Goal: Book appointment/travel/reservation

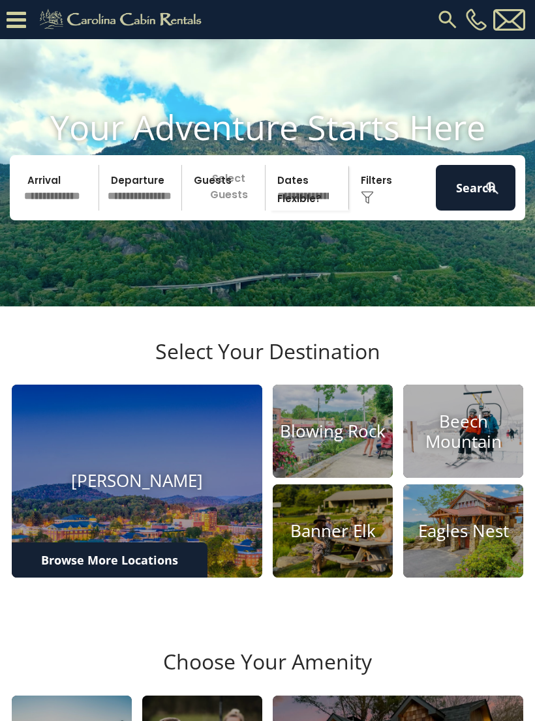
click at [53, 207] on input "text" at bounding box center [60, 188] width 80 height 46
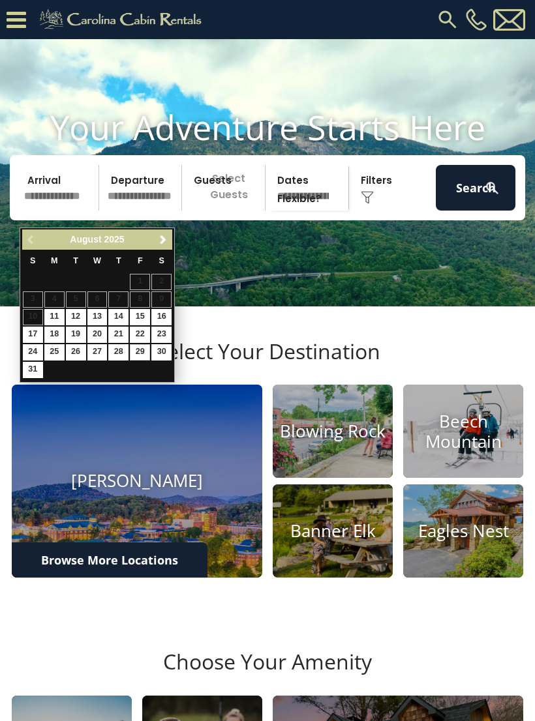
click at [142, 349] on link "29" at bounding box center [140, 352] width 20 height 16
type input "*******"
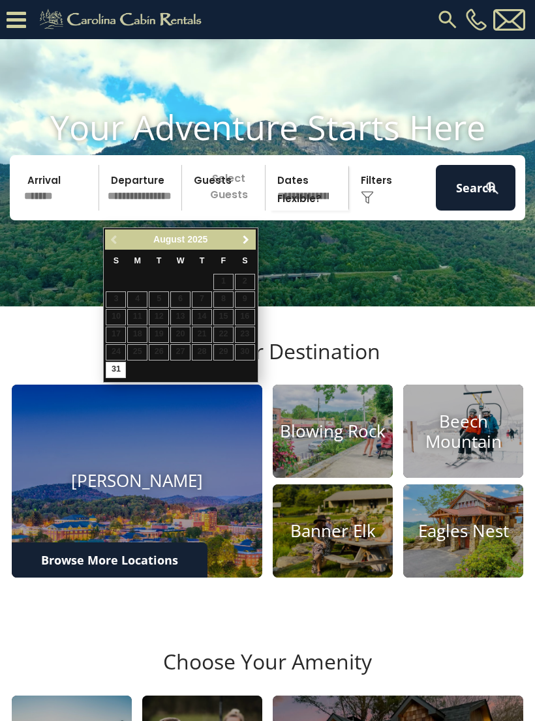
click at [241, 243] on span "Next" at bounding box center [246, 240] width 10 height 10
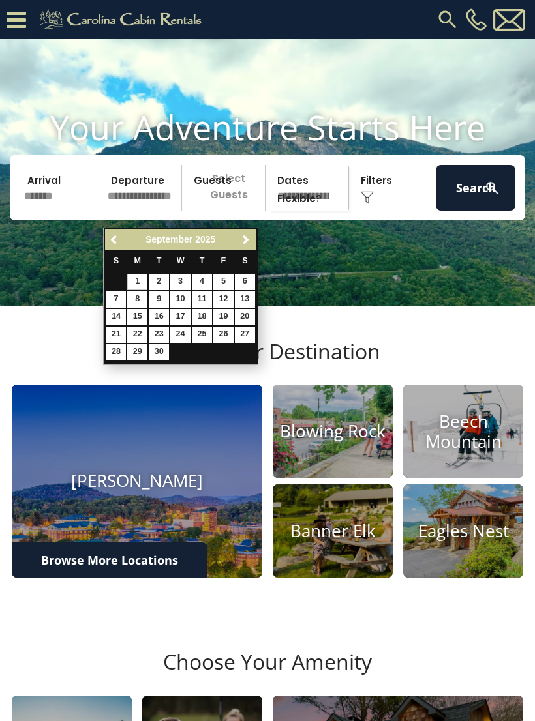
click at [136, 280] on link "1" at bounding box center [137, 282] width 20 height 16
type input "******"
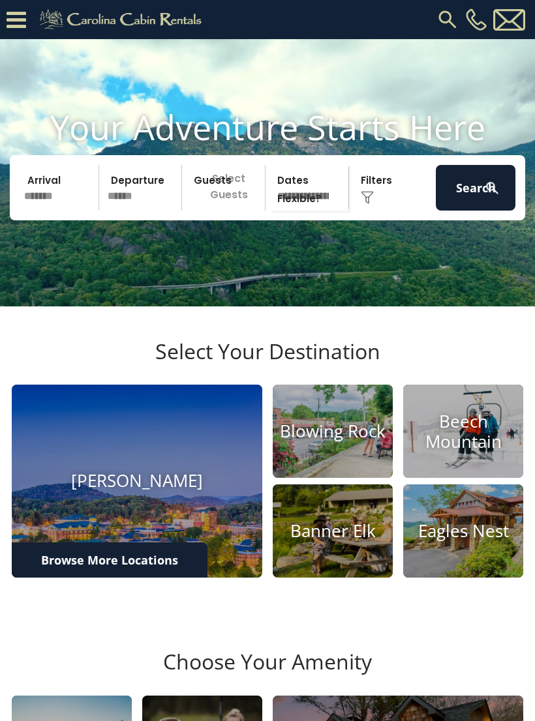
click at [233, 211] on p "Select Guests" at bounding box center [225, 188] width 79 height 46
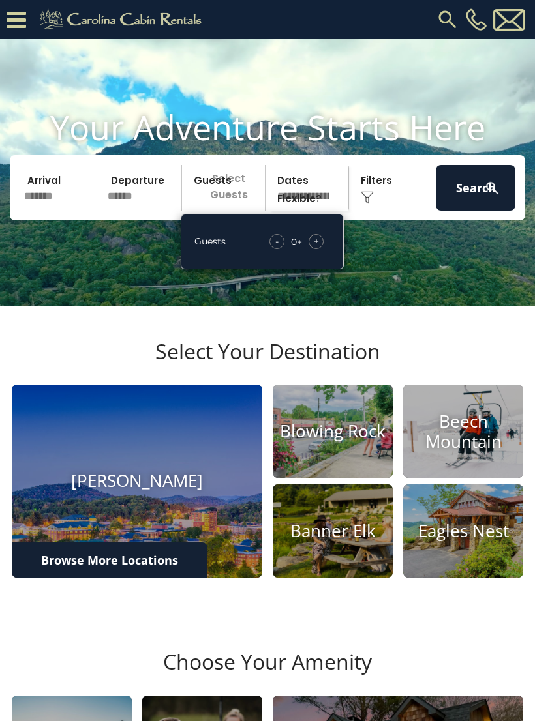
click at [315, 248] on span "+" at bounding box center [316, 241] width 5 height 13
click at [314, 249] on div "+" at bounding box center [315, 241] width 15 height 15
click at [325, 249] on div "- 2 + +" at bounding box center [296, 241] width 67 height 15
click at [396, 289] on video at bounding box center [267, 172] width 535 height 267
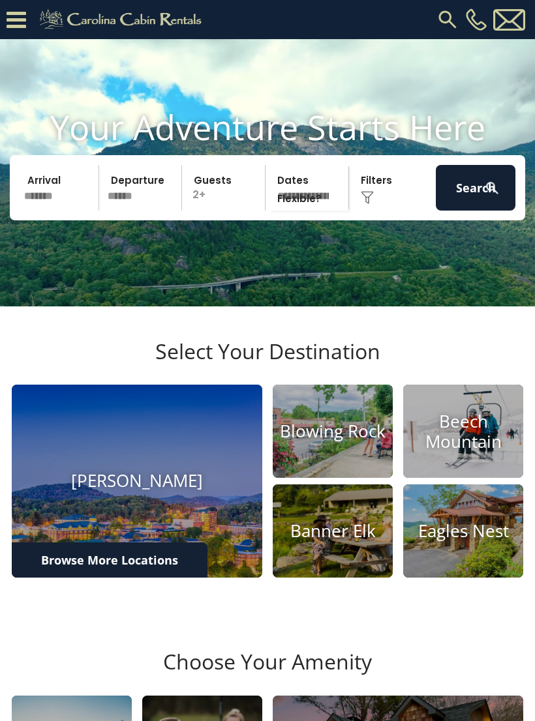
click at [233, 202] on p "2+" at bounding box center [225, 188] width 79 height 46
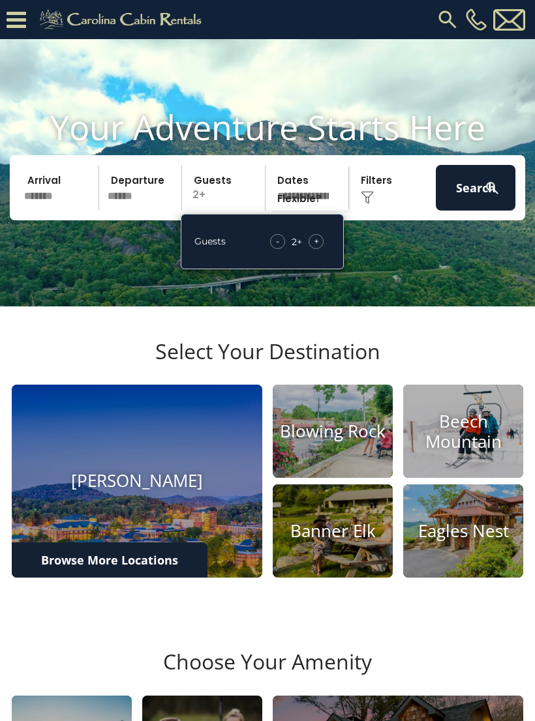
click at [319, 249] on div "+" at bounding box center [315, 241] width 15 height 15
click at [323, 249] on div "+" at bounding box center [315, 241] width 15 height 15
click at [321, 249] on div "+" at bounding box center [315, 241] width 15 height 15
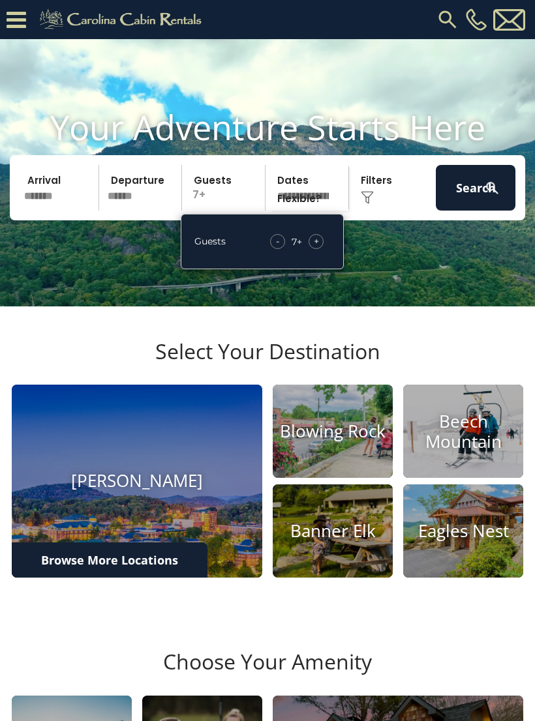
click at [323, 249] on div "+" at bounding box center [315, 241] width 15 height 15
click at [321, 249] on div "+" at bounding box center [315, 241] width 15 height 15
click at [322, 249] on div "+" at bounding box center [315, 241] width 15 height 15
click at [321, 249] on div "+" at bounding box center [315, 241] width 15 height 15
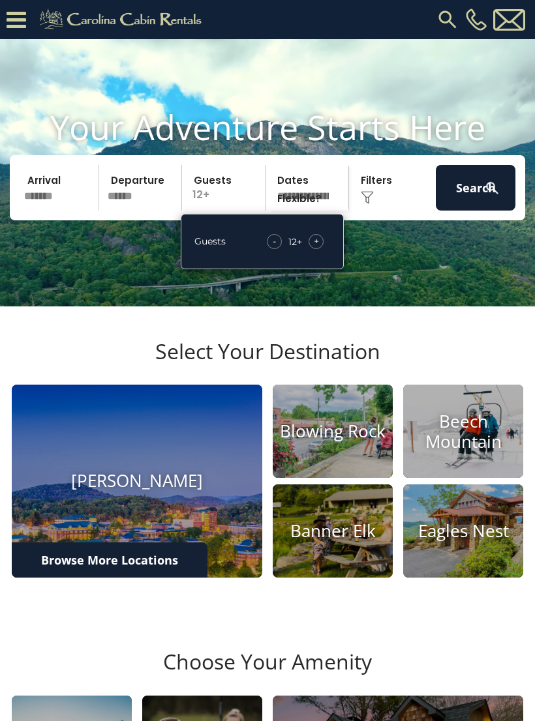
click at [322, 249] on div "+" at bounding box center [315, 241] width 15 height 15
click at [320, 249] on div "+" at bounding box center [315, 241] width 15 height 15
click at [483, 201] on button "Search" at bounding box center [476, 188] width 80 height 46
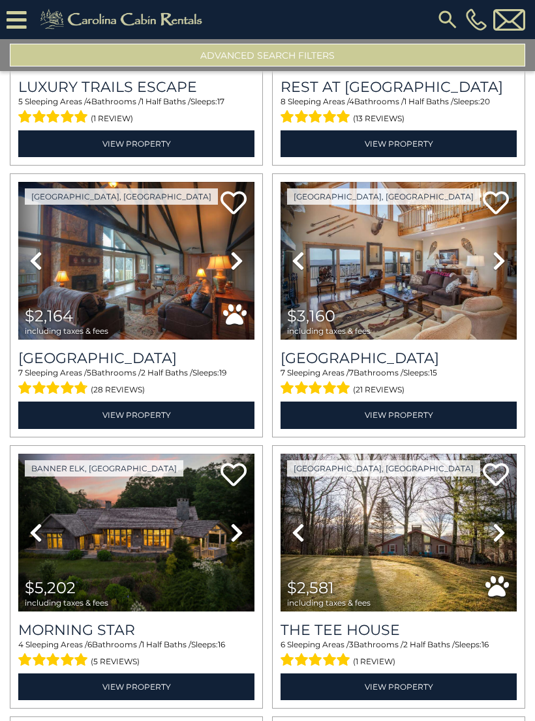
scroll to position [211, 0]
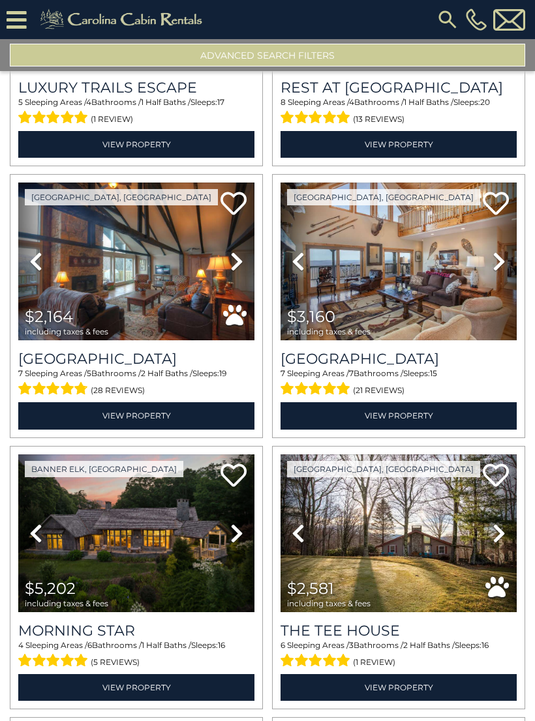
click at [160, 280] on img at bounding box center [136, 262] width 236 height 158
click at [468, 287] on img at bounding box center [398, 262] width 236 height 158
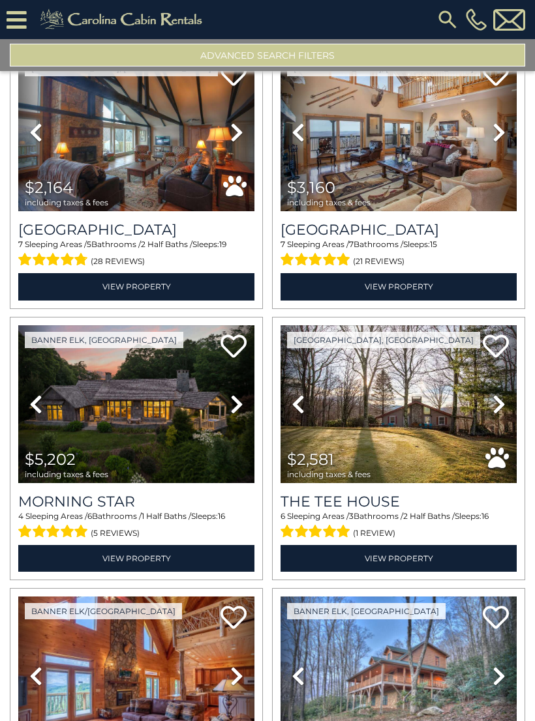
scroll to position [342, 0]
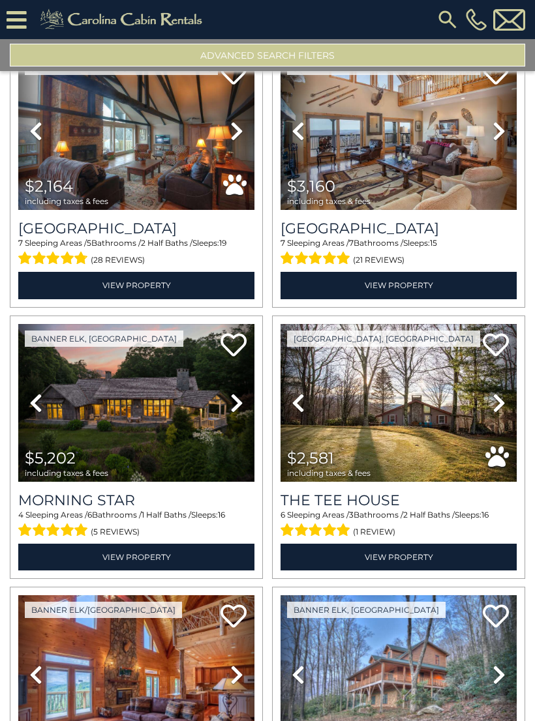
click at [432, 427] on img at bounding box center [398, 403] width 236 height 158
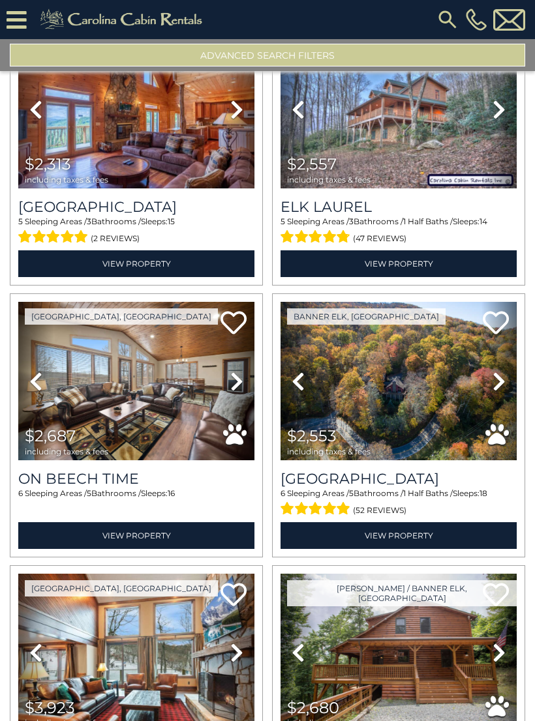
scroll to position [943, 0]
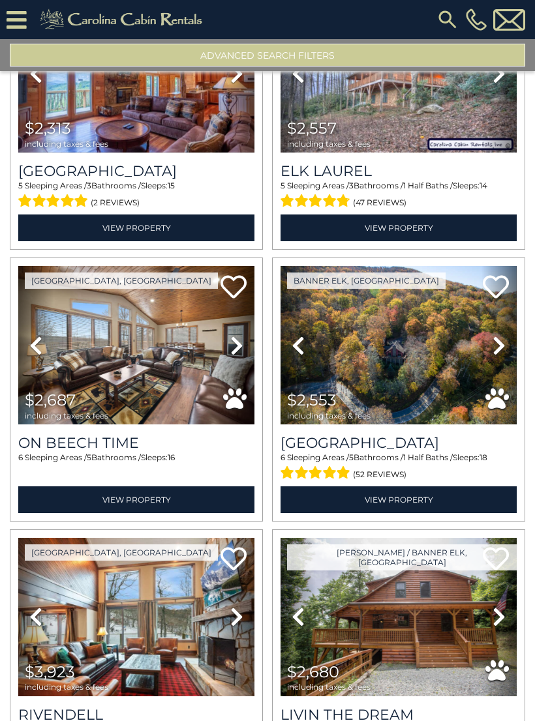
click at [450, 375] on img at bounding box center [398, 345] width 236 height 158
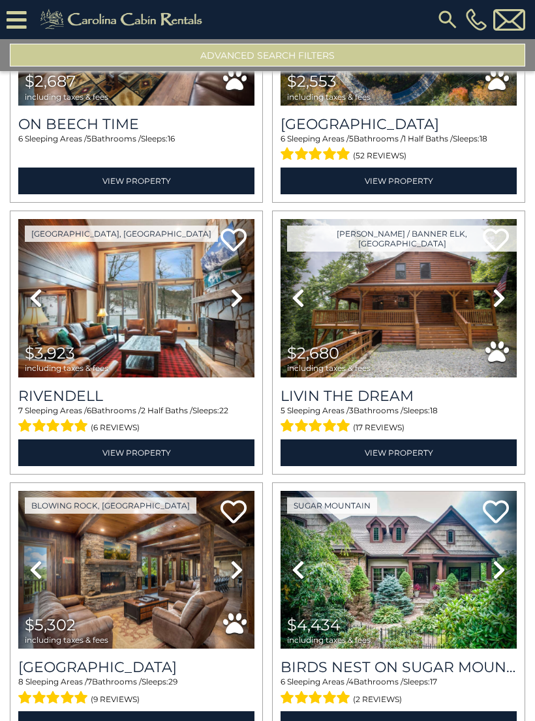
scroll to position [1263, 0]
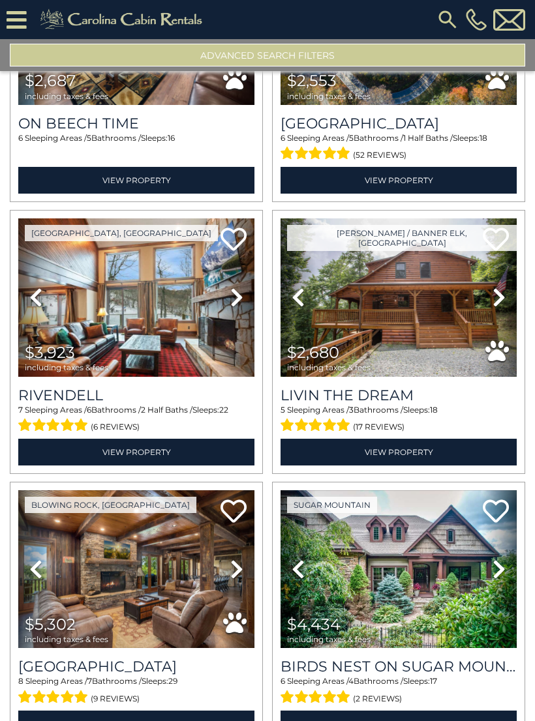
click at [193, 331] on img at bounding box center [136, 297] width 236 height 158
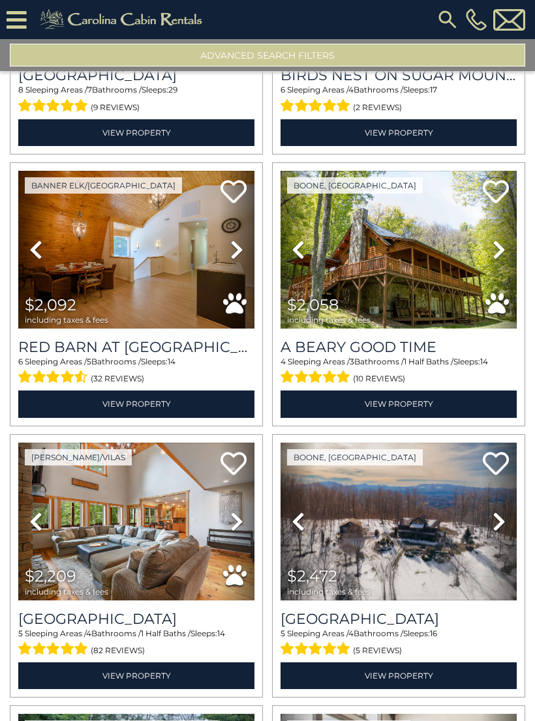
scroll to position [1855, 0]
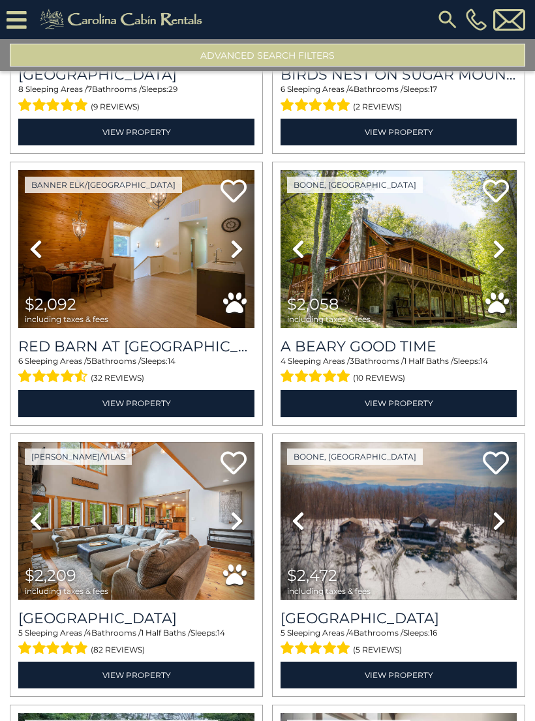
click at [173, 269] on img at bounding box center [136, 249] width 236 height 158
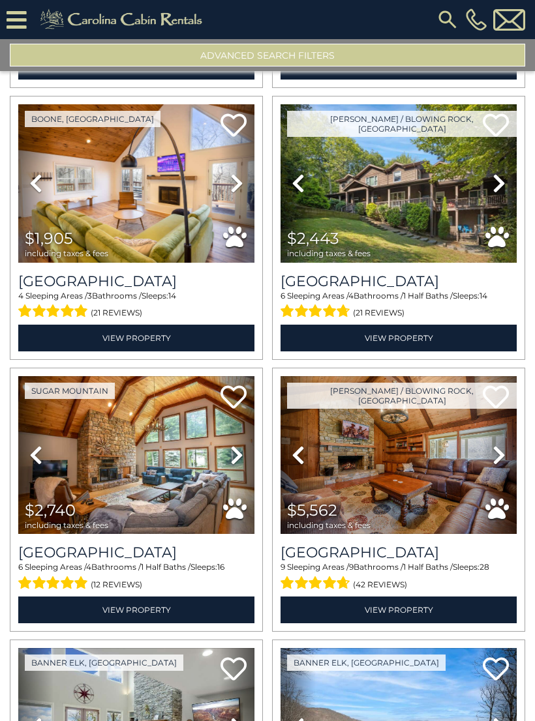
scroll to position [2735, 0]
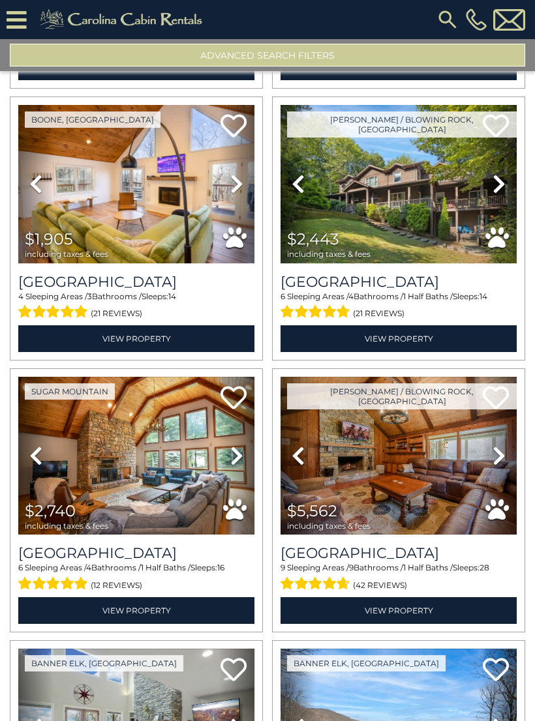
click at [456, 214] on img at bounding box center [398, 184] width 236 height 158
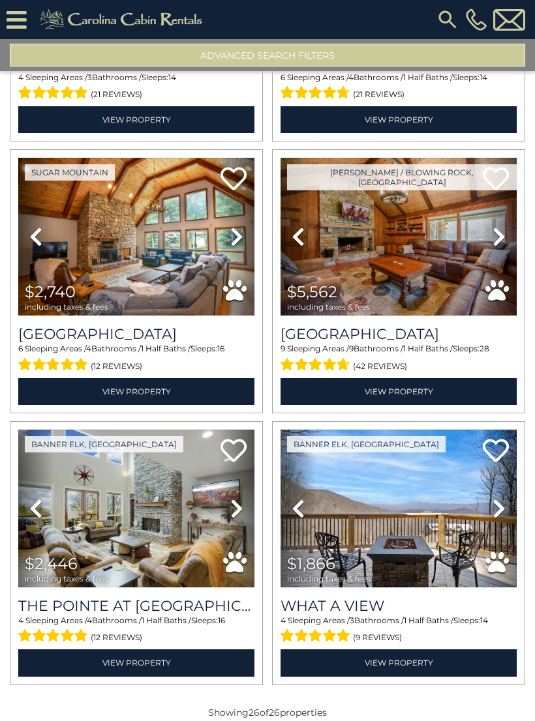
scroll to position [2954, 0]
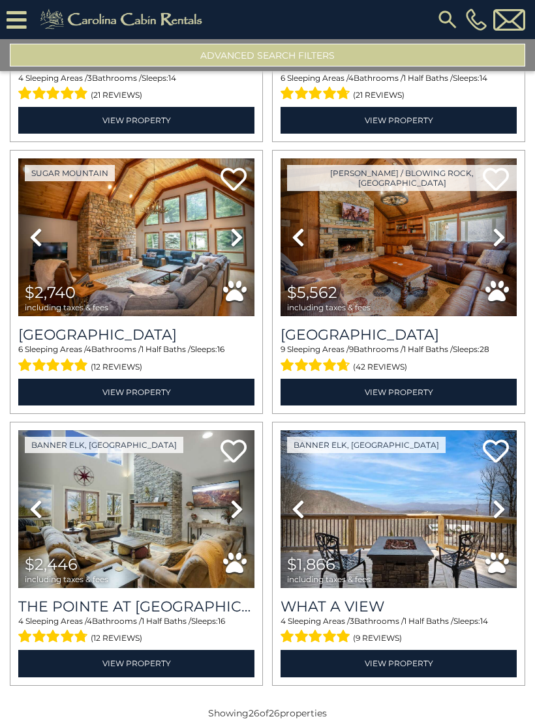
click at [185, 293] on img at bounding box center [136, 237] width 236 height 158
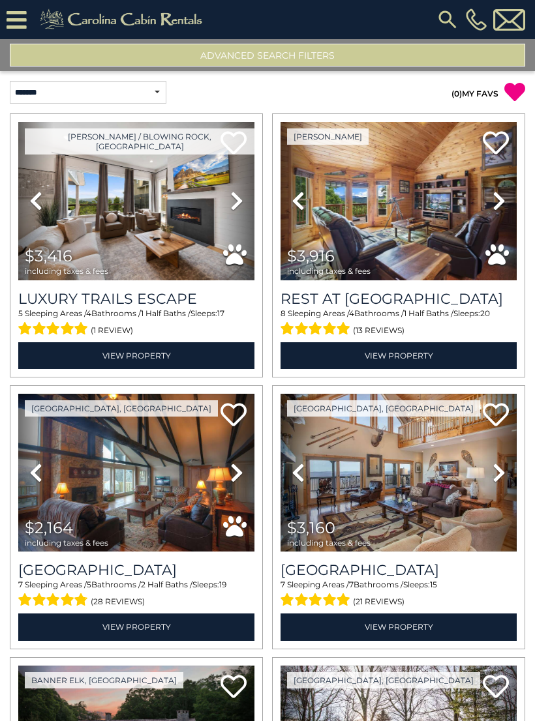
scroll to position [0, 0]
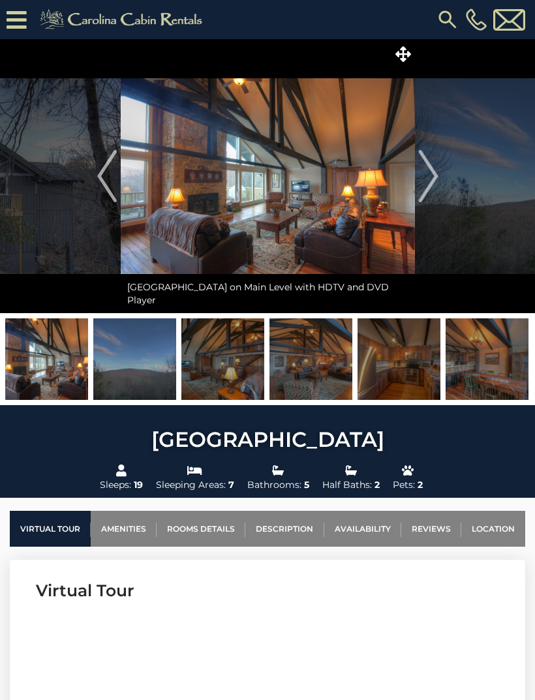
click at [438, 173] on img "Next" at bounding box center [428, 176] width 20 height 52
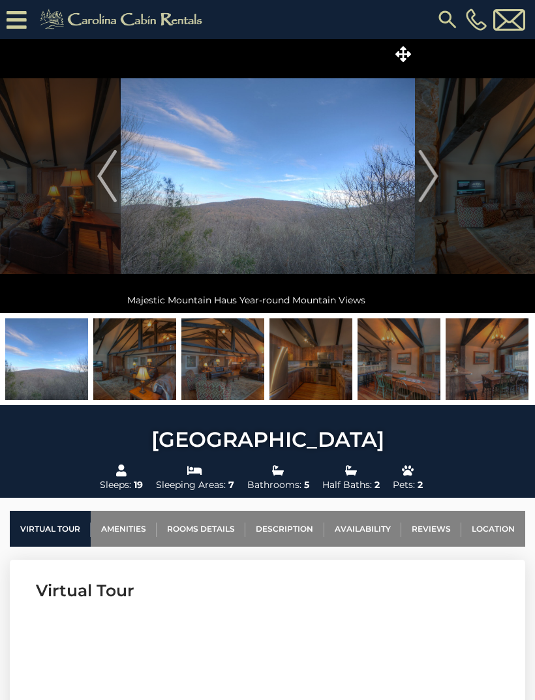
click at [423, 185] on img "Next" at bounding box center [428, 176] width 20 height 52
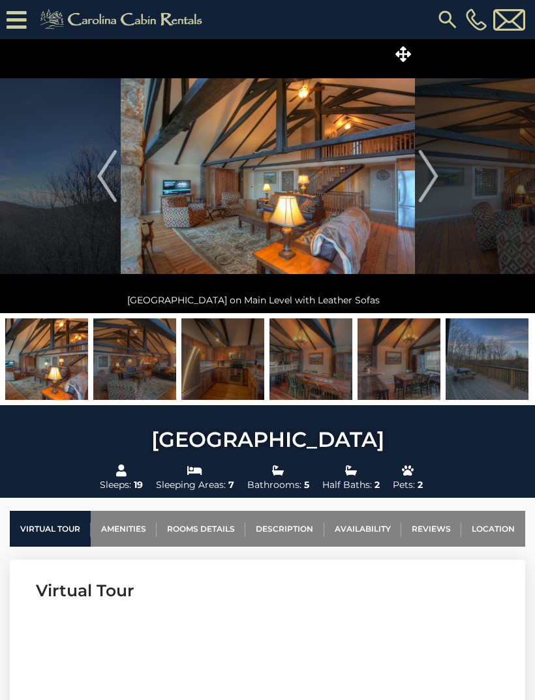
click at [432, 178] on img "Next" at bounding box center [428, 176] width 20 height 52
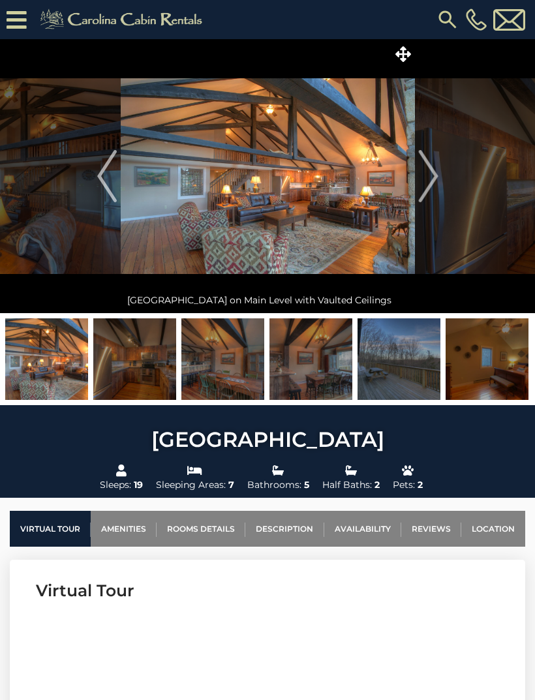
click at [423, 190] on img "Next" at bounding box center [428, 176] width 20 height 52
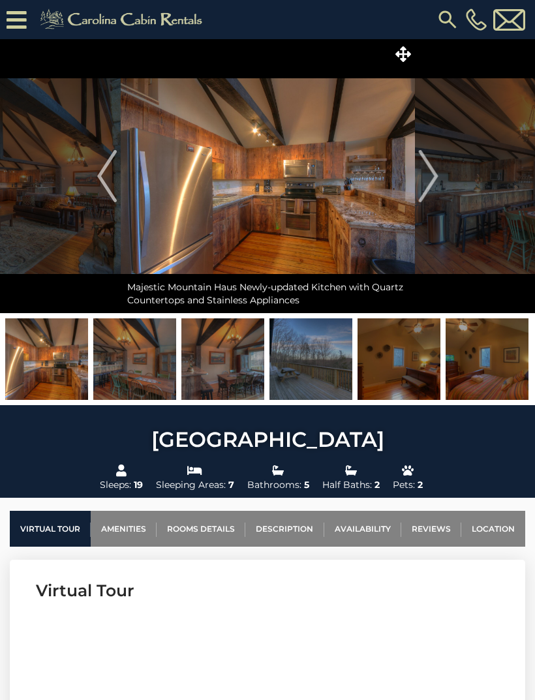
click at [428, 191] on img "Next" at bounding box center [428, 176] width 20 height 52
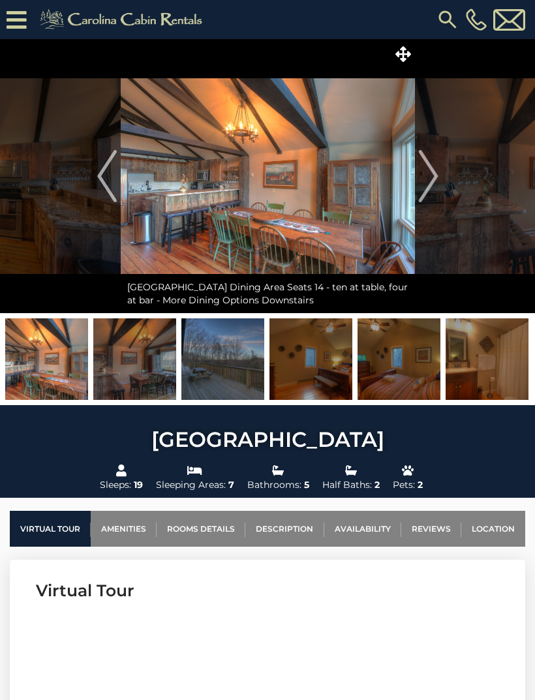
click at [427, 188] on img "Next" at bounding box center [428, 176] width 20 height 52
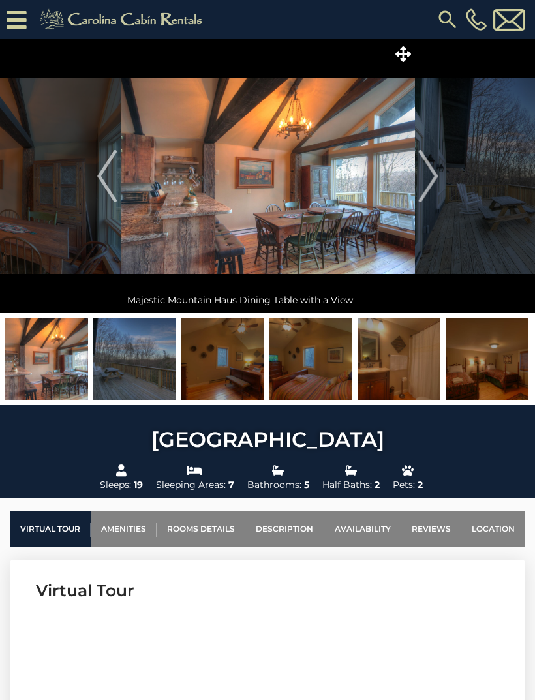
click at [433, 177] on img "Next" at bounding box center [428, 176] width 20 height 52
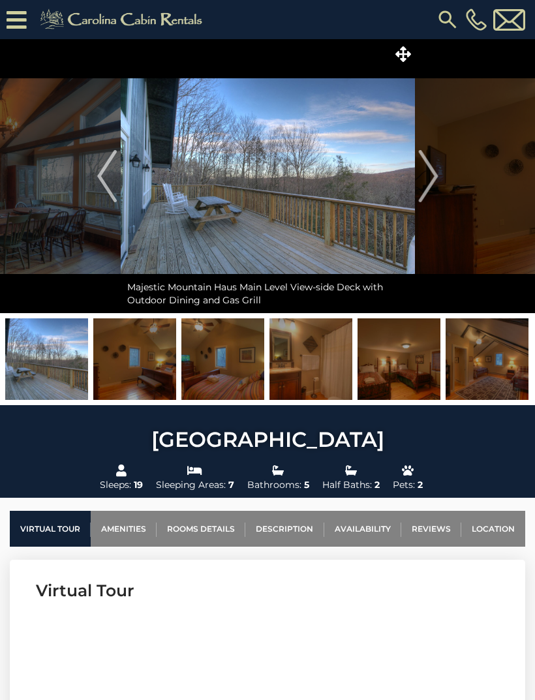
click at [430, 183] on img "Next" at bounding box center [428, 176] width 20 height 52
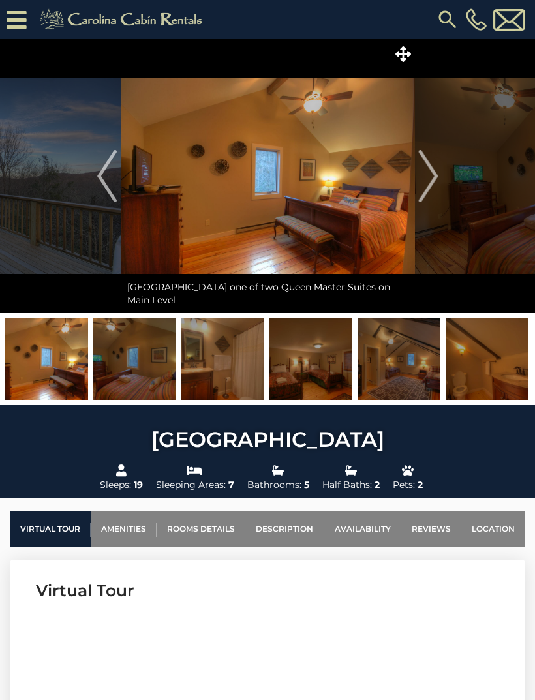
click at [427, 185] on img "Next" at bounding box center [428, 176] width 20 height 52
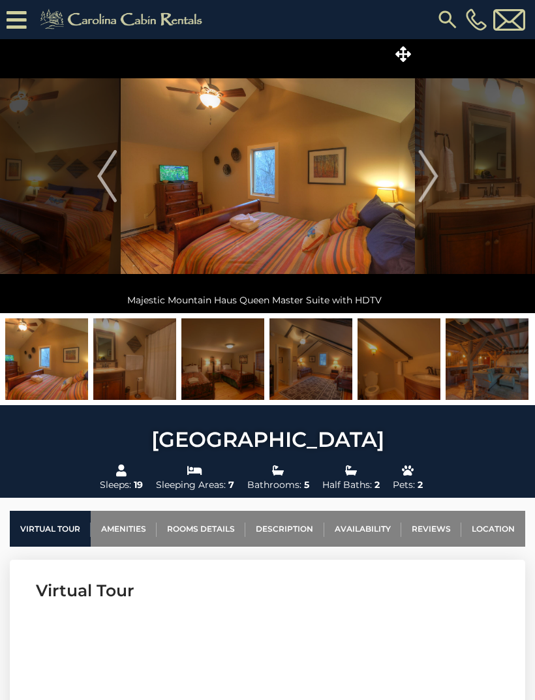
click at [441, 183] on button "Next" at bounding box center [428, 176] width 27 height 274
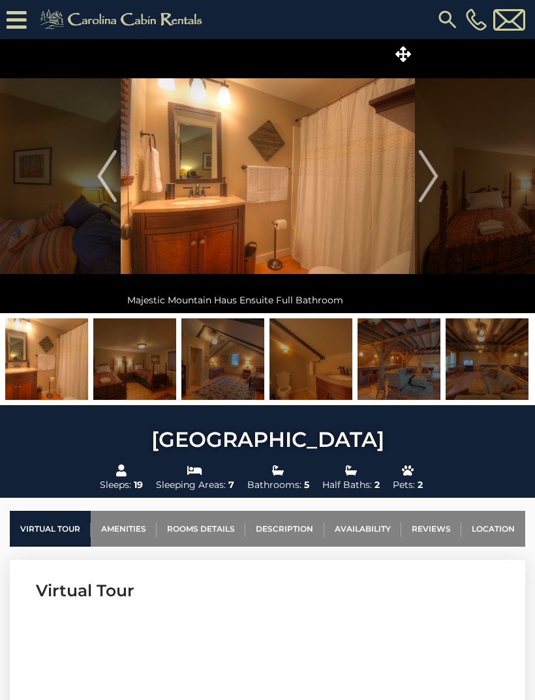
click at [434, 182] on img "Next" at bounding box center [428, 176] width 20 height 52
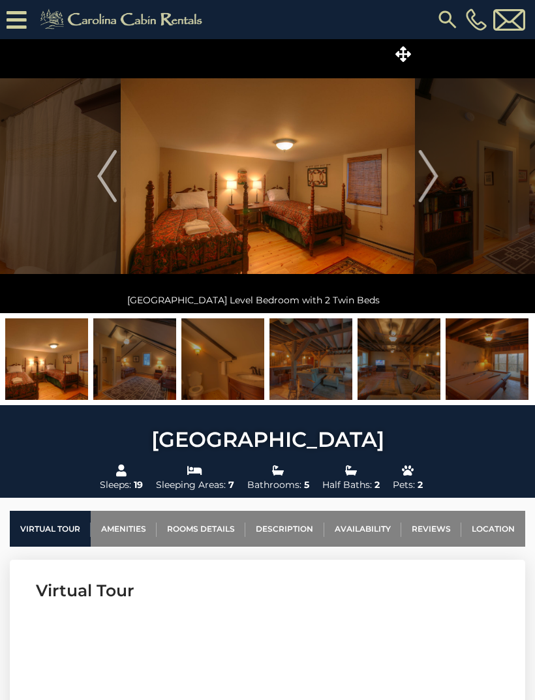
click at [430, 181] on img "Next" at bounding box center [428, 176] width 20 height 52
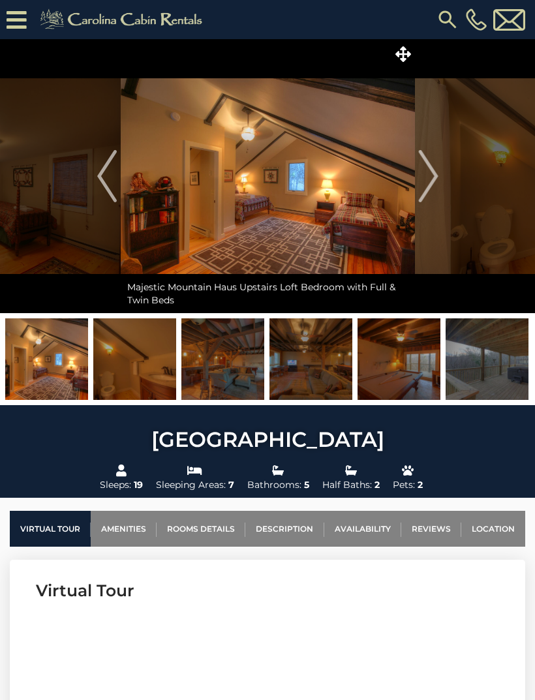
click at [434, 181] on img "Next" at bounding box center [428, 176] width 20 height 52
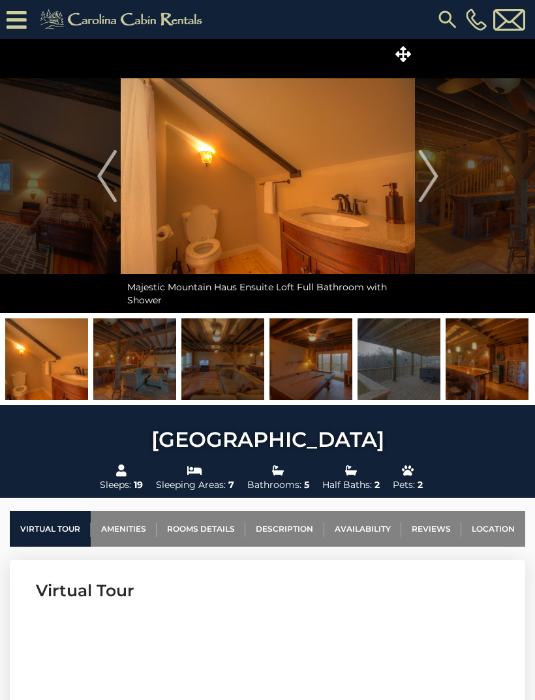
click at [434, 173] on img "Next" at bounding box center [428, 176] width 20 height 52
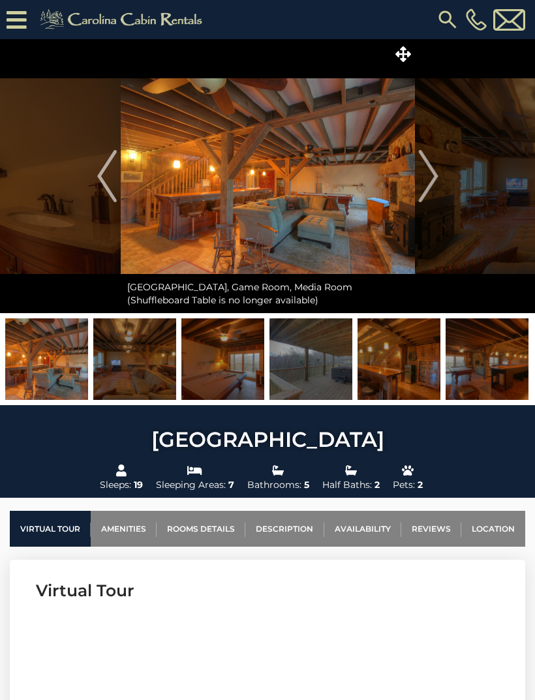
click at [438, 173] on button "Next" at bounding box center [428, 176] width 27 height 274
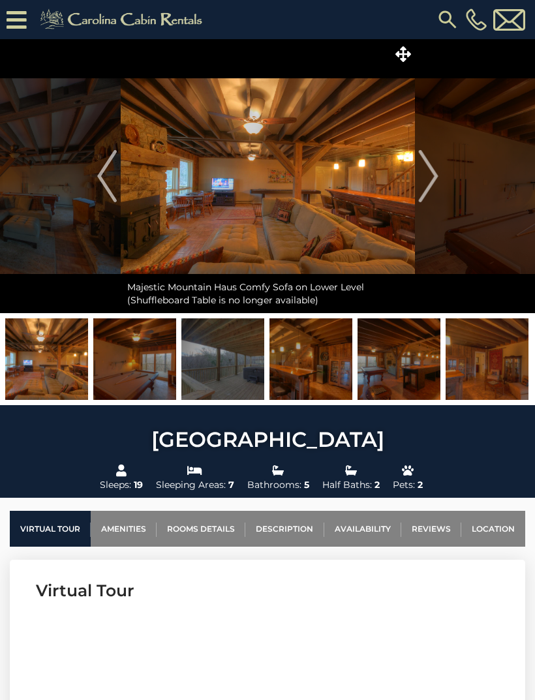
click at [432, 175] on img "Next" at bounding box center [428, 176] width 20 height 52
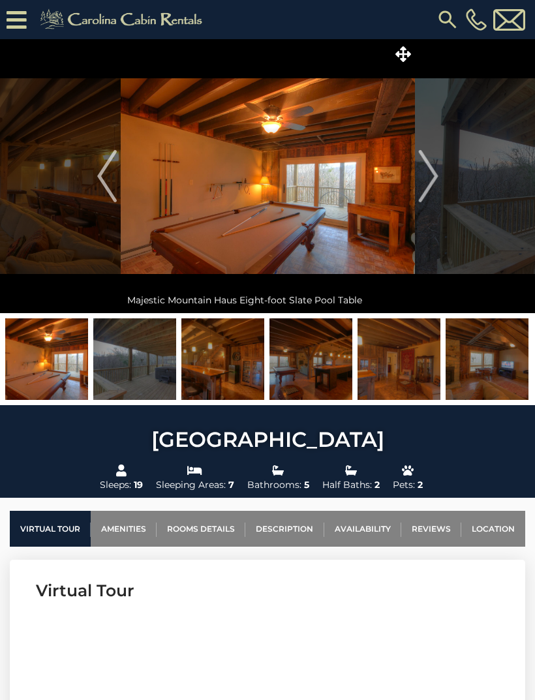
click at [434, 174] on img "Next" at bounding box center [428, 176] width 20 height 52
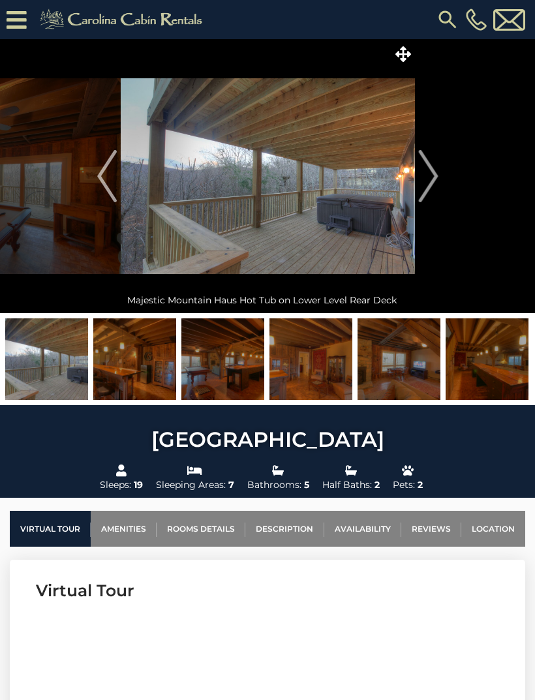
click at [440, 173] on button "Next" at bounding box center [428, 176] width 27 height 274
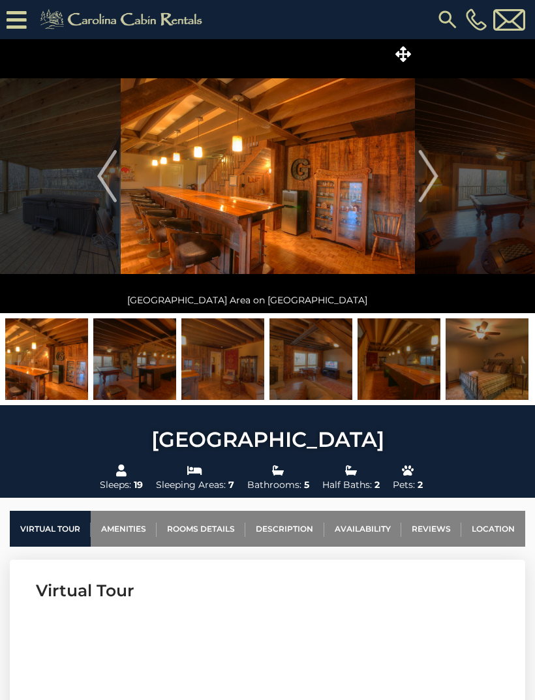
click at [438, 176] on button "Next" at bounding box center [428, 176] width 27 height 274
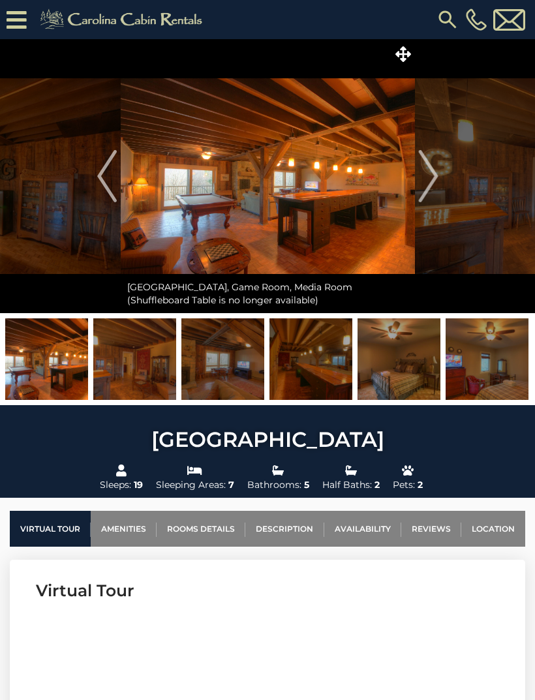
click at [428, 174] on img "Next" at bounding box center [428, 176] width 20 height 52
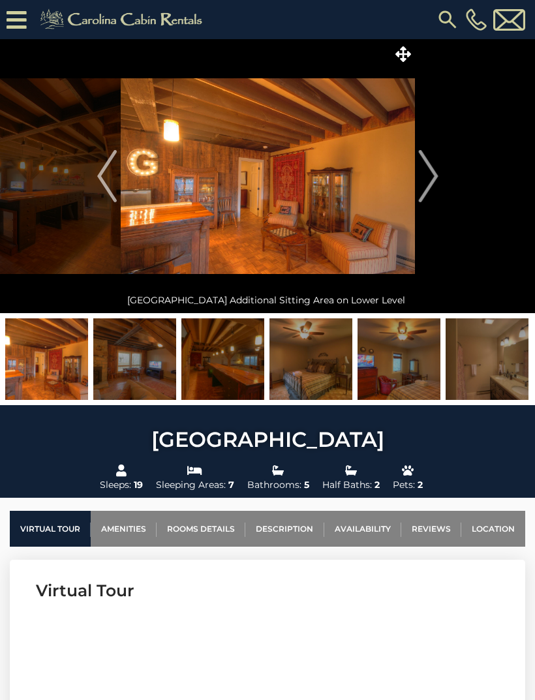
click at [430, 192] on img "Next" at bounding box center [428, 176] width 20 height 52
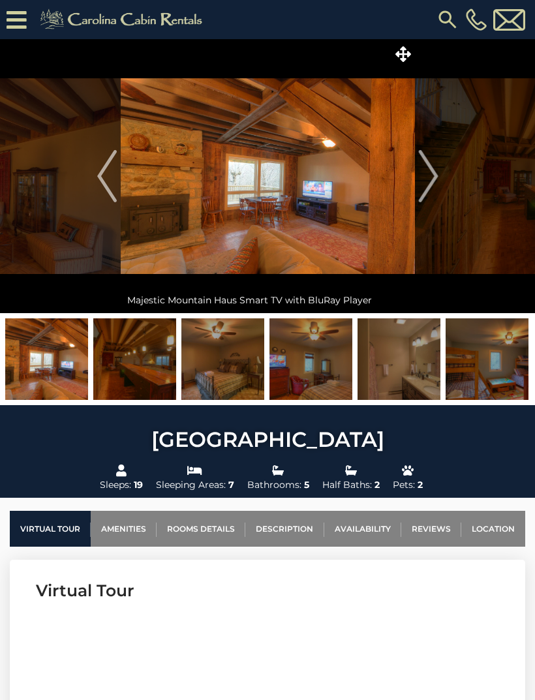
click at [110, 177] on img "Previous" at bounding box center [107, 176] width 20 height 52
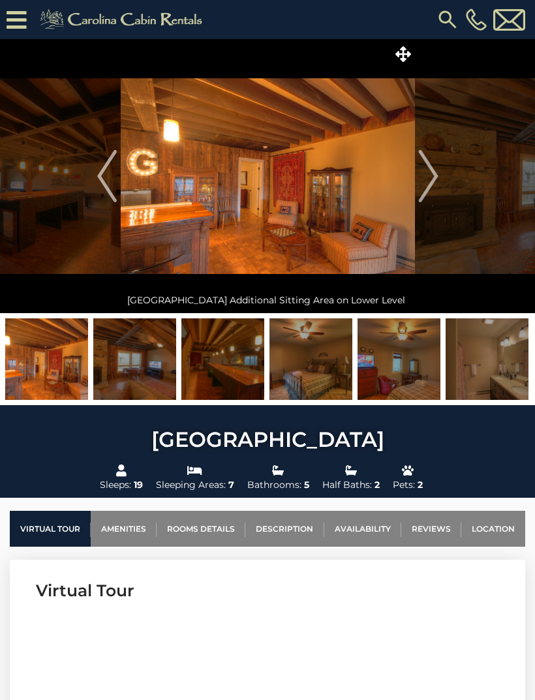
click at [426, 186] on img "Next" at bounding box center [428, 176] width 20 height 52
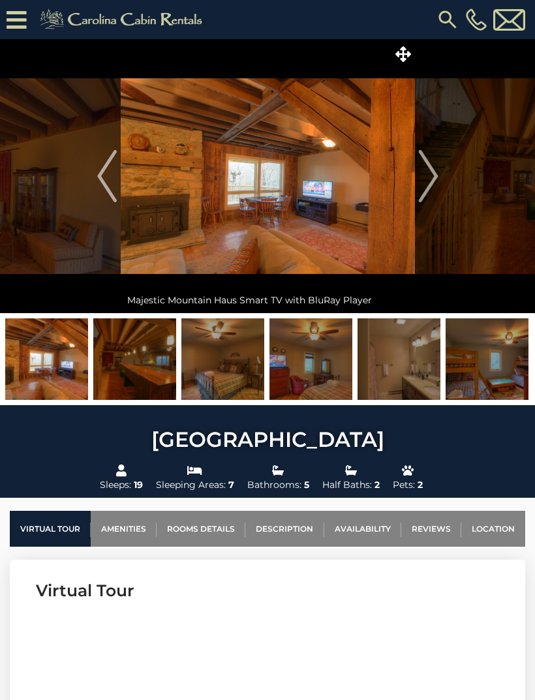
click at [427, 191] on img "Next" at bounding box center [428, 176] width 20 height 52
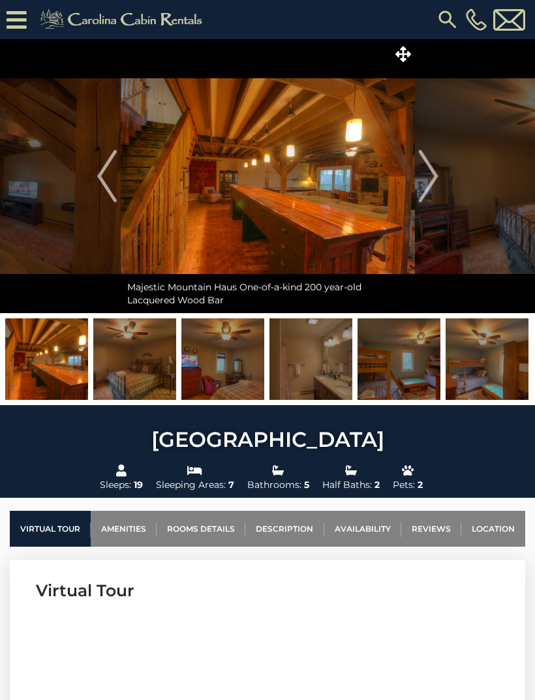
click at [430, 185] on img "Next" at bounding box center [428, 176] width 20 height 52
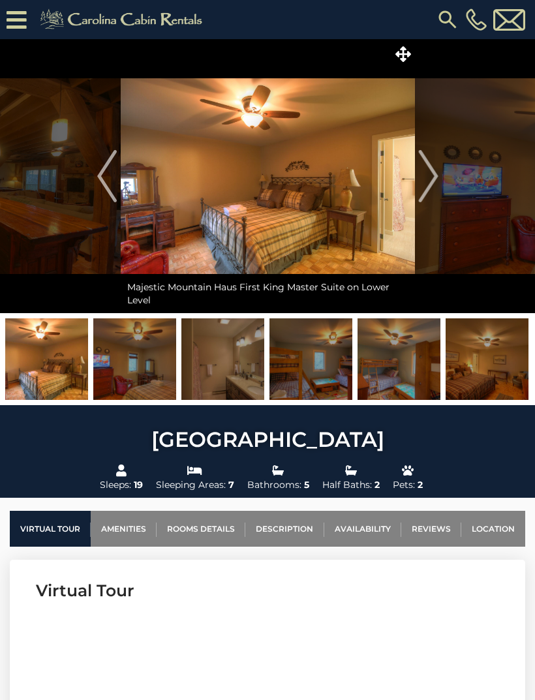
click at [423, 191] on img "Next" at bounding box center [428, 176] width 20 height 52
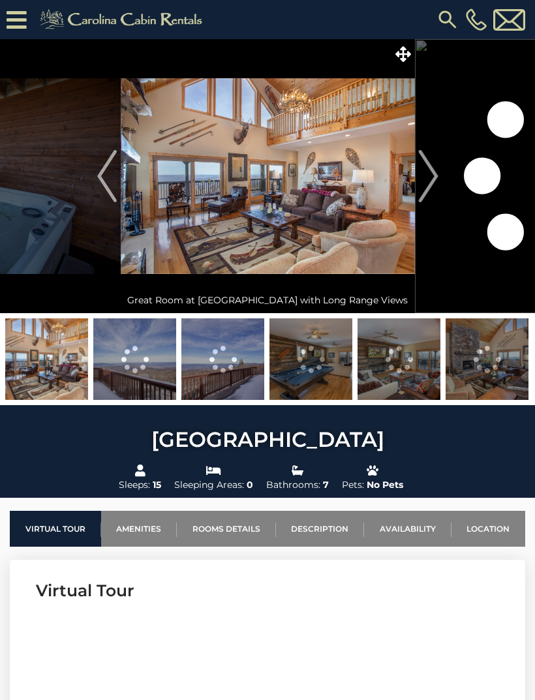
click at [145, 373] on img at bounding box center [134, 359] width 83 height 82
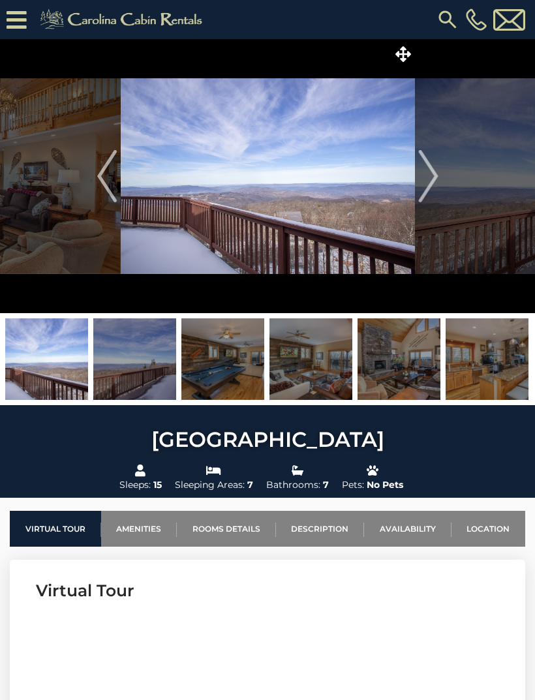
click at [230, 368] on img at bounding box center [222, 359] width 83 height 82
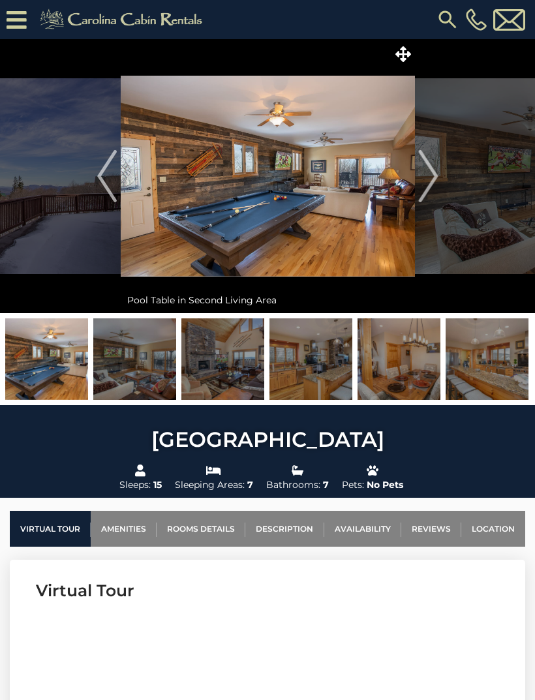
click at [139, 379] on img at bounding box center [134, 359] width 83 height 82
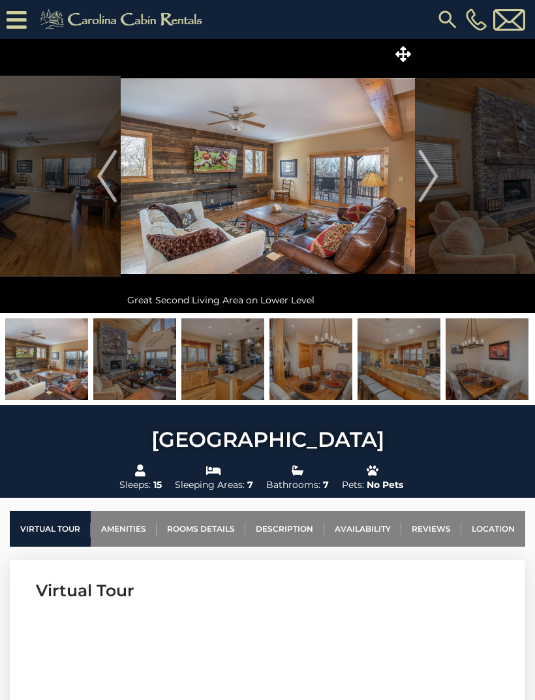
click at [226, 372] on img at bounding box center [222, 359] width 83 height 82
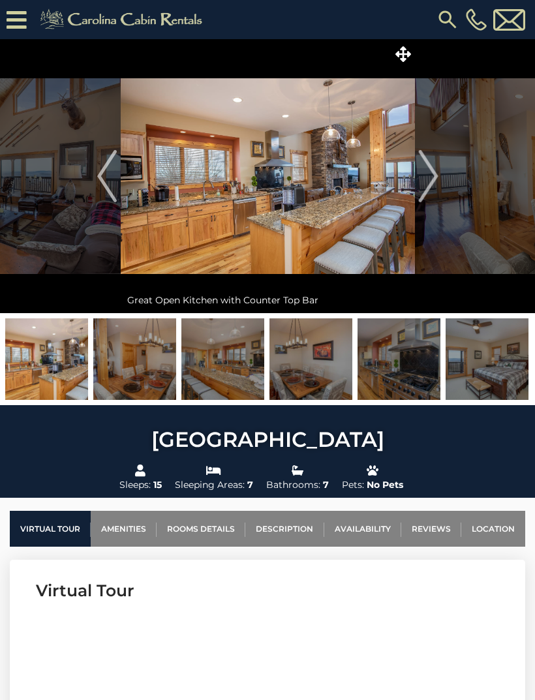
click at [430, 185] on img "Next" at bounding box center [428, 176] width 20 height 52
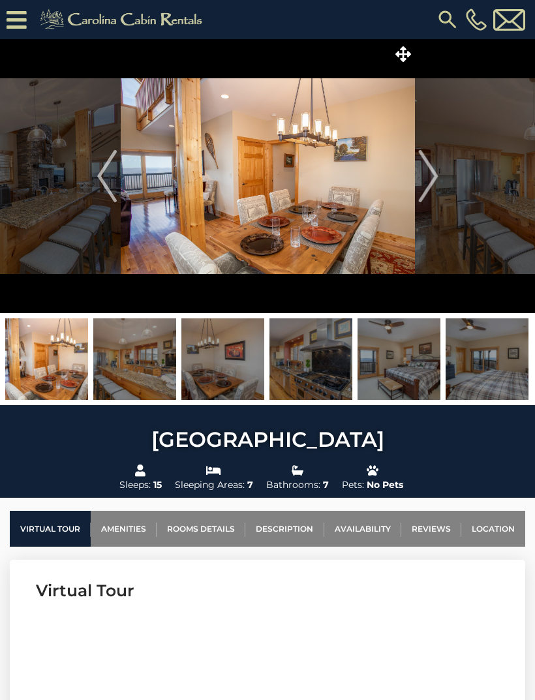
click at [434, 175] on img "Next" at bounding box center [428, 176] width 20 height 52
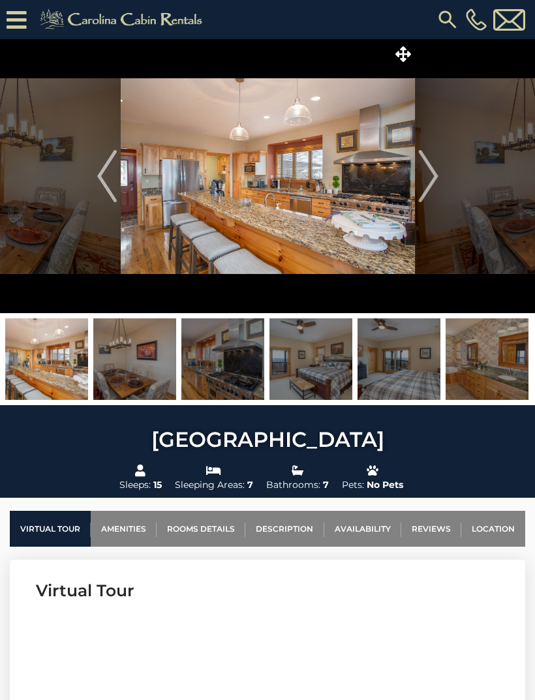
click at [436, 179] on img "Next" at bounding box center [428, 176] width 20 height 52
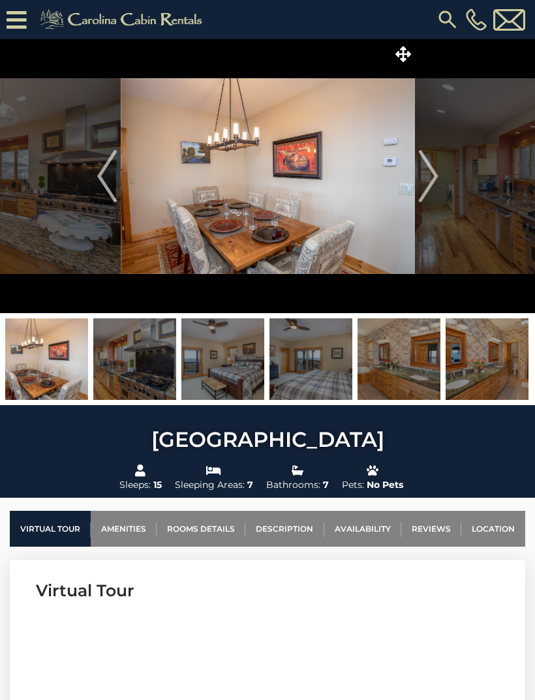
click at [430, 188] on img "Next" at bounding box center [428, 176] width 20 height 52
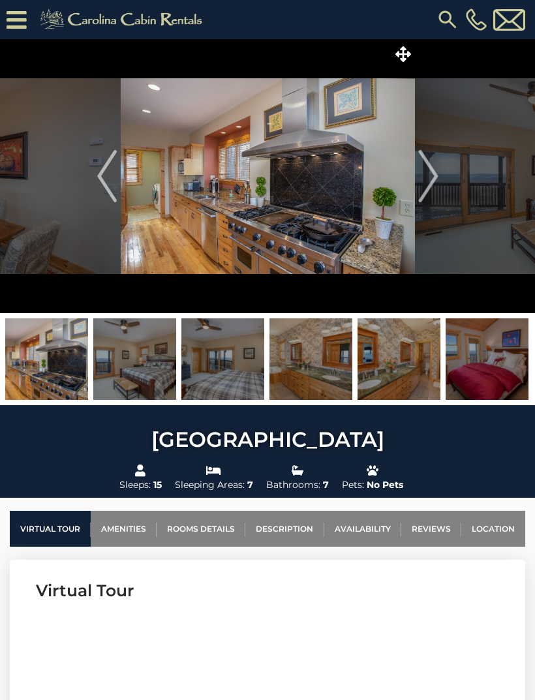
click at [430, 189] on img "Next" at bounding box center [428, 176] width 20 height 52
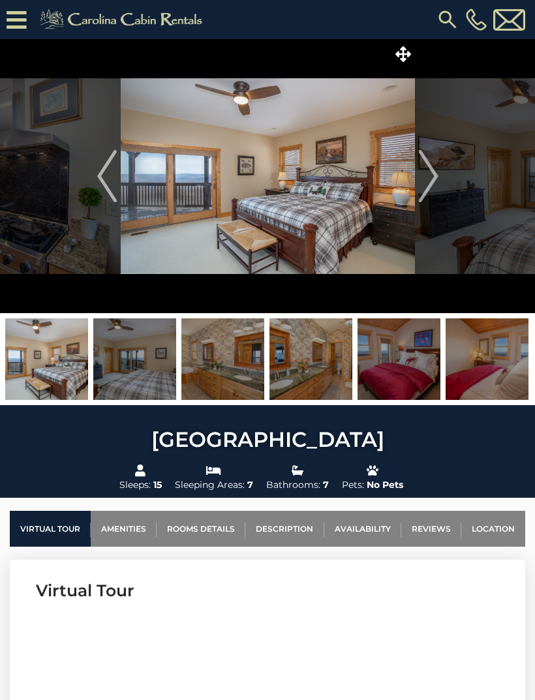
click at [436, 183] on img "Next" at bounding box center [428, 176] width 20 height 52
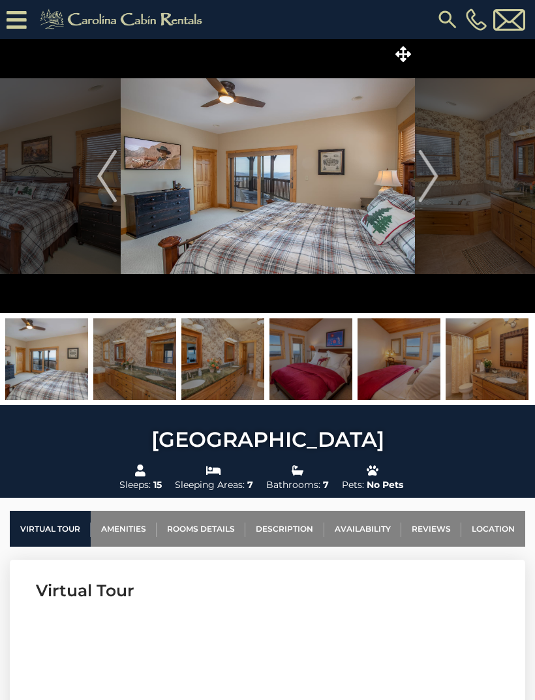
click at [440, 177] on button "Next" at bounding box center [428, 176] width 27 height 274
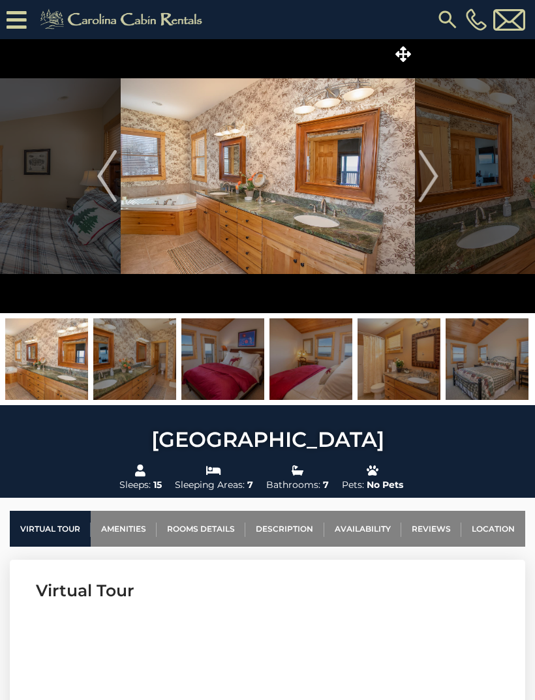
click at [433, 180] on img "Next" at bounding box center [428, 176] width 20 height 52
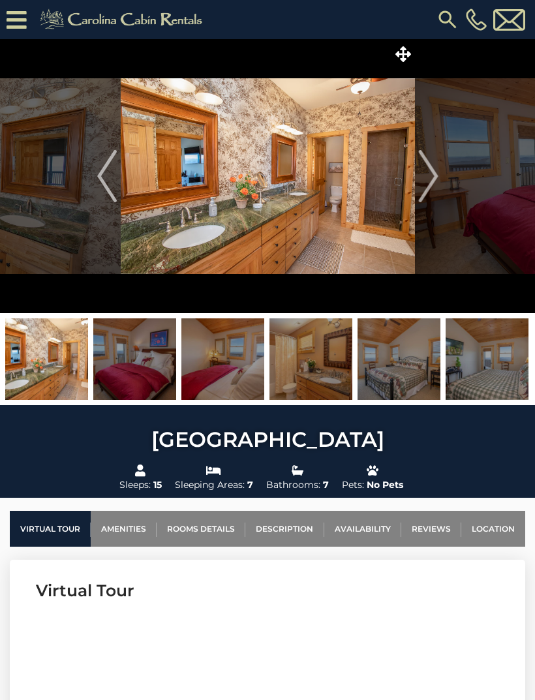
click at [437, 180] on img "Next" at bounding box center [428, 176] width 20 height 52
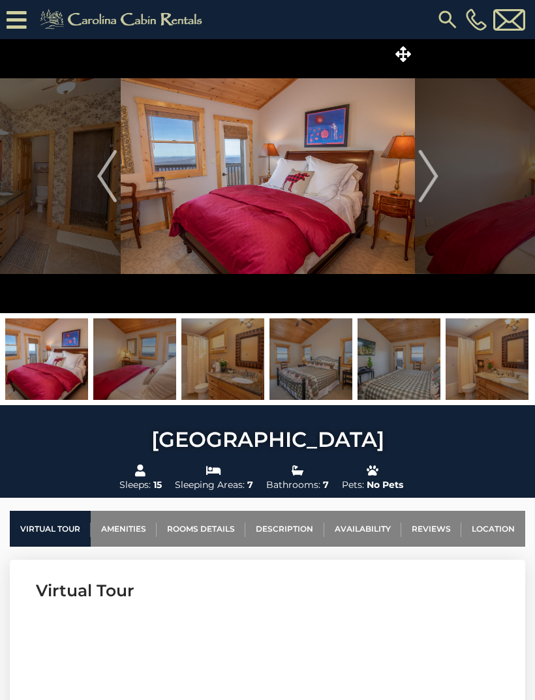
click at [438, 185] on img "Next" at bounding box center [428, 176] width 20 height 52
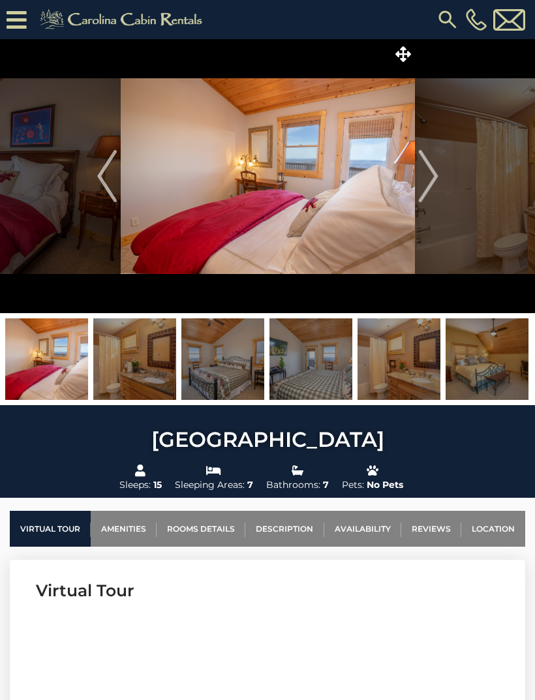
click at [437, 184] on img "Next" at bounding box center [428, 176] width 20 height 52
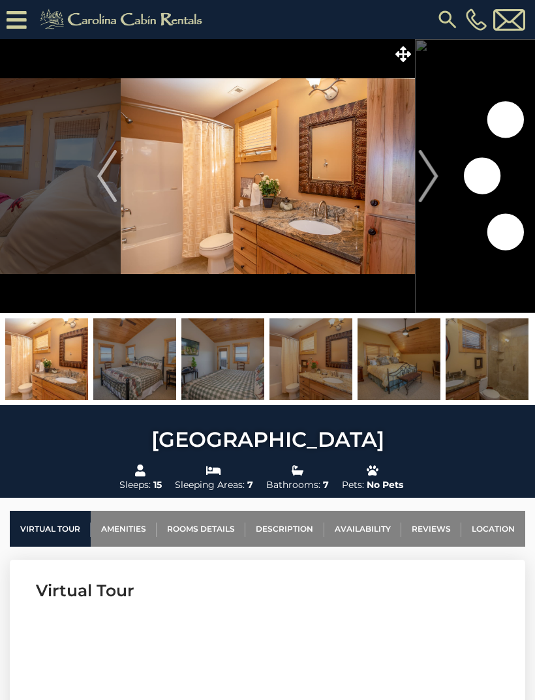
click at [433, 184] on img "Next" at bounding box center [428, 176] width 20 height 52
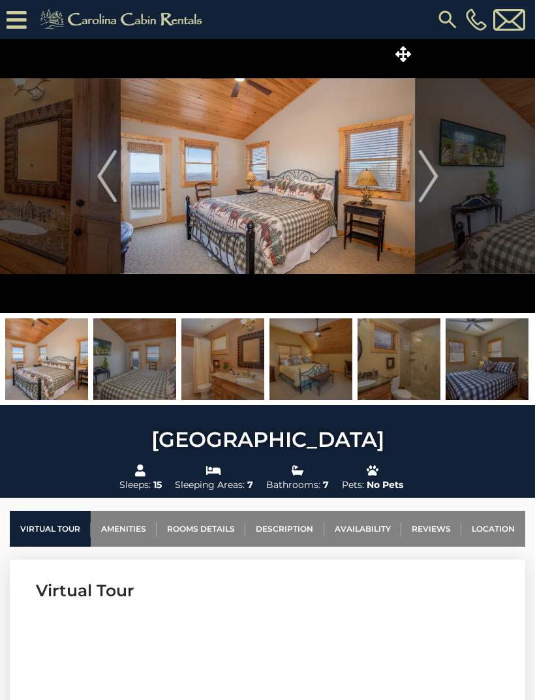
click at [435, 180] on img "Next" at bounding box center [428, 176] width 20 height 52
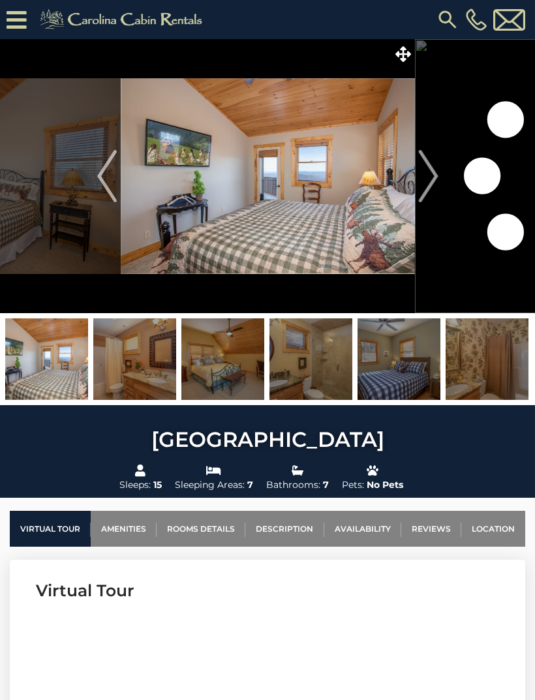
click at [441, 181] on button "Next" at bounding box center [428, 176] width 27 height 274
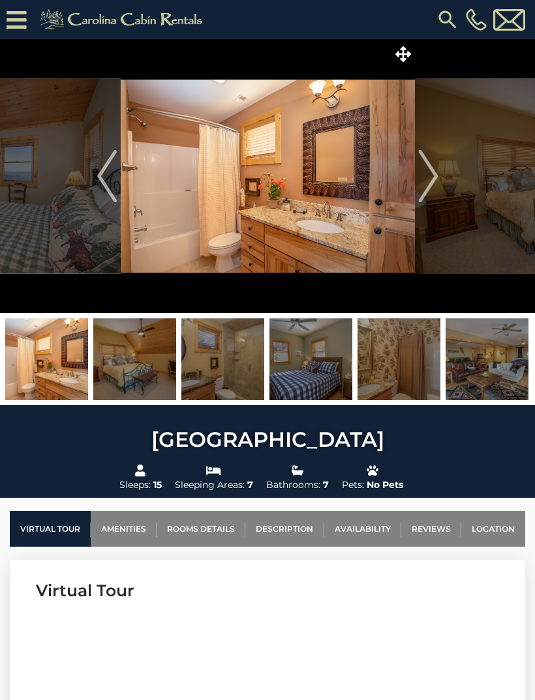
click at [440, 181] on button "Next" at bounding box center [428, 176] width 27 height 274
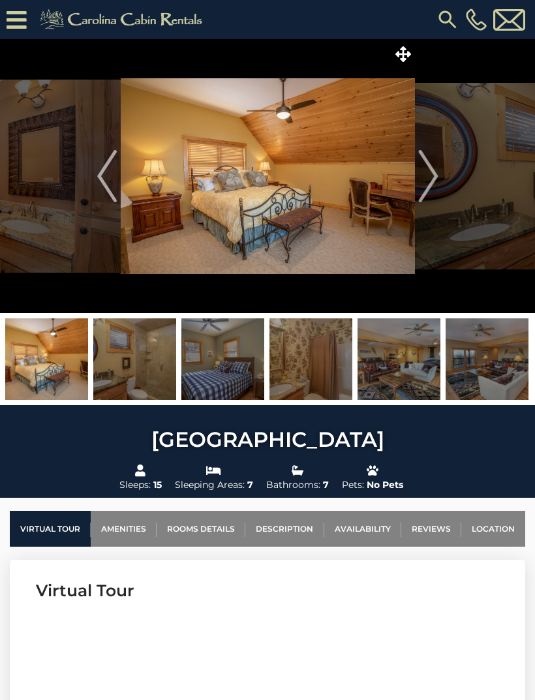
click at [436, 179] on img "Next" at bounding box center [428, 176] width 20 height 52
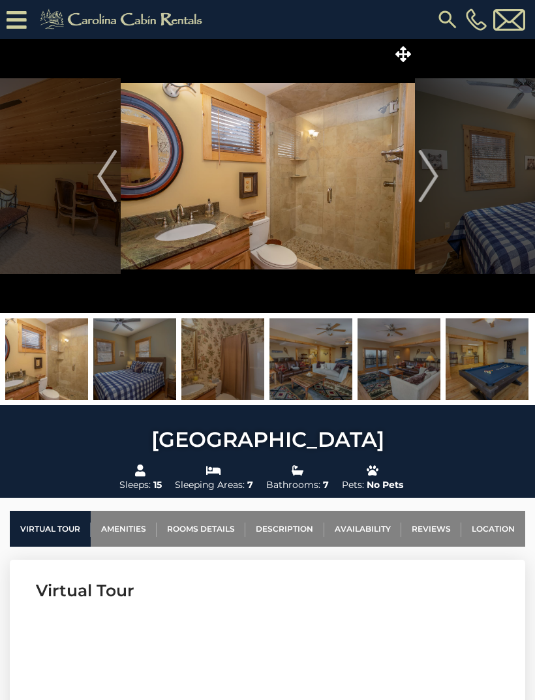
click at [436, 181] on img "Next" at bounding box center [428, 176] width 20 height 52
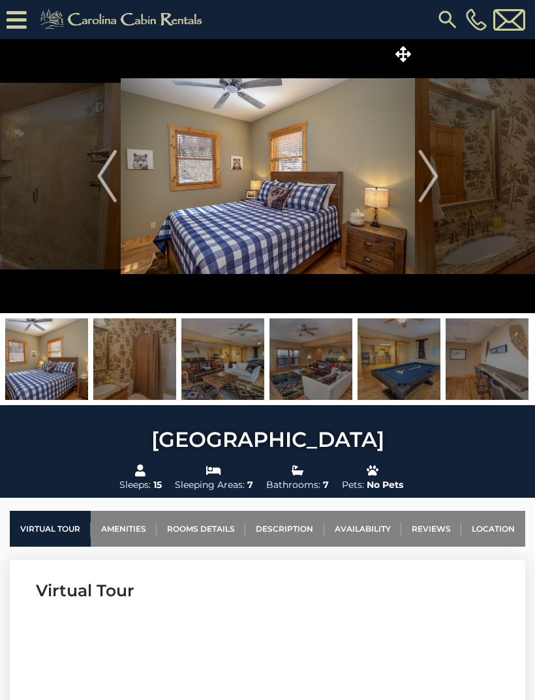
click at [434, 185] on img "Next" at bounding box center [428, 176] width 20 height 52
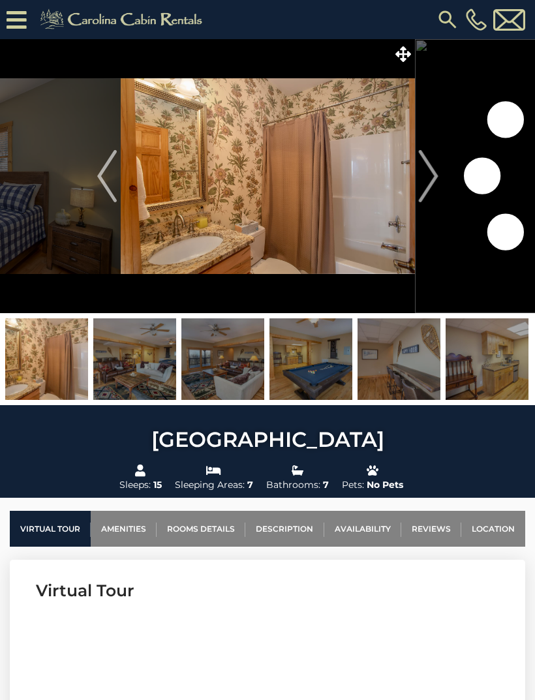
click at [438, 185] on button "Next" at bounding box center [428, 176] width 27 height 274
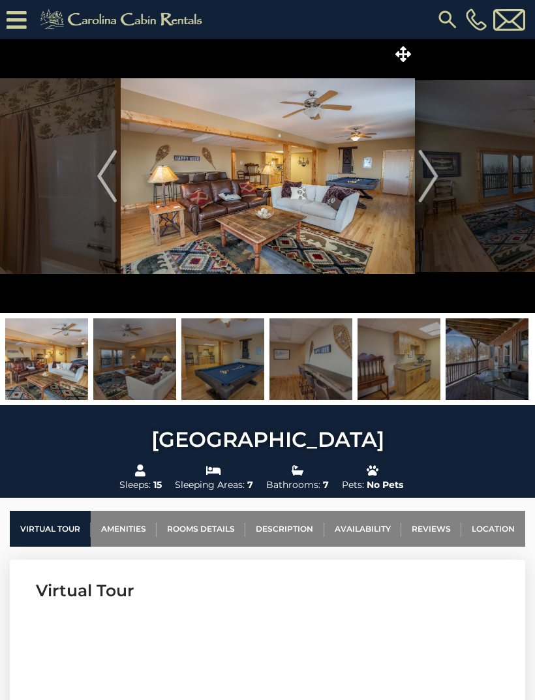
click at [434, 182] on img "Next" at bounding box center [428, 176] width 20 height 52
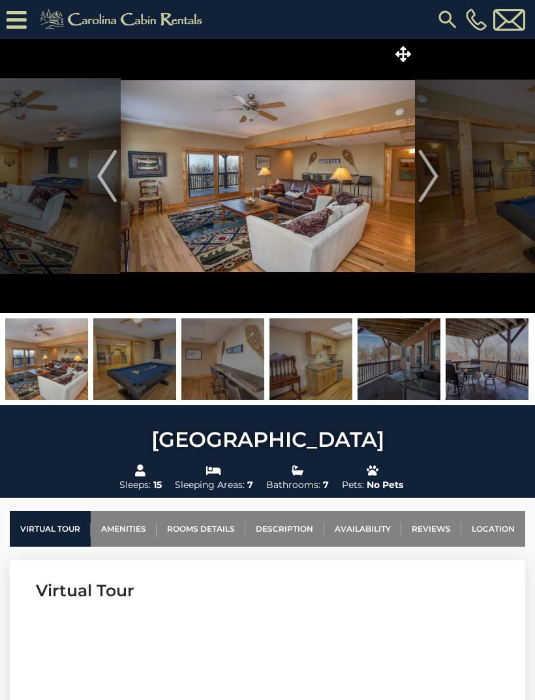
click at [438, 175] on img "Next" at bounding box center [428, 176] width 20 height 52
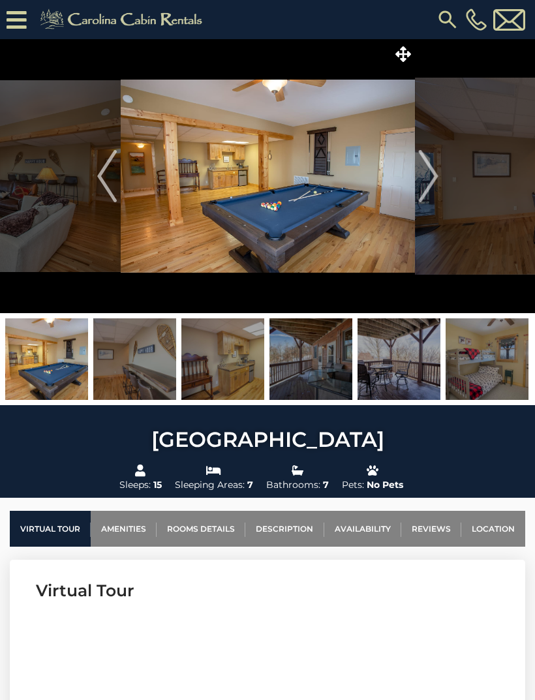
click at [436, 179] on img "Next" at bounding box center [428, 176] width 20 height 52
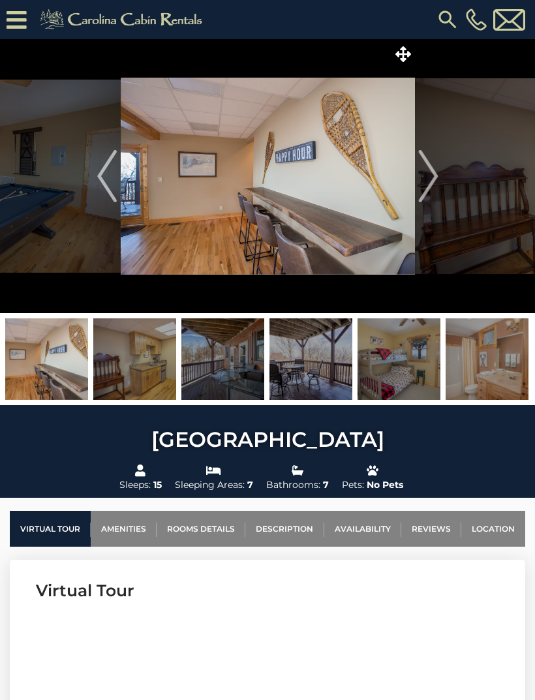
click at [436, 173] on img "Next" at bounding box center [428, 176] width 20 height 52
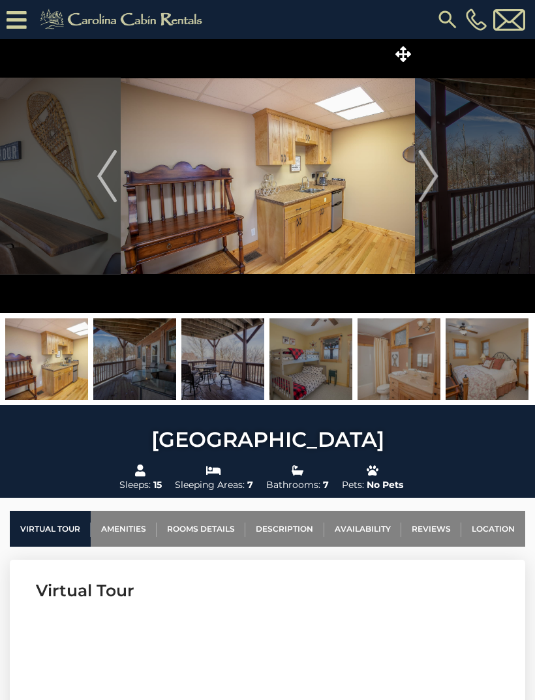
click at [430, 176] on img "Next" at bounding box center [428, 176] width 20 height 52
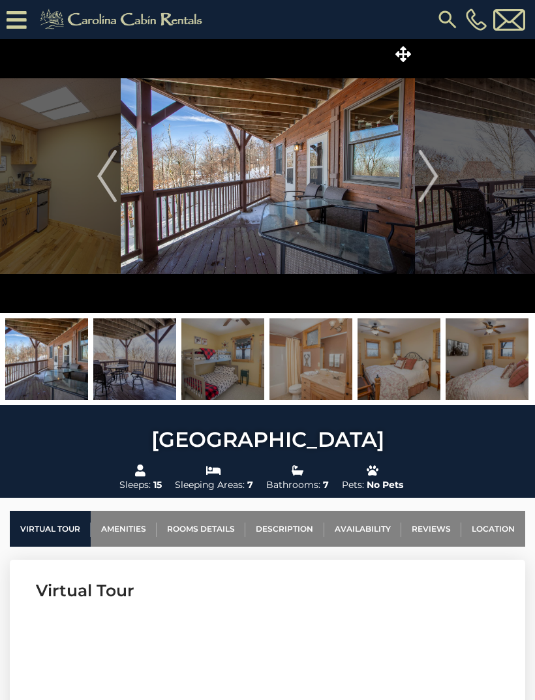
click at [434, 181] on img "Next" at bounding box center [428, 176] width 20 height 52
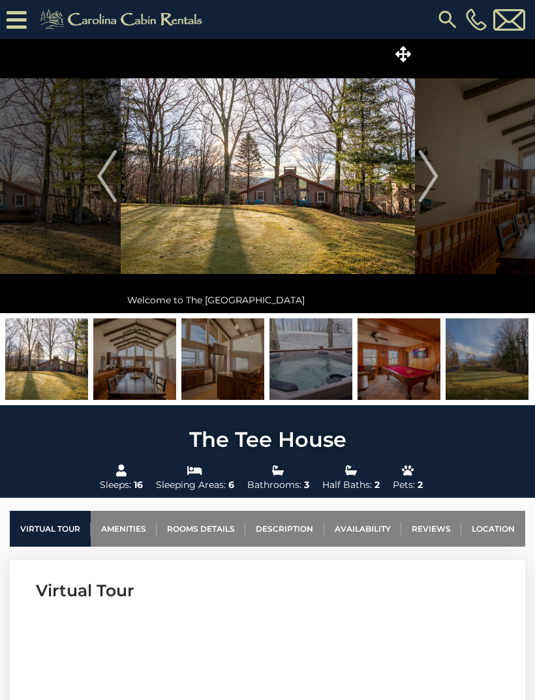
click at [420, 171] on img "Next" at bounding box center [428, 176] width 20 height 52
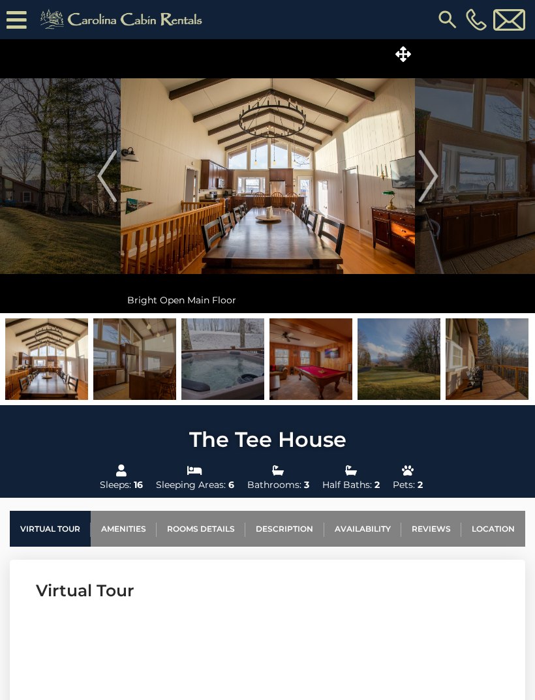
click at [425, 178] on img "Next" at bounding box center [428, 176] width 20 height 52
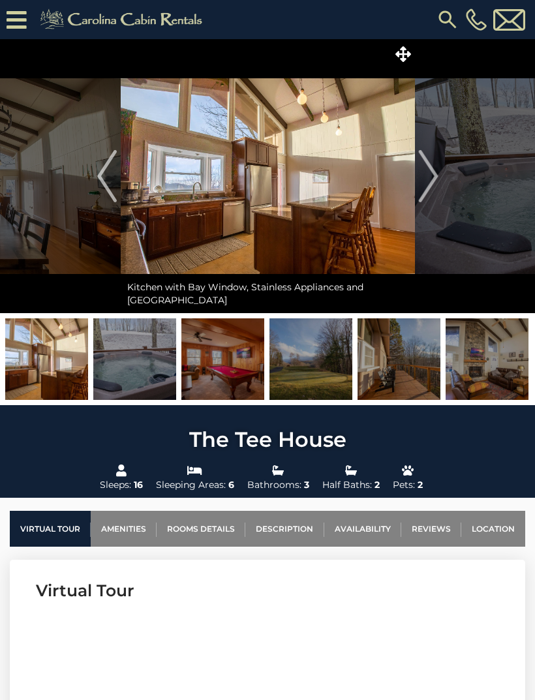
click at [434, 174] on img "Next" at bounding box center [428, 176] width 20 height 52
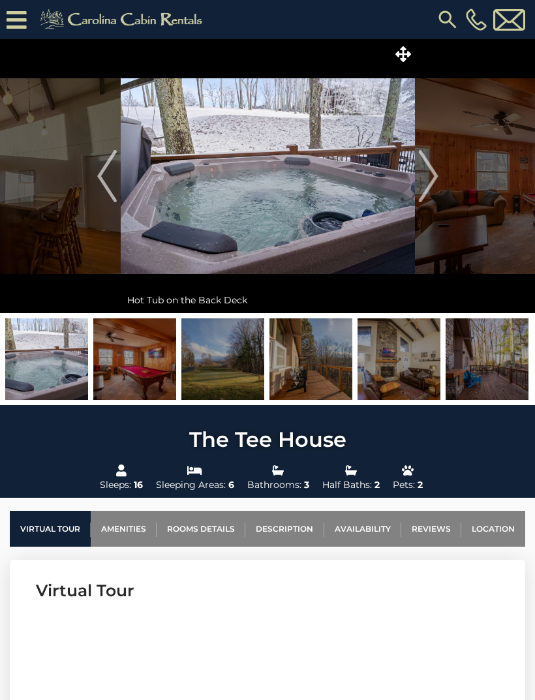
click at [438, 177] on img "Next" at bounding box center [428, 176] width 20 height 52
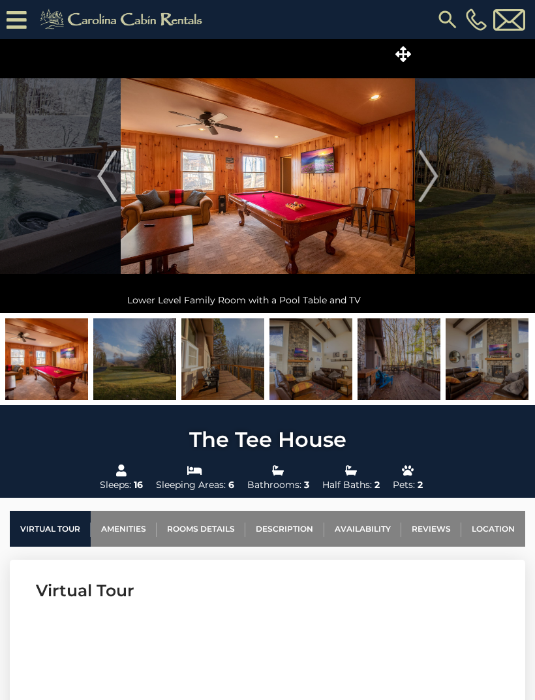
click at [438, 172] on img "Next" at bounding box center [428, 176] width 20 height 52
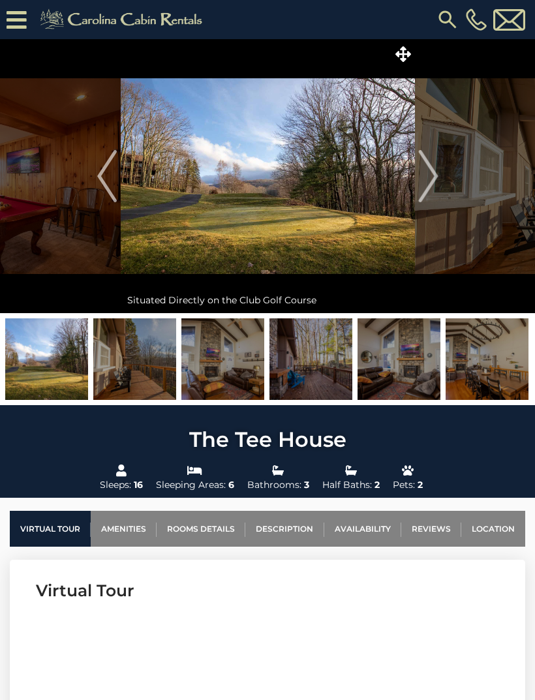
click at [426, 195] on img "Next" at bounding box center [428, 176] width 20 height 52
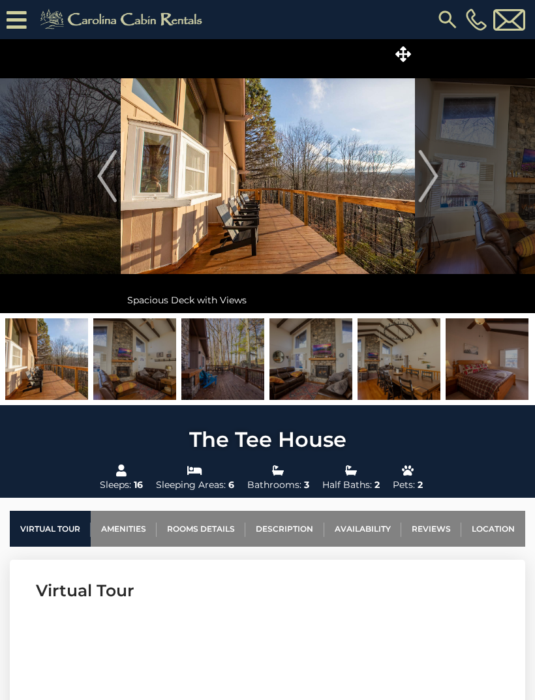
click at [433, 179] on img "Next" at bounding box center [428, 176] width 20 height 52
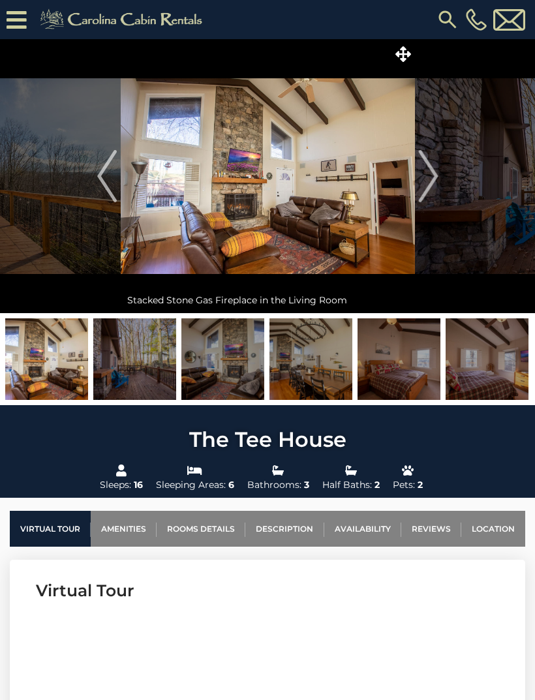
click at [432, 179] on img "Next" at bounding box center [428, 176] width 20 height 52
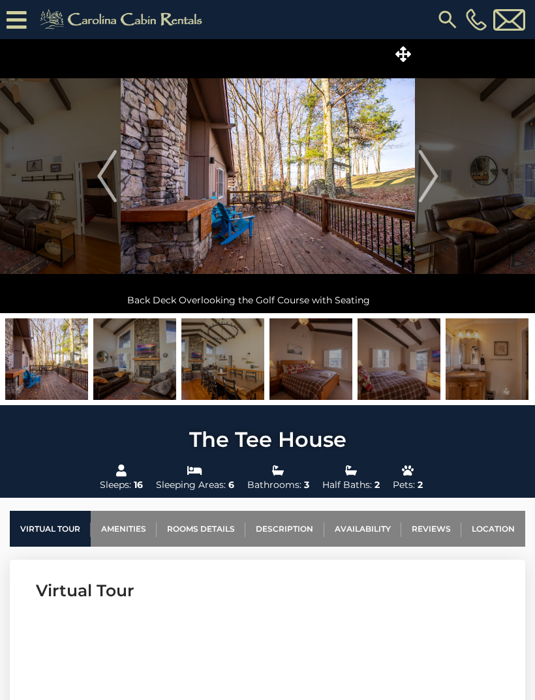
click at [434, 180] on img "Next" at bounding box center [428, 176] width 20 height 52
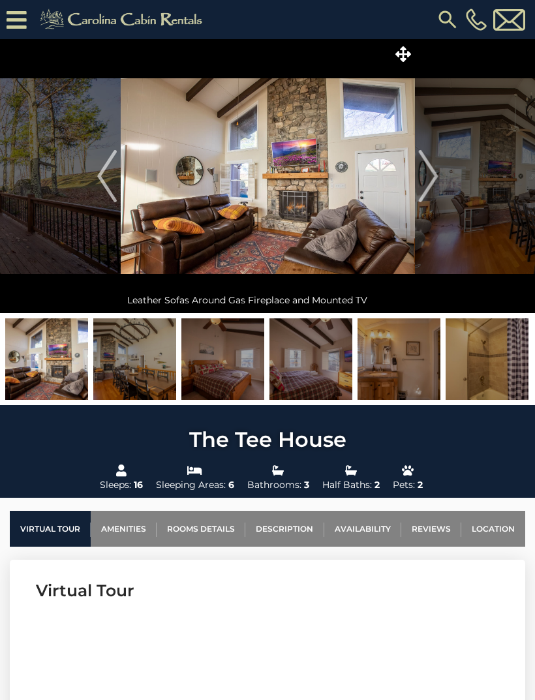
click at [429, 181] on img "Next" at bounding box center [428, 176] width 20 height 52
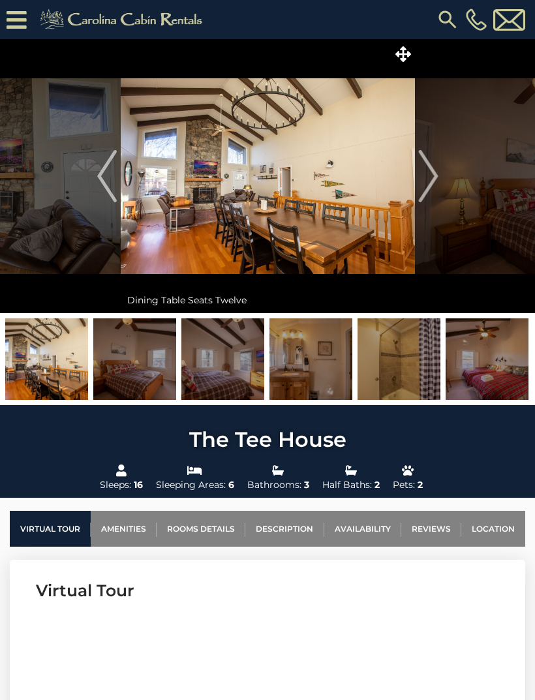
click at [431, 180] on img "Next" at bounding box center [428, 176] width 20 height 52
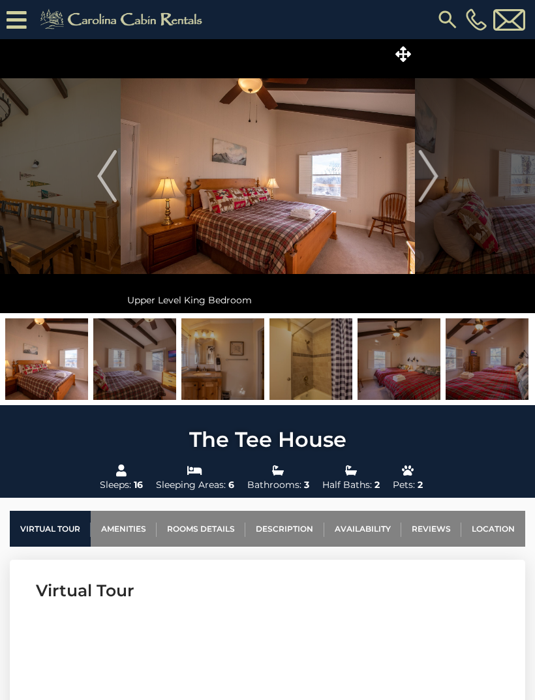
click at [435, 177] on img "Next" at bounding box center [428, 176] width 20 height 52
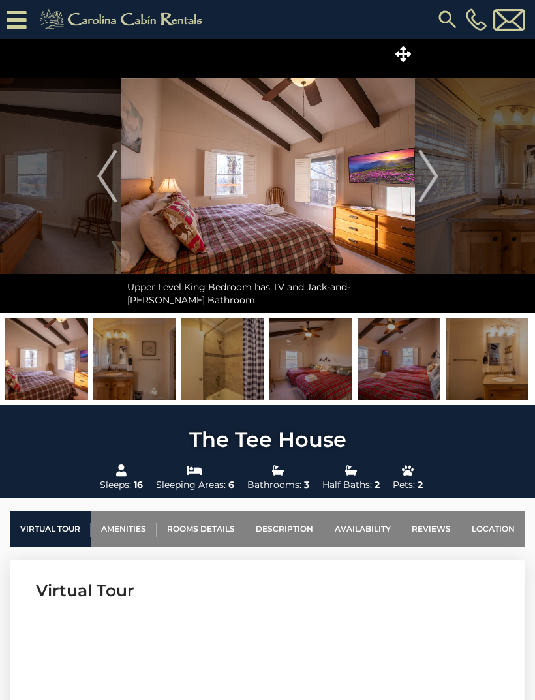
click at [436, 179] on img "Next" at bounding box center [428, 176] width 20 height 52
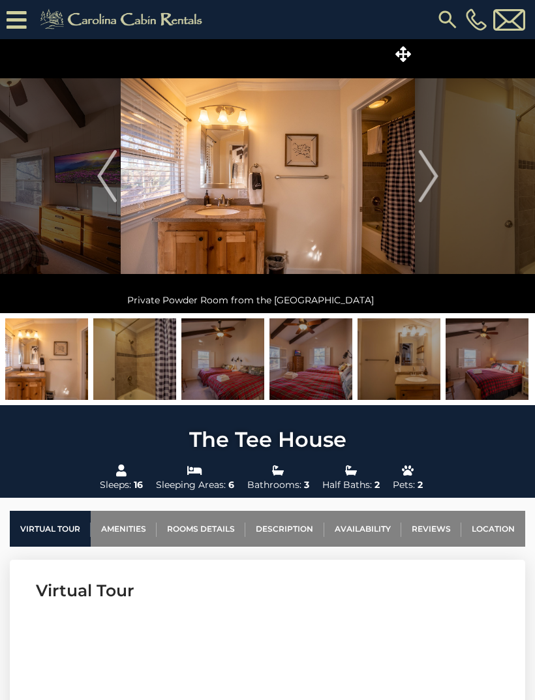
click at [432, 181] on img "Next" at bounding box center [428, 176] width 20 height 52
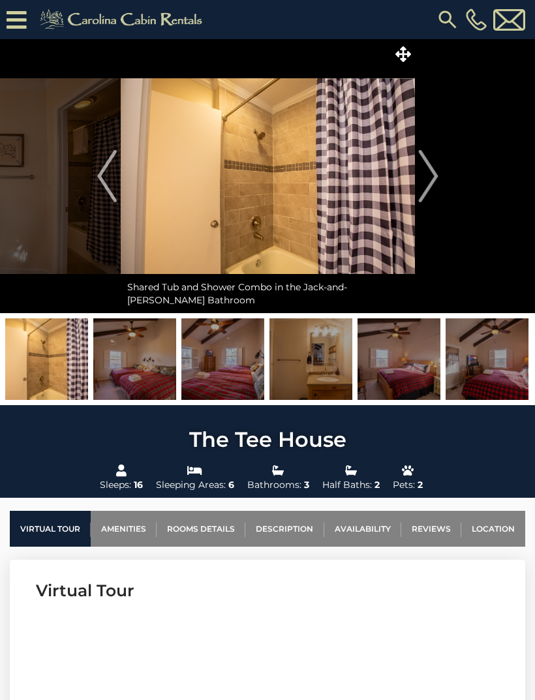
click at [429, 182] on img "Next" at bounding box center [428, 176] width 20 height 52
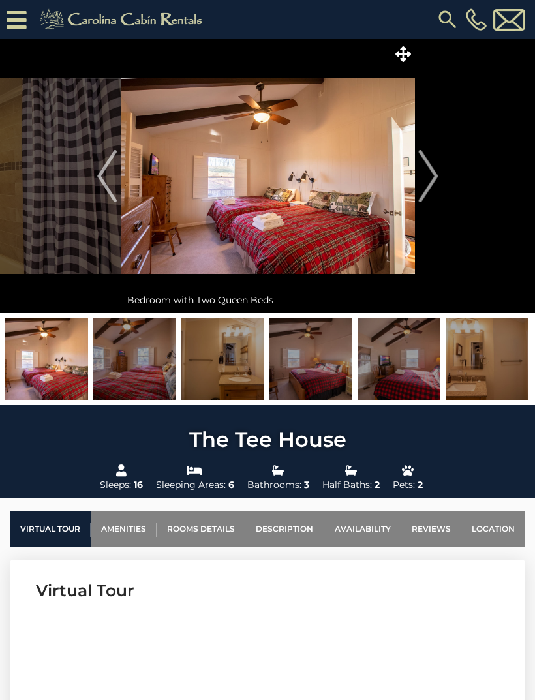
click at [419, 175] on img "Next" at bounding box center [428, 176] width 20 height 52
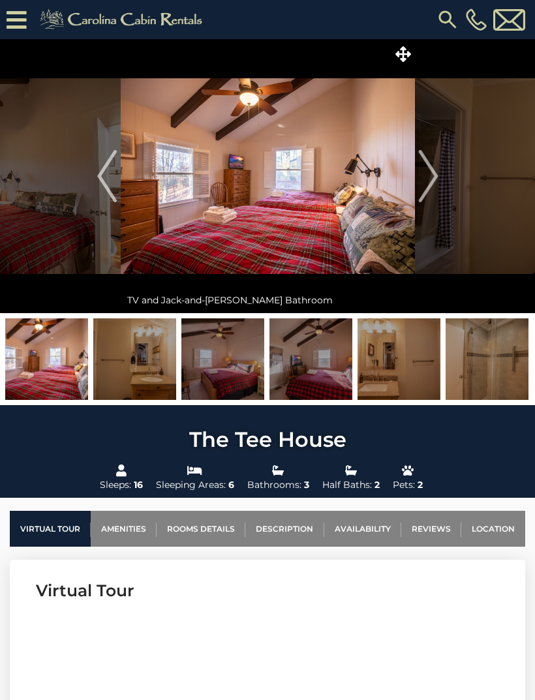
click at [427, 177] on img "Next" at bounding box center [428, 176] width 20 height 52
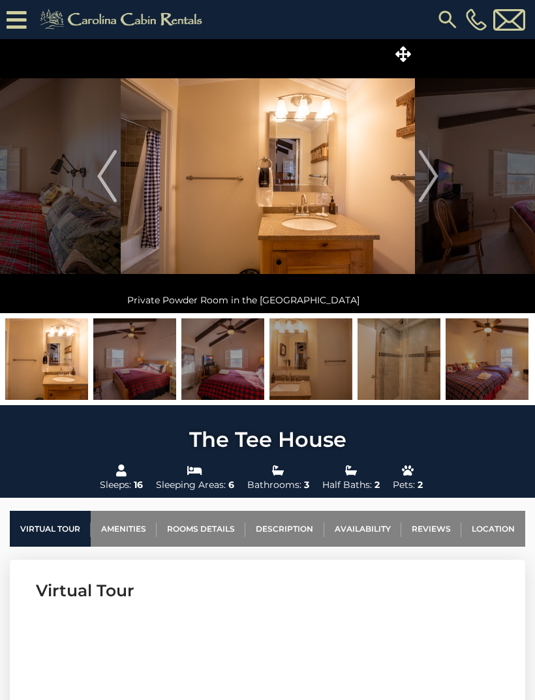
click at [431, 173] on img "Next" at bounding box center [428, 176] width 20 height 52
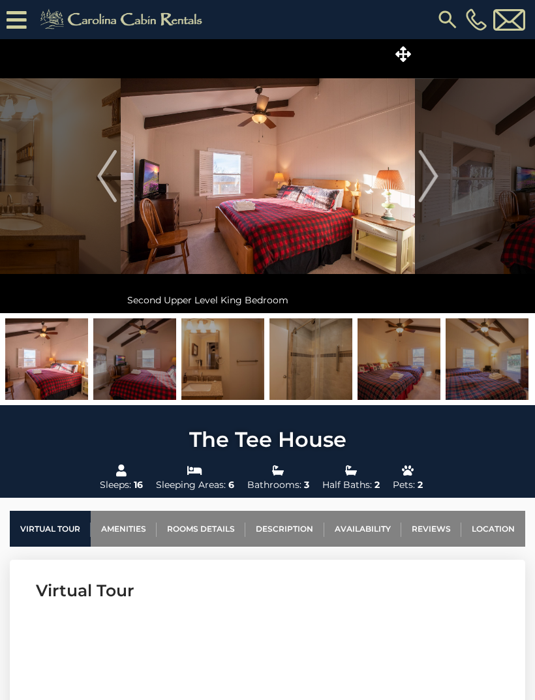
click at [435, 178] on img "Next" at bounding box center [428, 176] width 20 height 52
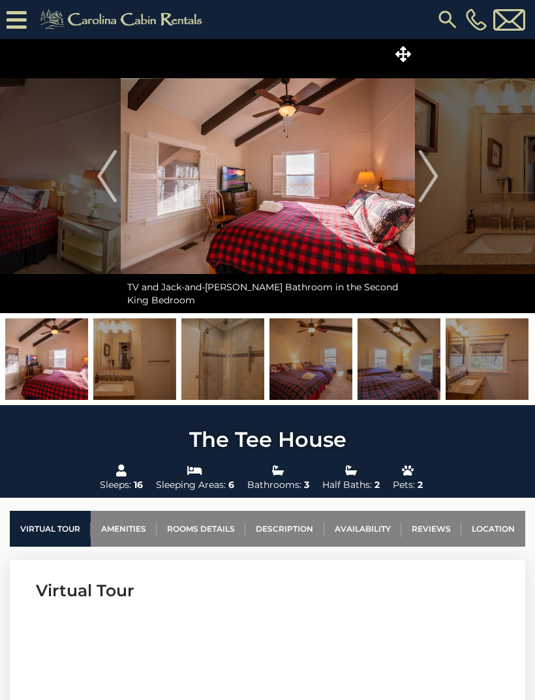
click at [440, 174] on button "Next" at bounding box center [428, 176] width 27 height 274
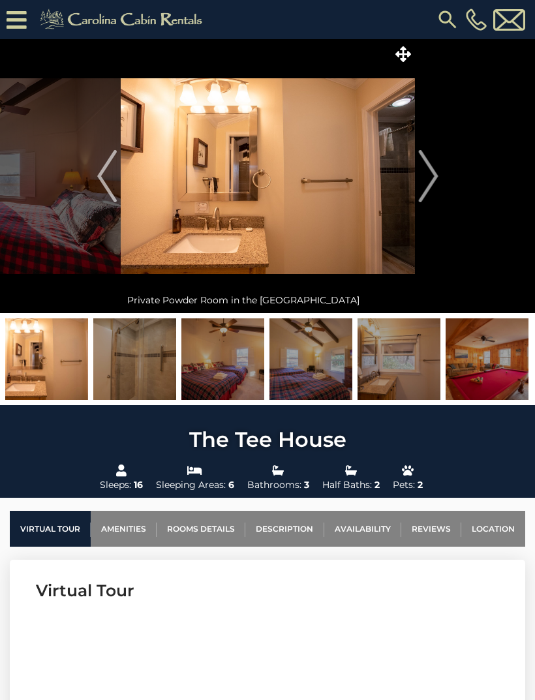
click at [434, 172] on img "Next" at bounding box center [428, 176] width 20 height 52
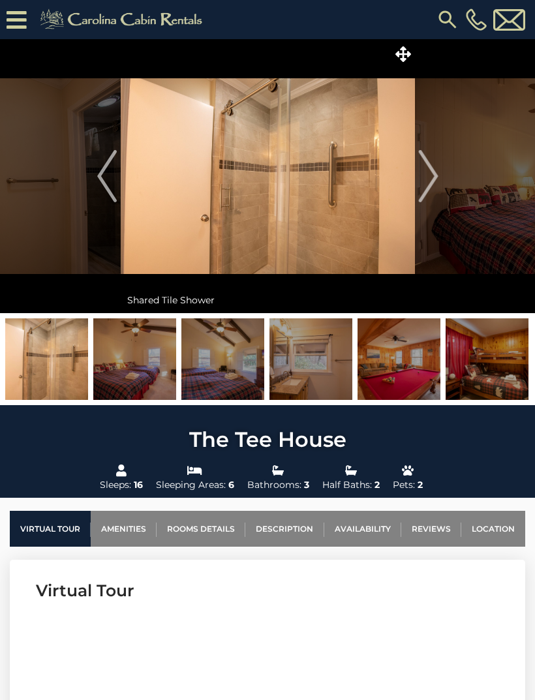
click at [430, 181] on img "Next" at bounding box center [428, 176] width 20 height 52
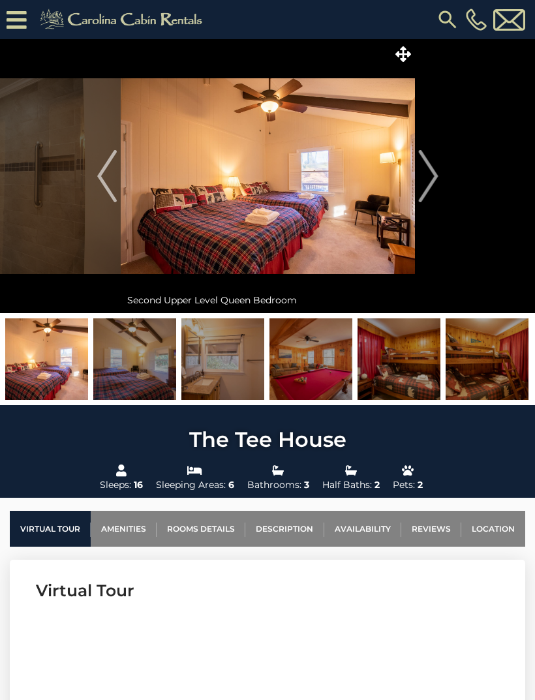
click at [436, 178] on img "Next" at bounding box center [428, 176] width 20 height 52
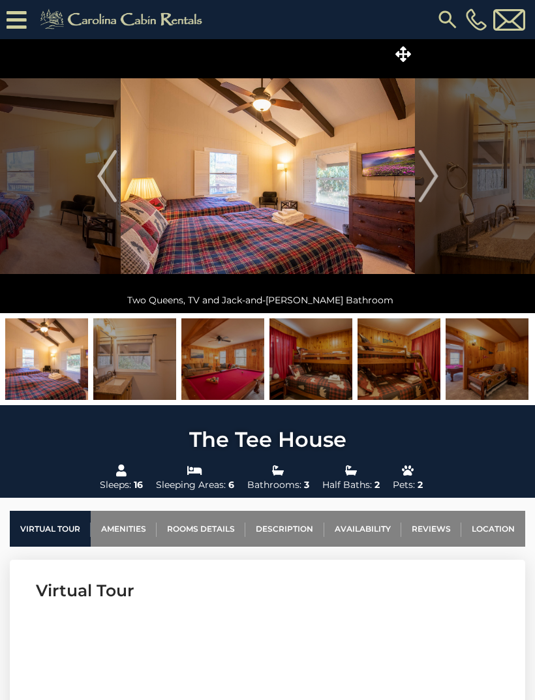
click at [430, 179] on img "Next" at bounding box center [428, 176] width 20 height 52
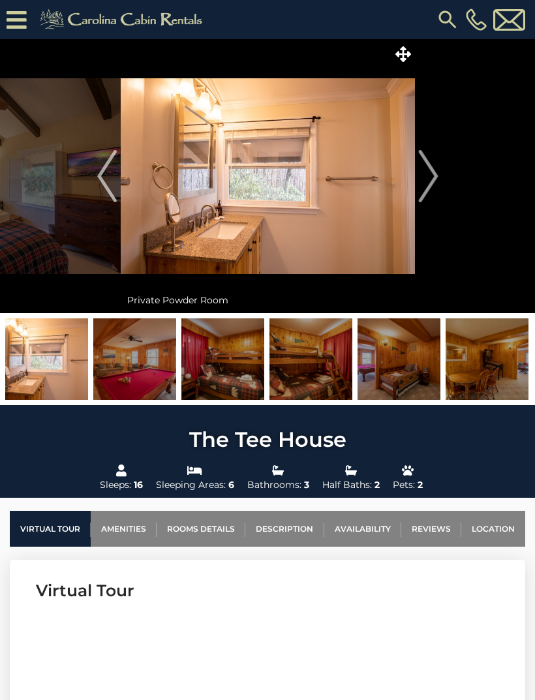
click at [435, 178] on img "Next" at bounding box center [428, 176] width 20 height 52
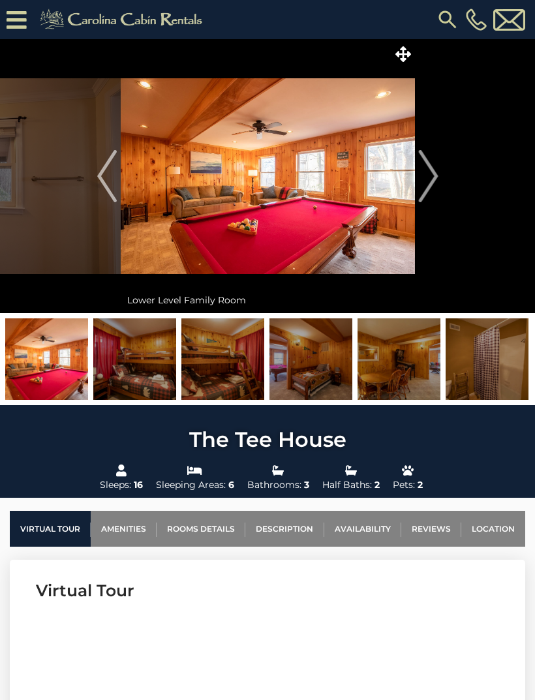
click at [432, 179] on img "Next" at bounding box center [428, 176] width 20 height 52
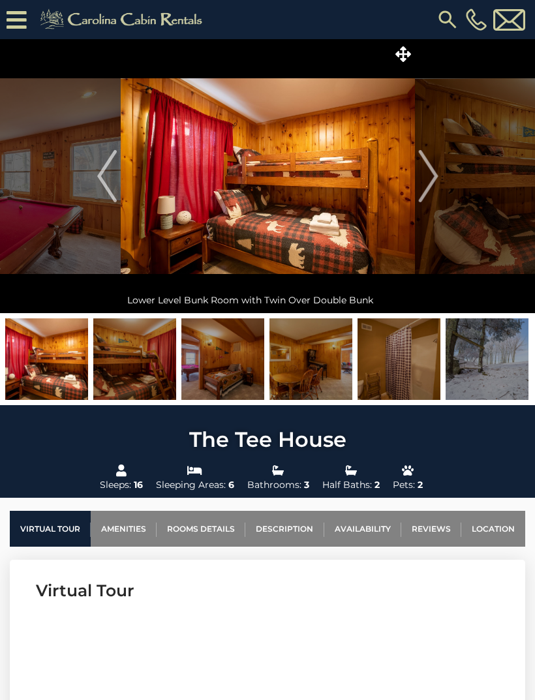
click at [430, 185] on img "Next" at bounding box center [428, 176] width 20 height 52
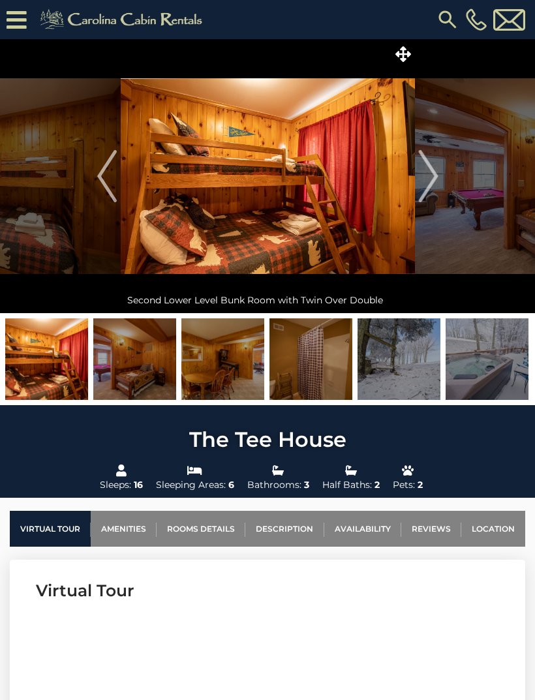
click at [434, 181] on img "Next" at bounding box center [428, 176] width 20 height 52
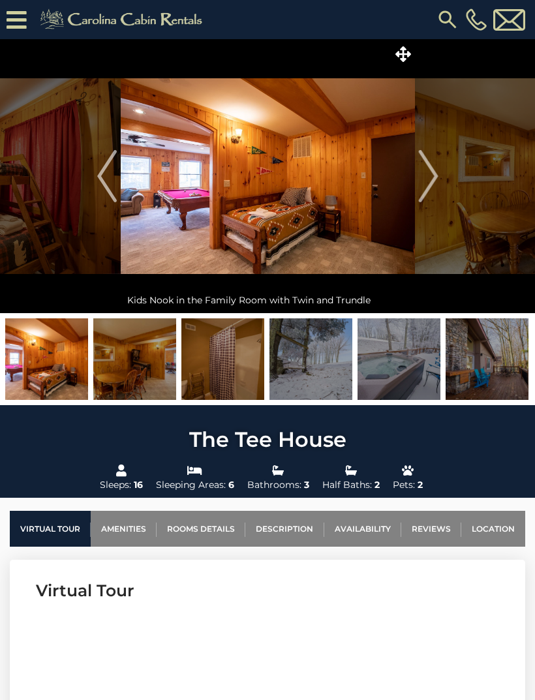
click at [440, 175] on button "Next" at bounding box center [428, 176] width 27 height 274
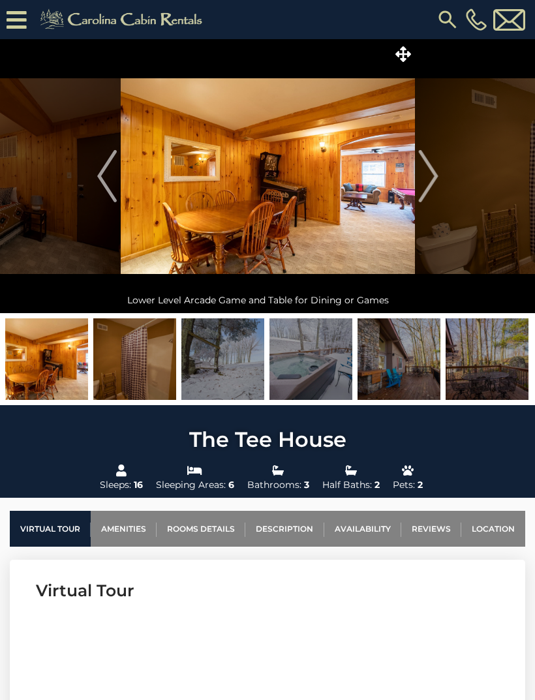
click at [436, 174] on img "Next" at bounding box center [428, 176] width 20 height 52
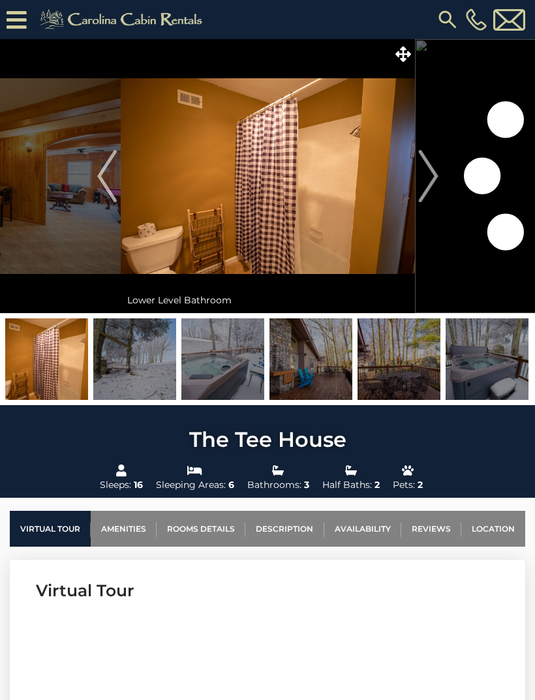
click at [434, 182] on img "Next" at bounding box center [428, 176] width 20 height 52
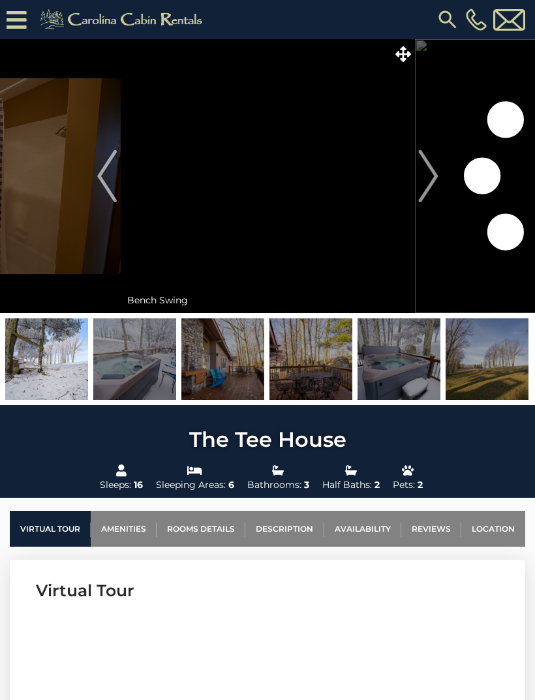
click at [440, 181] on button "Next" at bounding box center [428, 176] width 27 height 274
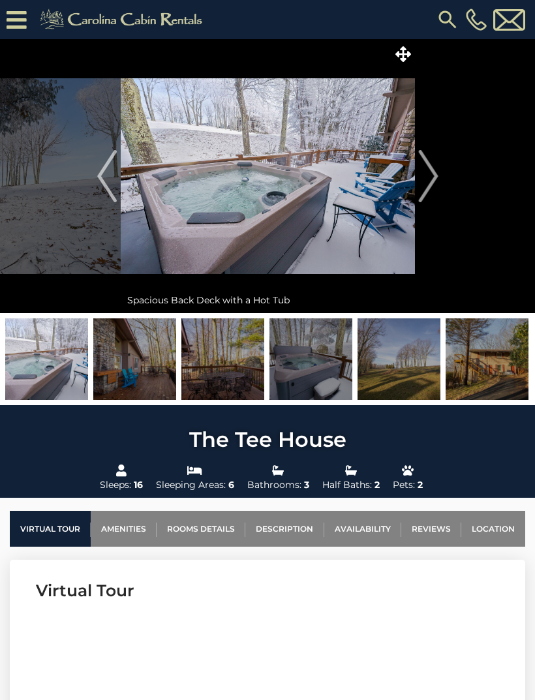
click at [438, 181] on img "Next" at bounding box center [428, 176] width 20 height 52
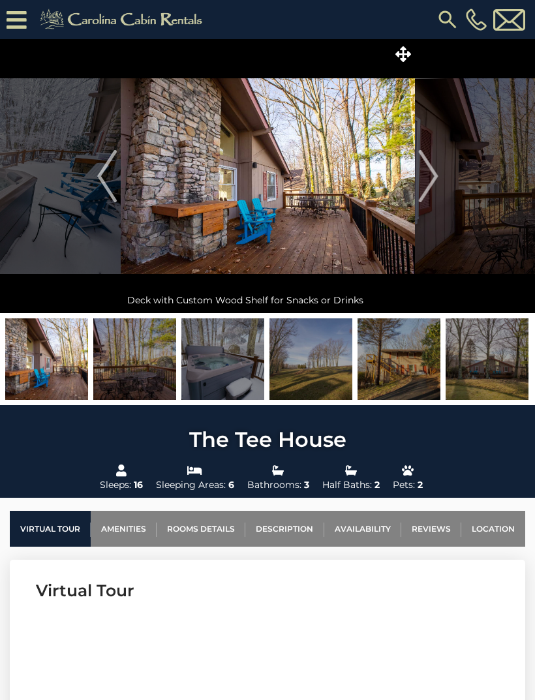
click at [438, 180] on img "Next" at bounding box center [428, 176] width 20 height 52
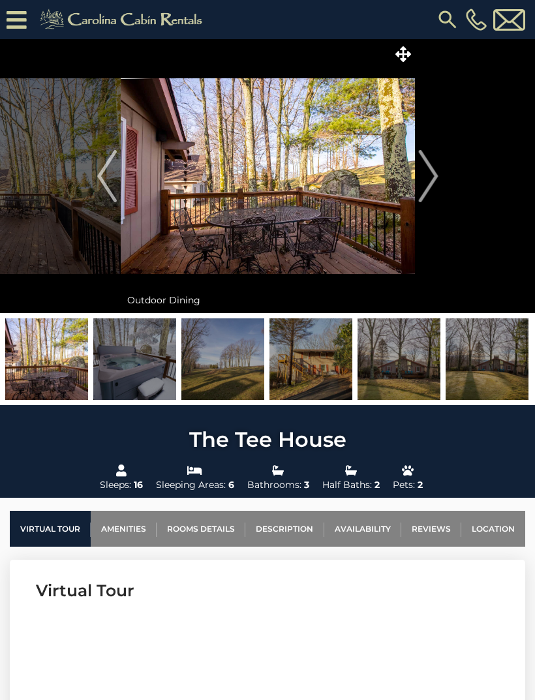
click at [434, 179] on img "Next" at bounding box center [428, 176] width 20 height 52
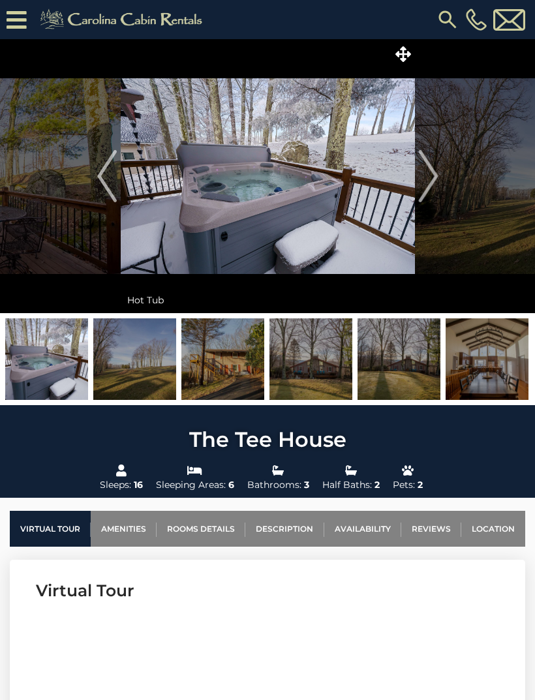
click at [439, 177] on button "Next" at bounding box center [428, 176] width 27 height 274
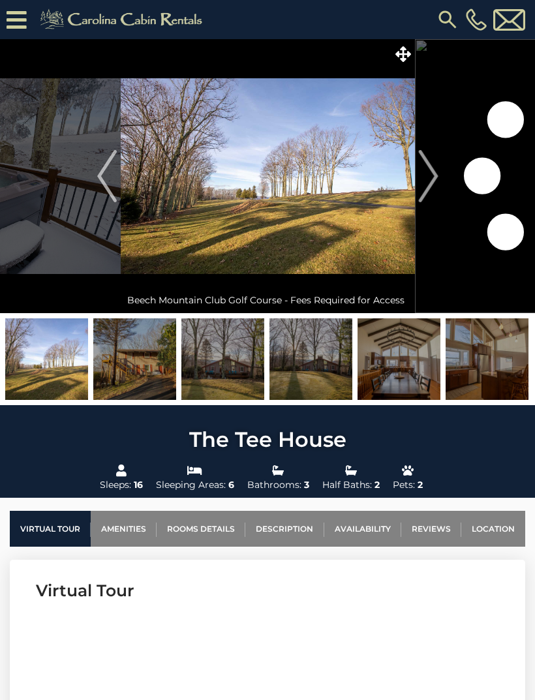
click at [436, 179] on img "Next" at bounding box center [428, 176] width 20 height 52
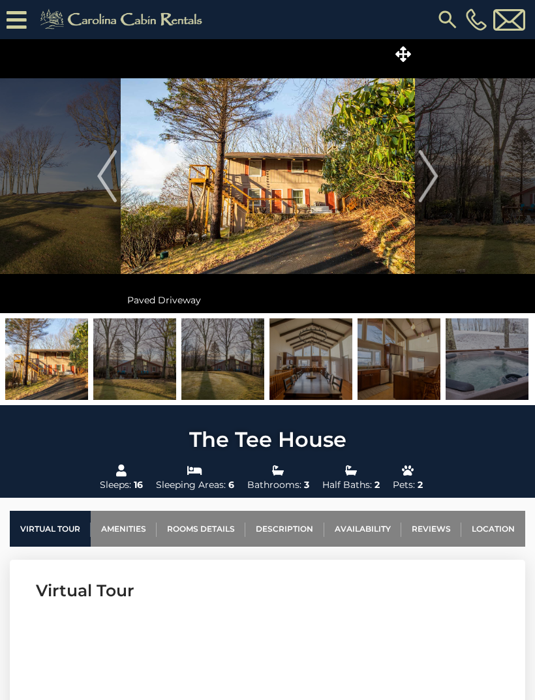
click at [436, 177] on img "Next" at bounding box center [428, 176] width 20 height 52
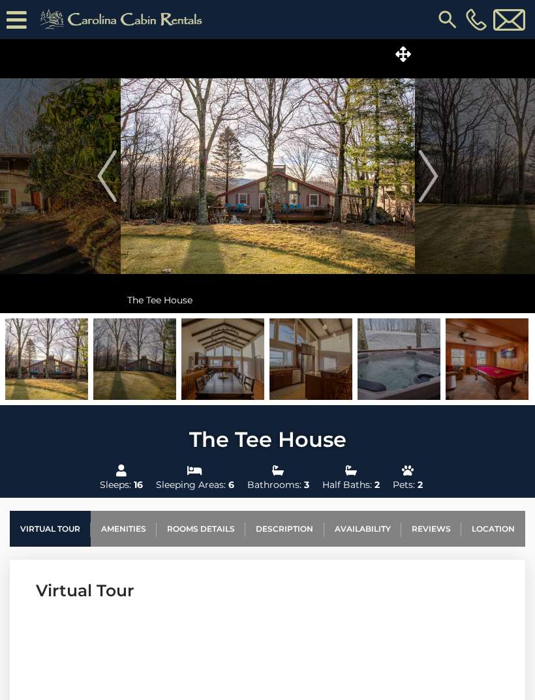
click at [432, 182] on img "Next" at bounding box center [428, 176] width 20 height 52
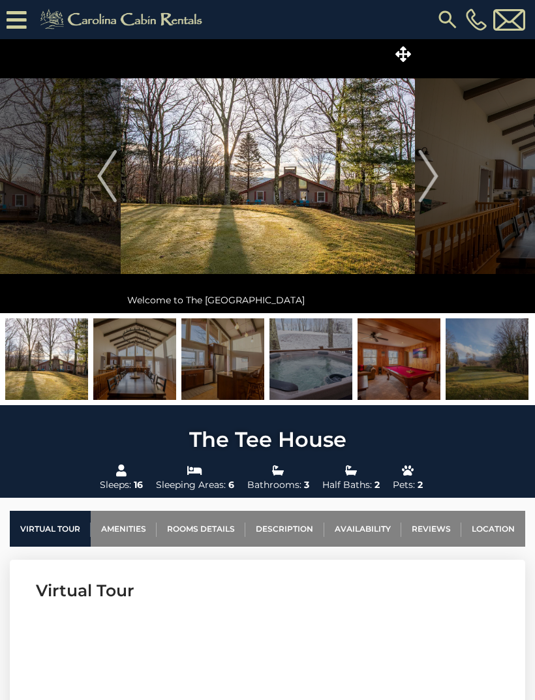
click at [436, 177] on img "Next" at bounding box center [428, 176] width 20 height 52
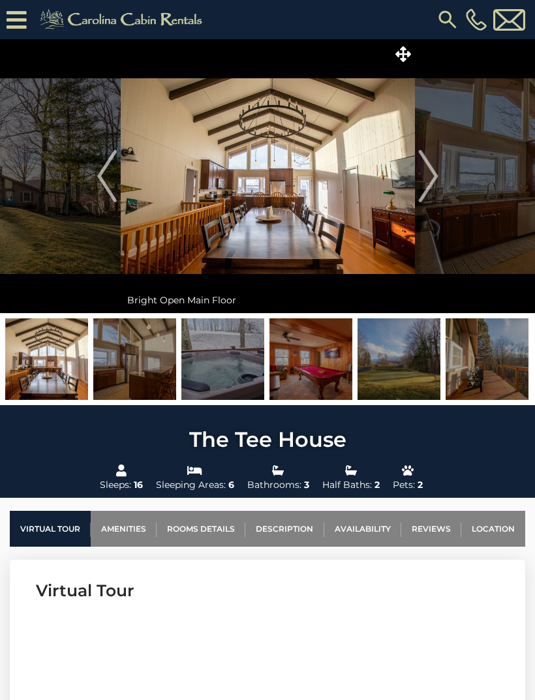
click at [431, 181] on img "Next" at bounding box center [428, 176] width 20 height 52
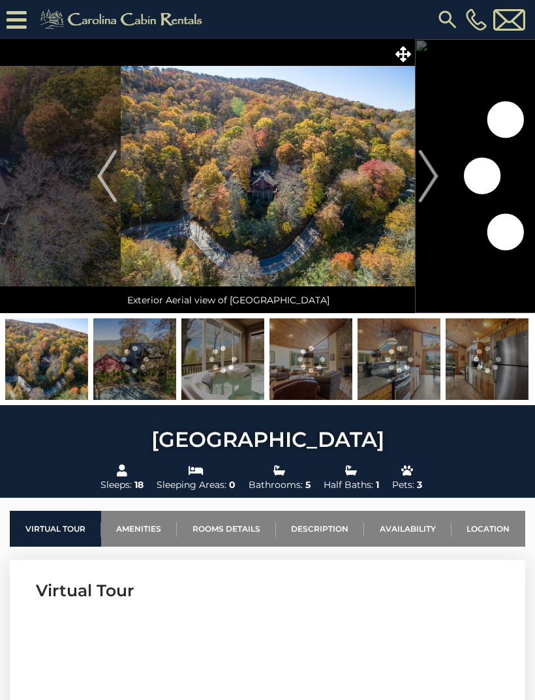
click at [145, 365] on img at bounding box center [134, 359] width 83 height 82
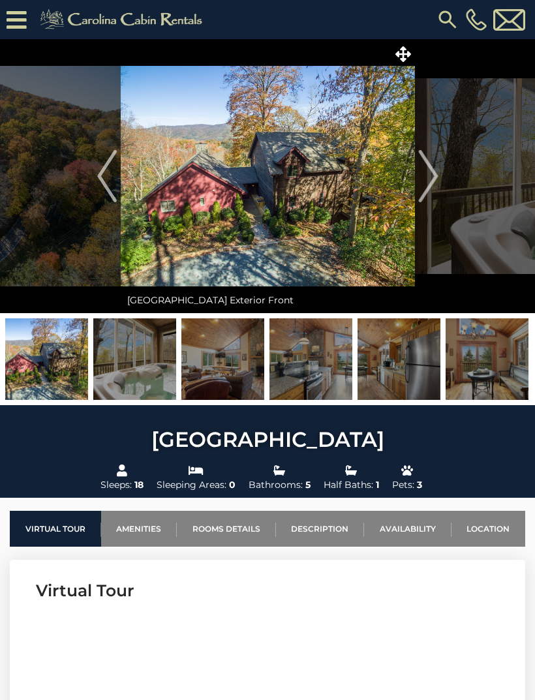
click at [421, 173] on img "Next" at bounding box center [428, 176] width 20 height 52
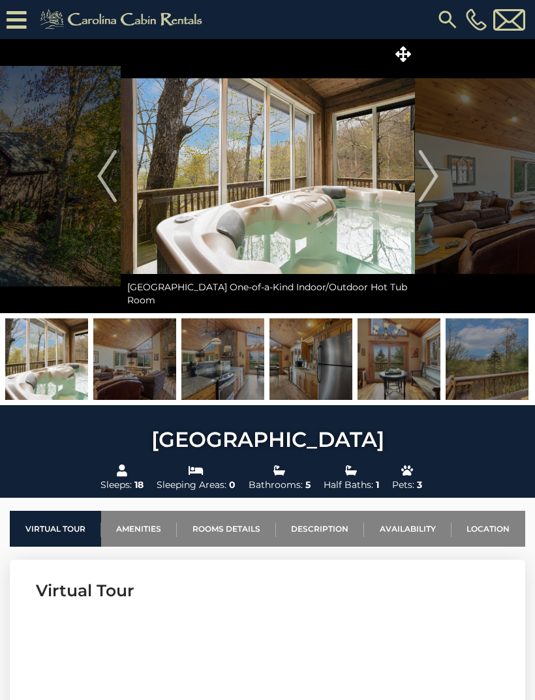
click at [422, 175] on img "Next" at bounding box center [428, 176] width 20 height 52
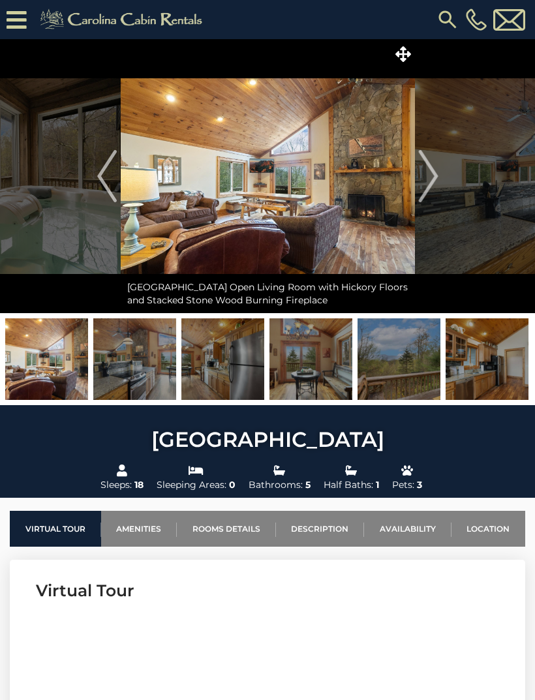
click at [430, 176] on img "Next" at bounding box center [428, 176] width 20 height 52
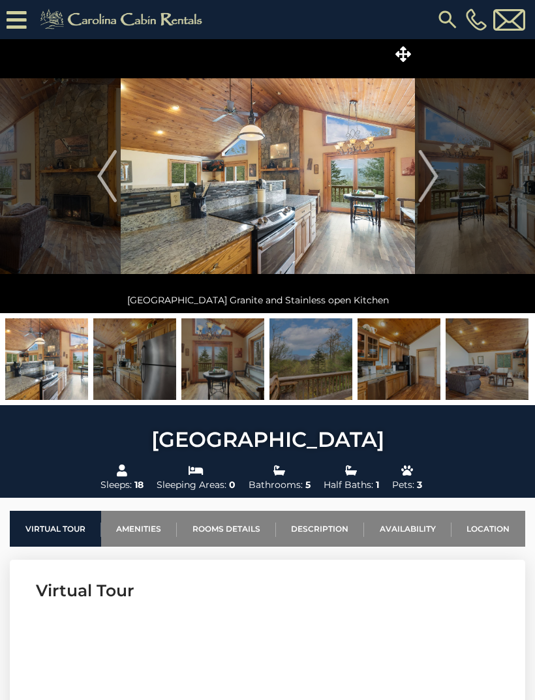
click at [434, 176] on img "Next" at bounding box center [428, 176] width 20 height 52
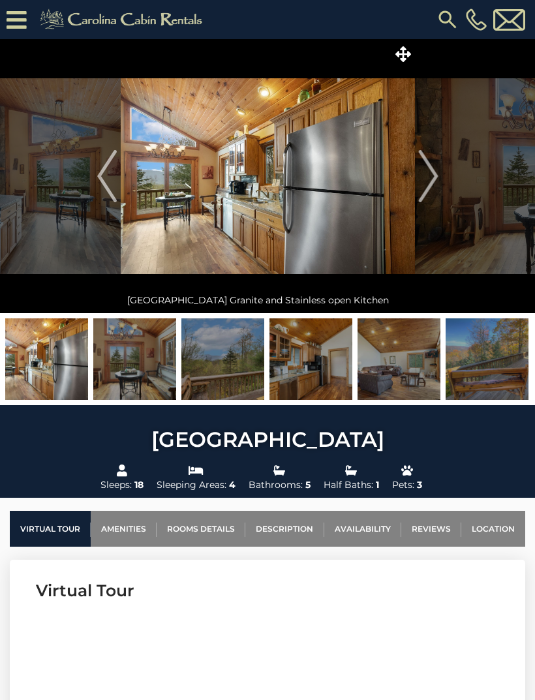
click at [431, 183] on img "Next" at bounding box center [428, 176] width 20 height 52
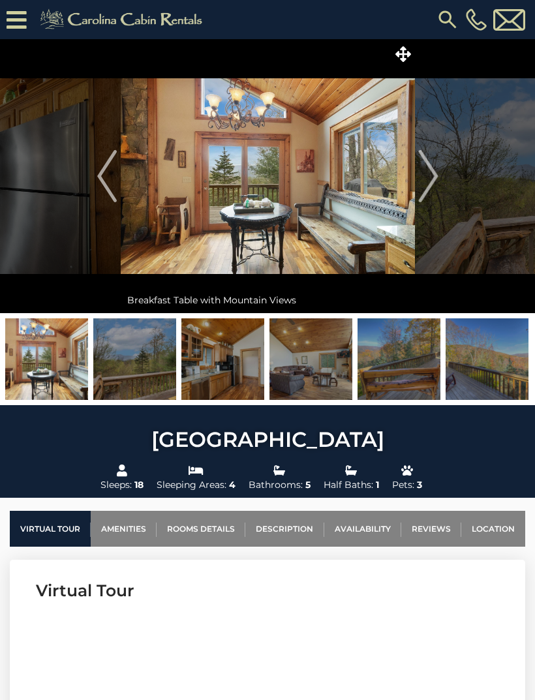
click at [440, 175] on button "Next" at bounding box center [428, 176] width 27 height 274
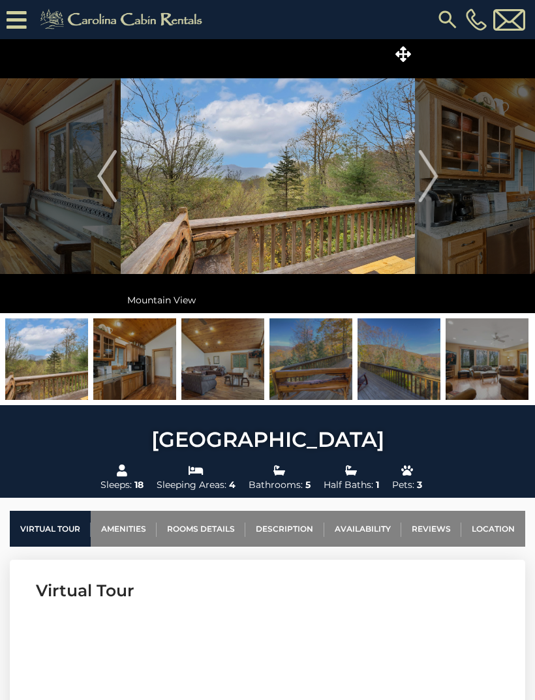
click at [438, 185] on button "Next" at bounding box center [428, 176] width 27 height 274
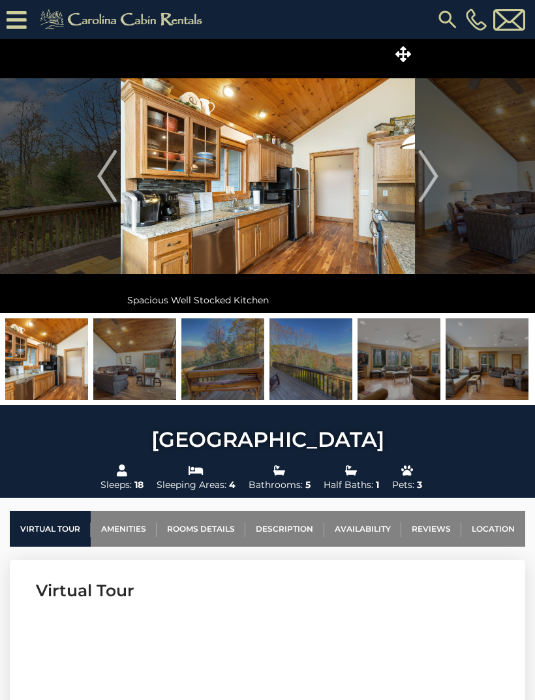
click at [438, 179] on button "Next" at bounding box center [428, 176] width 27 height 274
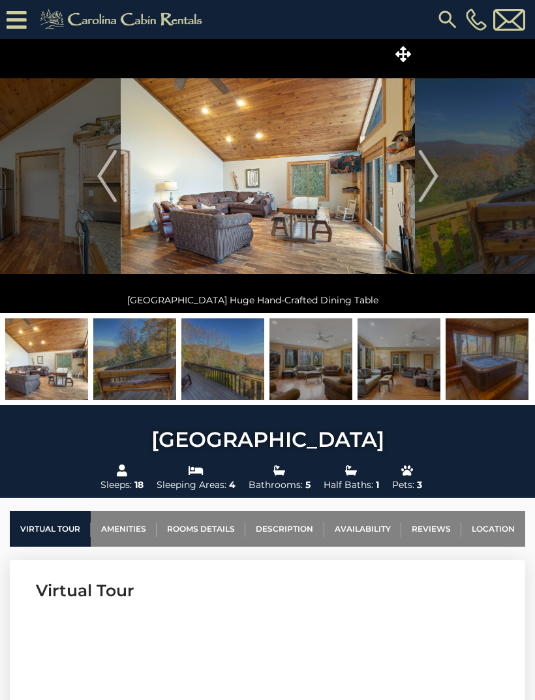
click at [441, 177] on button "Next" at bounding box center [428, 176] width 27 height 274
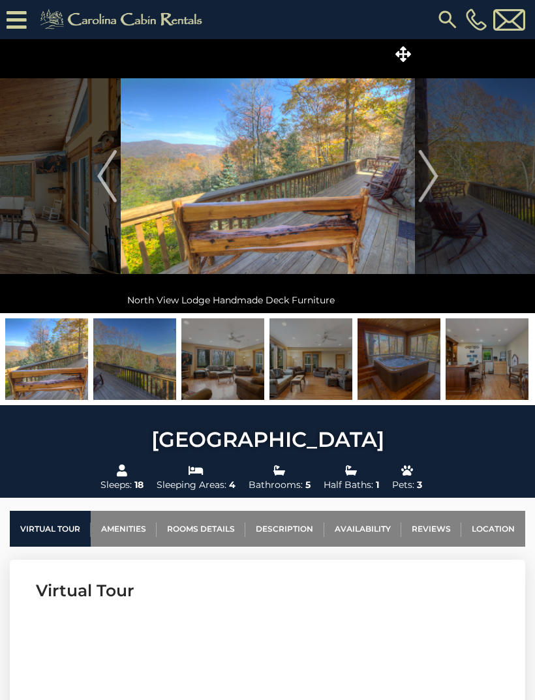
click at [434, 178] on img "Next" at bounding box center [428, 176] width 20 height 52
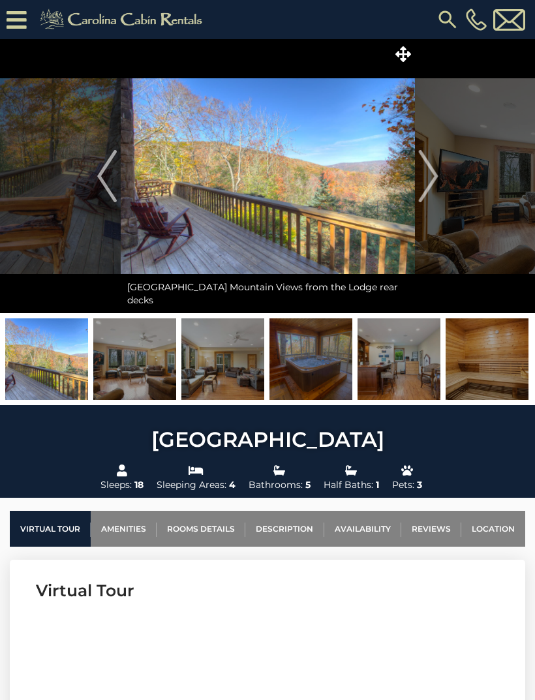
click at [430, 183] on img "Next" at bounding box center [428, 176] width 20 height 52
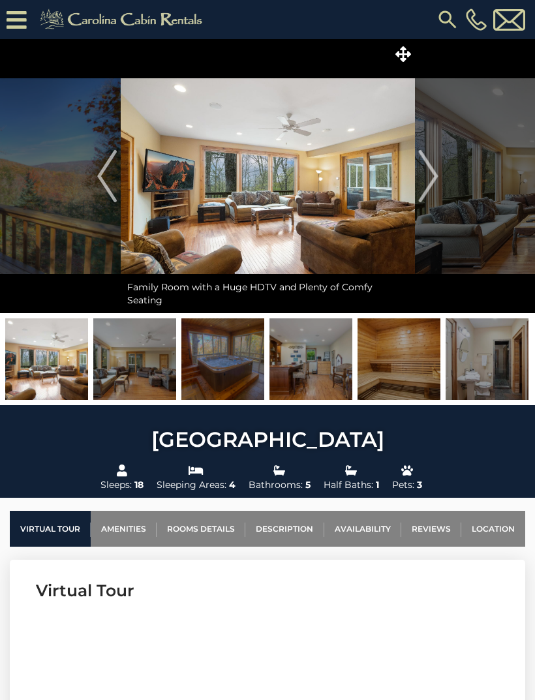
click at [435, 186] on img "Next" at bounding box center [428, 176] width 20 height 52
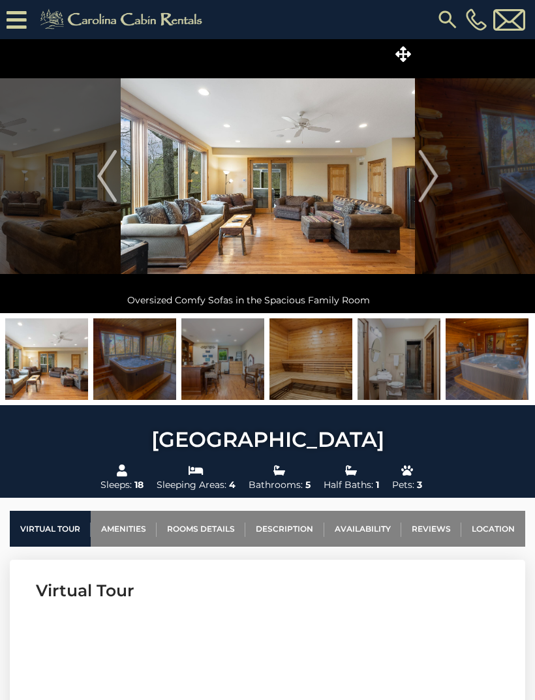
click at [428, 189] on img "Next" at bounding box center [428, 176] width 20 height 52
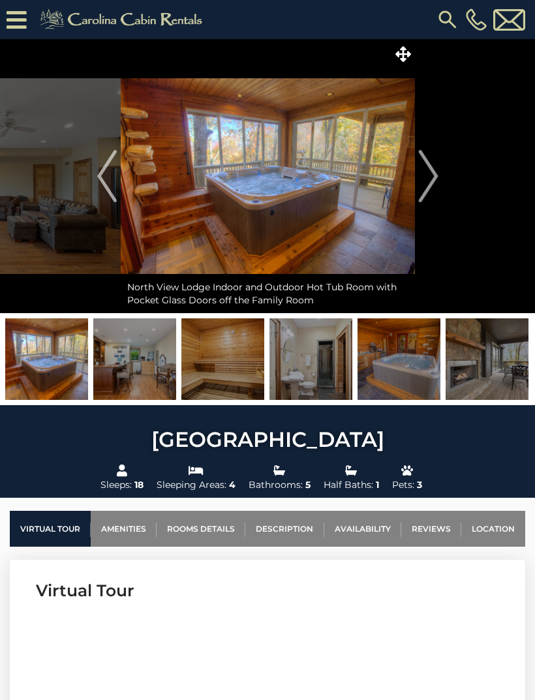
click at [439, 179] on button "Next" at bounding box center [428, 176] width 27 height 274
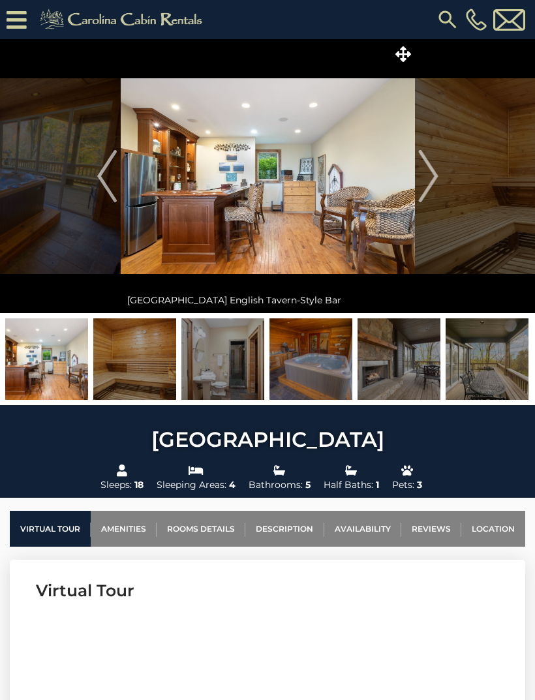
click at [438, 179] on button "Next" at bounding box center [428, 176] width 27 height 274
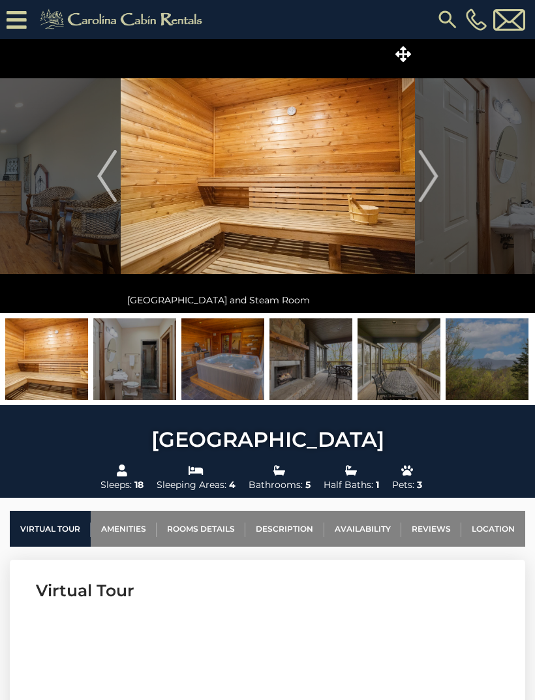
click at [436, 172] on img "Next" at bounding box center [428, 176] width 20 height 52
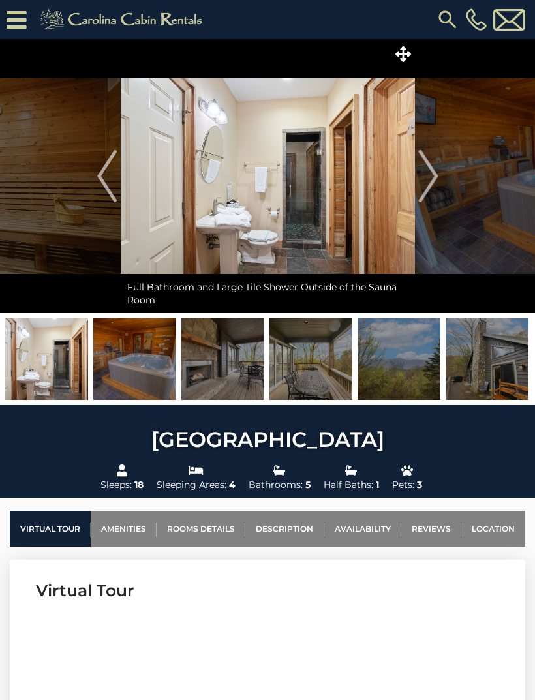
click at [112, 195] on img "Previous" at bounding box center [107, 176] width 20 height 52
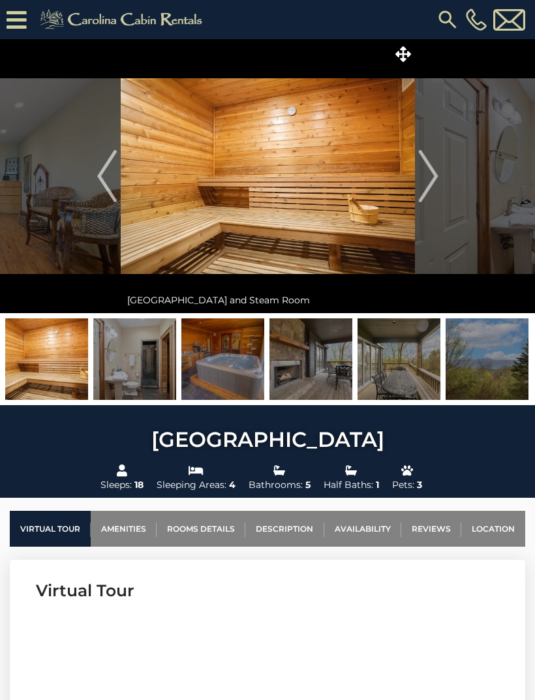
click at [419, 177] on img "Next" at bounding box center [428, 176] width 20 height 52
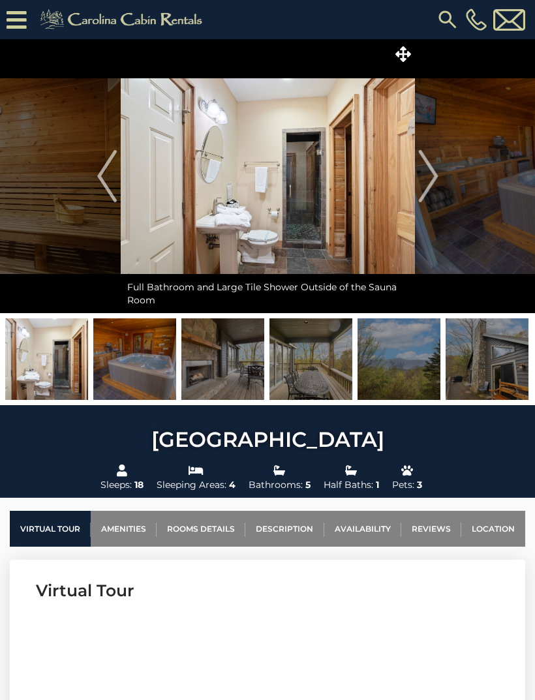
click at [435, 190] on img "Next" at bounding box center [428, 176] width 20 height 52
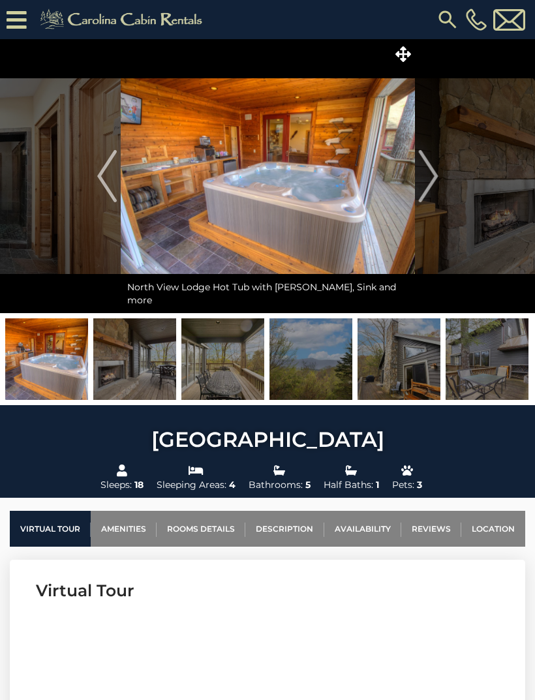
click at [428, 180] on img "Next" at bounding box center [428, 176] width 20 height 52
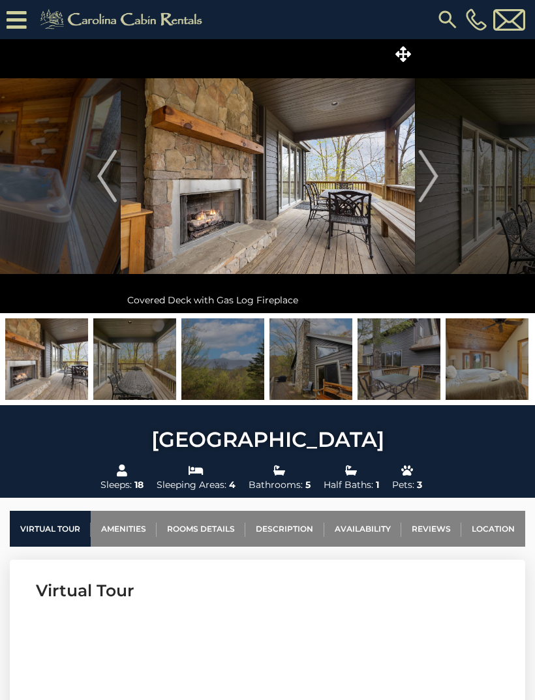
click at [440, 181] on button "Next" at bounding box center [428, 176] width 27 height 274
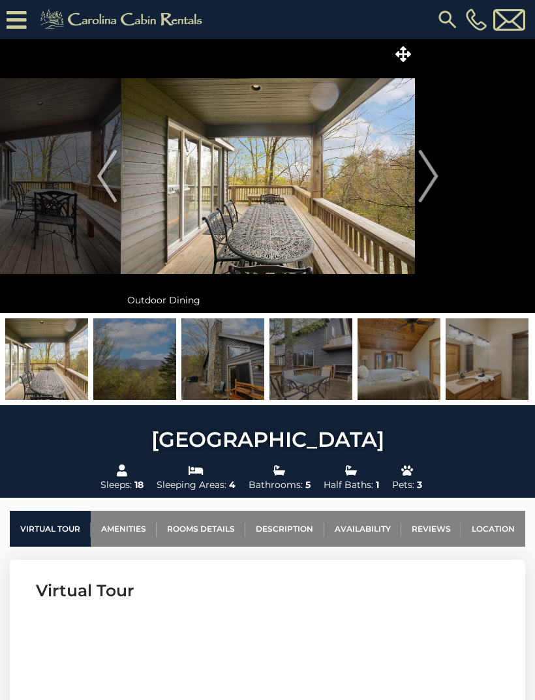
click at [434, 182] on img "Next" at bounding box center [428, 176] width 20 height 52
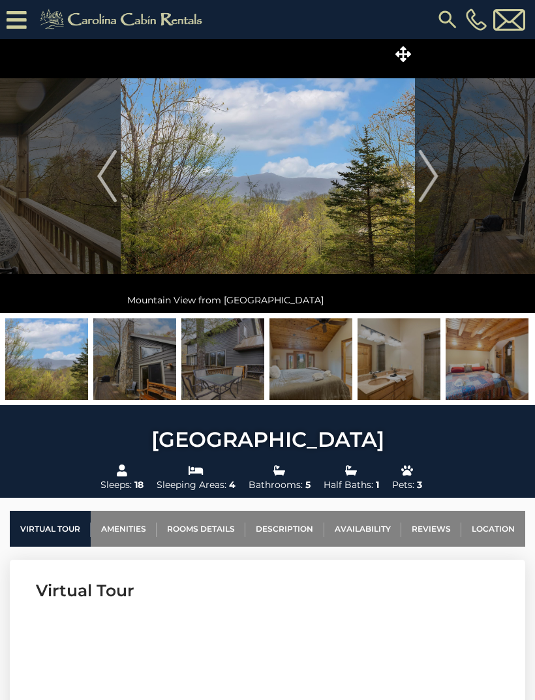
click at [433, 181] on img "Next" at bounding box center [428, 176] width 20 height 52
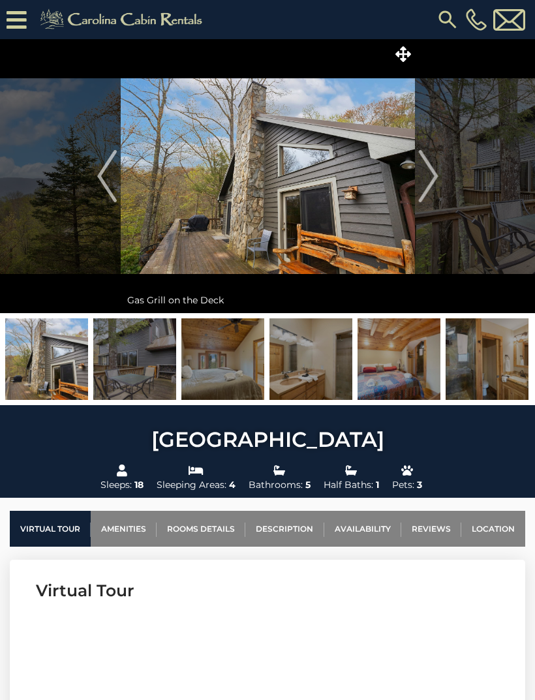
click at [438, 181] on button "Next" at bounding box center [428, 176] width 27 height 274
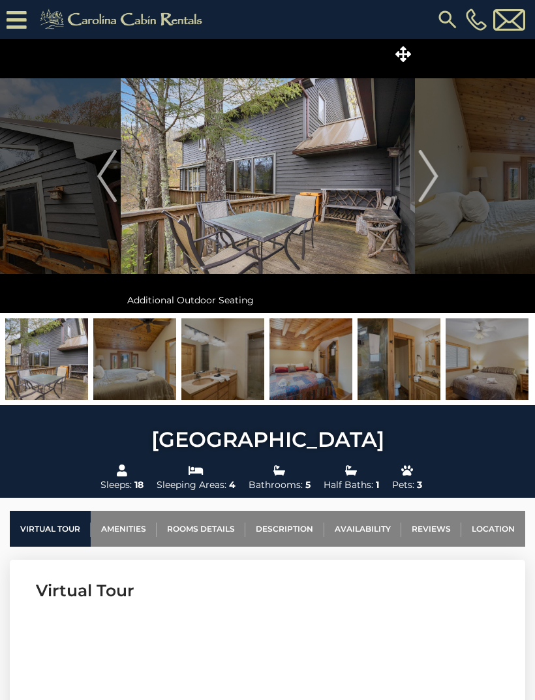
click at [432, 181] on img "Next" at bounding box center [428, 176] width 20 height 52
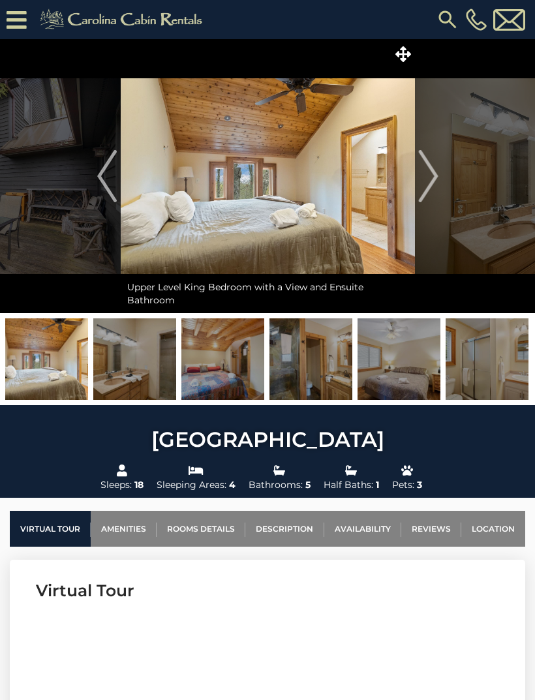
click at [438, 180] on img "Next" at bounding box center [428, 176] width 20 height 52
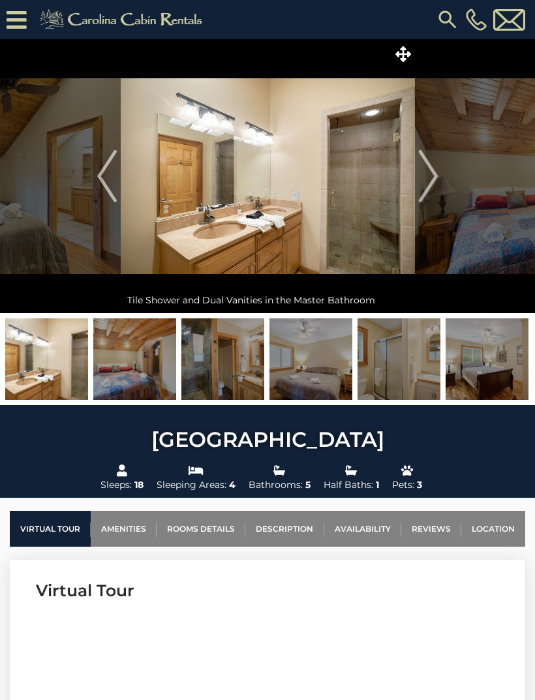
click at [427, 185] on img "Next" at bounding box center [428, 176] width 20 height 52
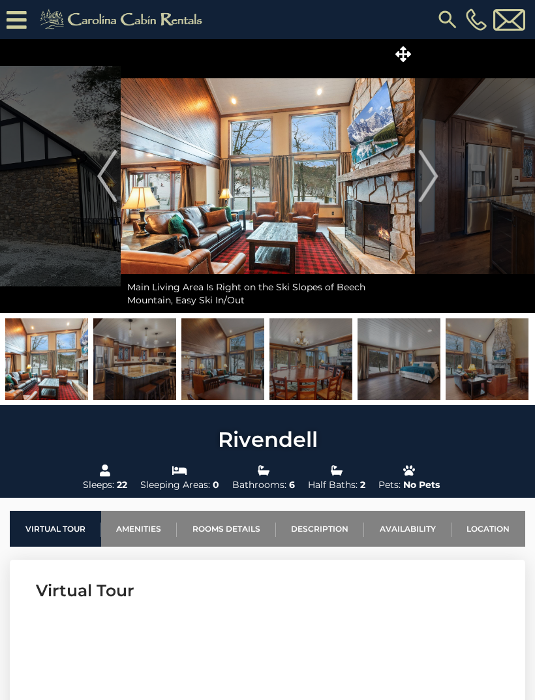
click at [147, 365] on img at bounding box center [134, 359] width 83 height 82
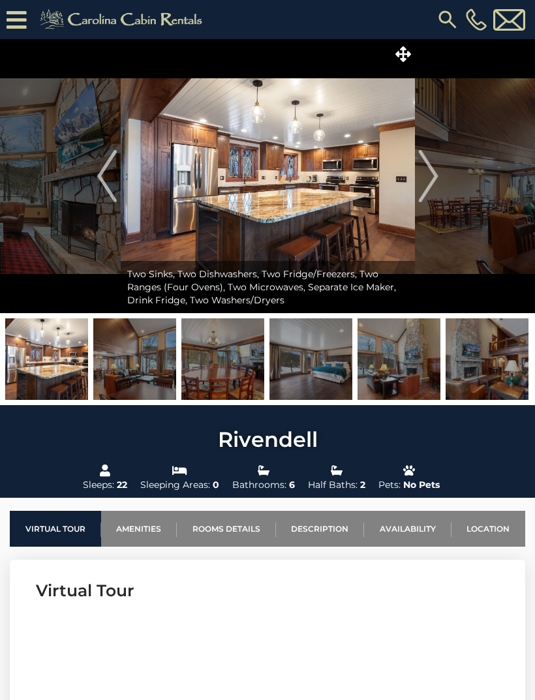
click at [434, 171] on img "Next" at bounding box center [428, 176] width 20 height 52
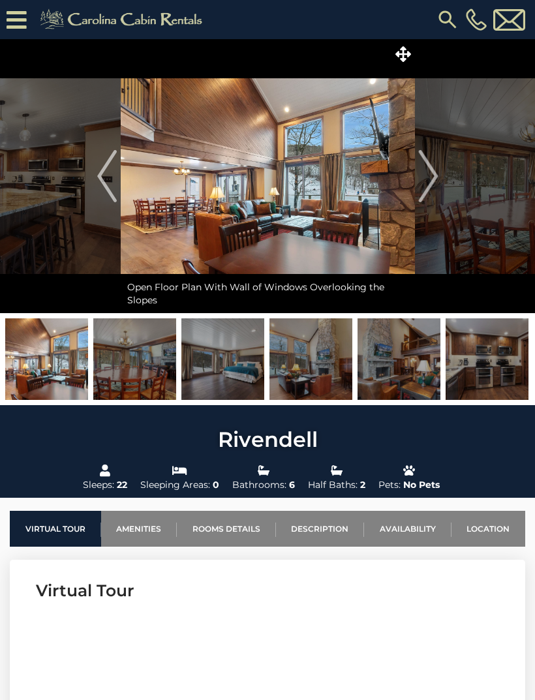
click at [428, 182] on img "Next" at bounding box center [428, 176] width 20 height 52
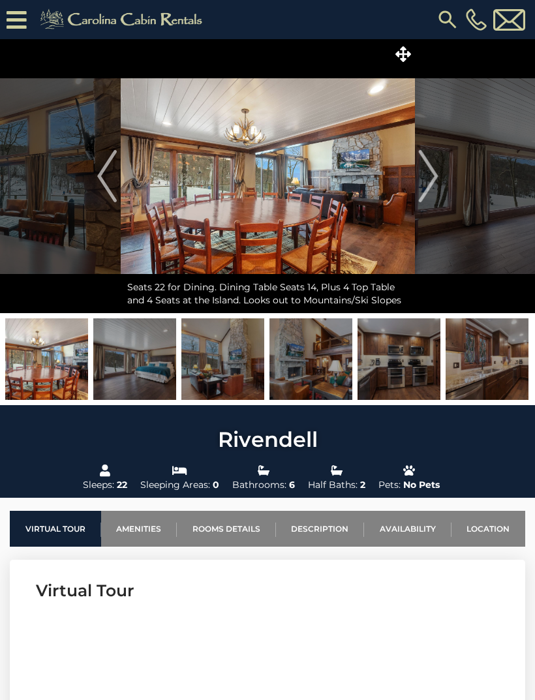
click at [438, 175] on button "Next" at bounding box center [428, 176] width 27 height 274
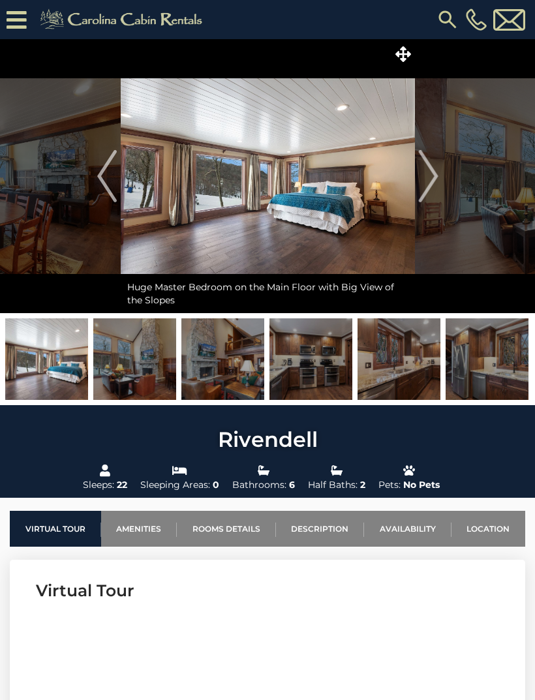
click at [441, 178] on button "Next" at bounding box center [428, 176] width 27 height 274
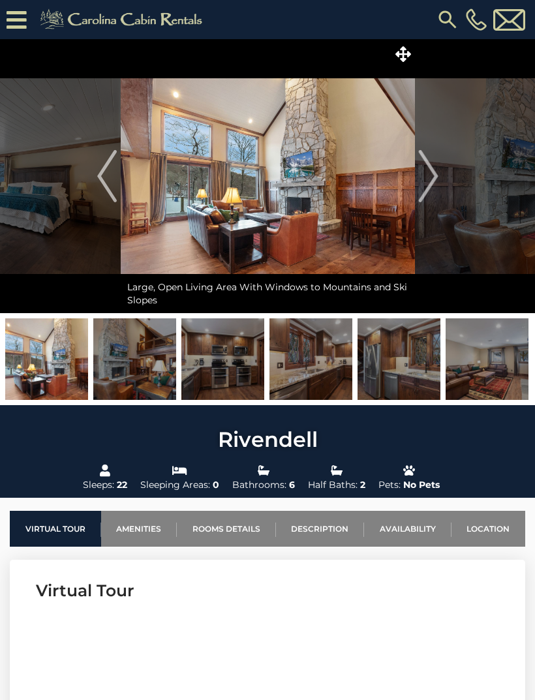
click at [435, 181] on img "Next" at bounding box center [428, 176] width 20 height 52
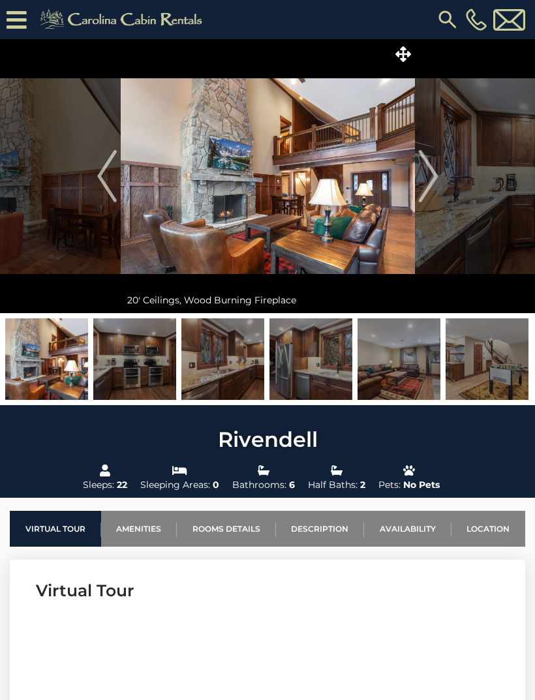
click at [440, 177] on button "Next" at bounding box center [428, 176] width 27 height 274
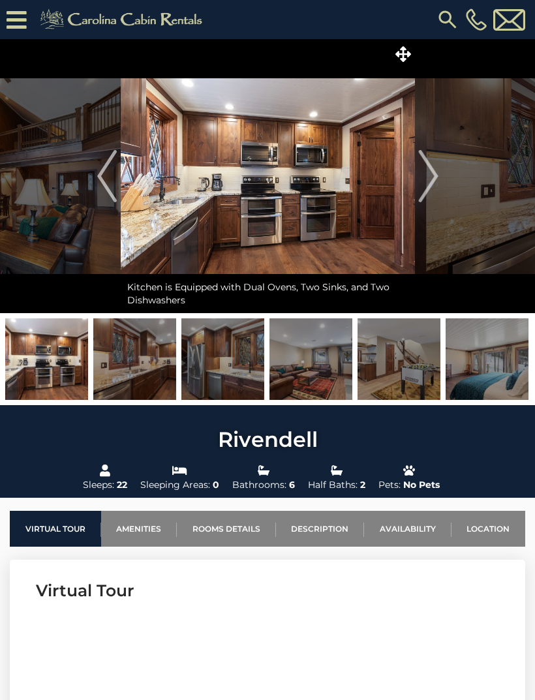
click at [436, 177] on img "Next" at bounding box center [428, 176] width 20 height 52
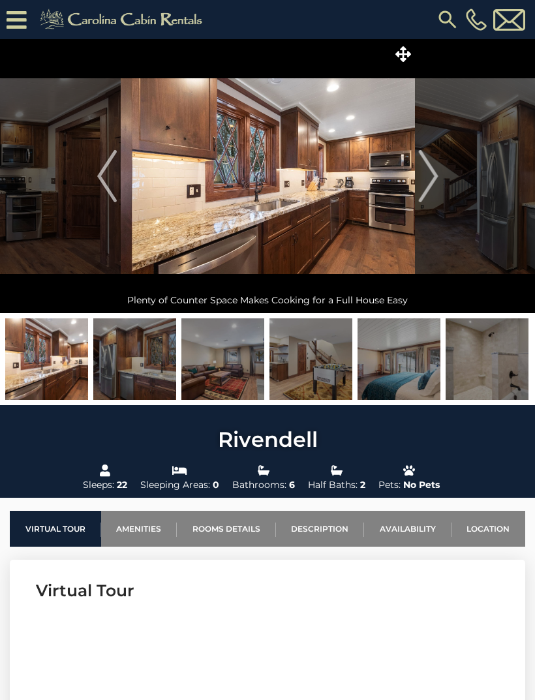
click at [438, 173] on img "Next" at bounding box center [428, 176] width 20 height 52
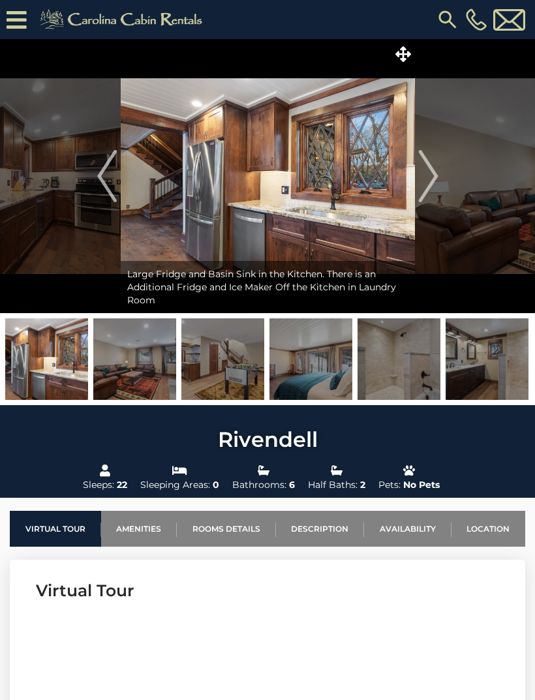
click at [419, 181] on img "Next" at bounding box center [428, 176] width 20 height 52
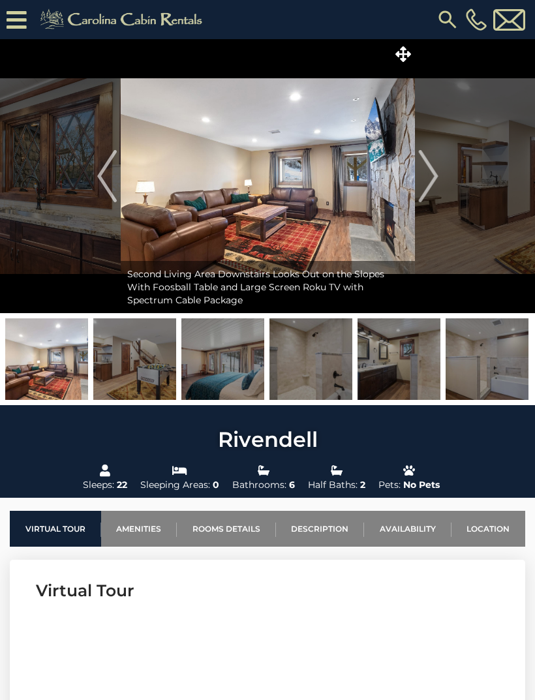
click at [419, 188] on img "Next" at bounding box center [428, 176] width 20 height 52
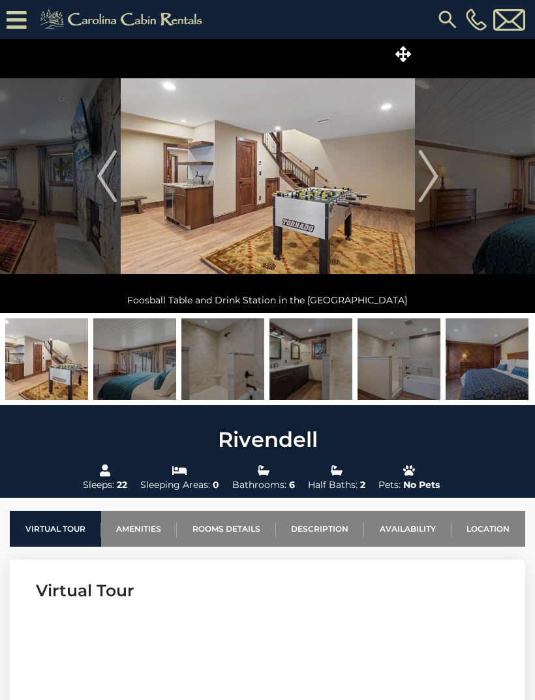
click at [429, 181] on img "Next" at bounding box center [428, 176] width 20 height 52
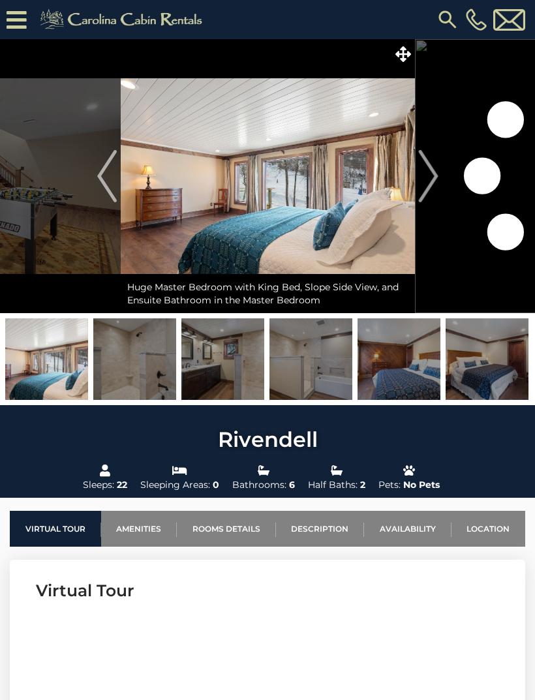
click at [428, 180] on img "Next" at bounding box center [428, 176] width 20 height 52
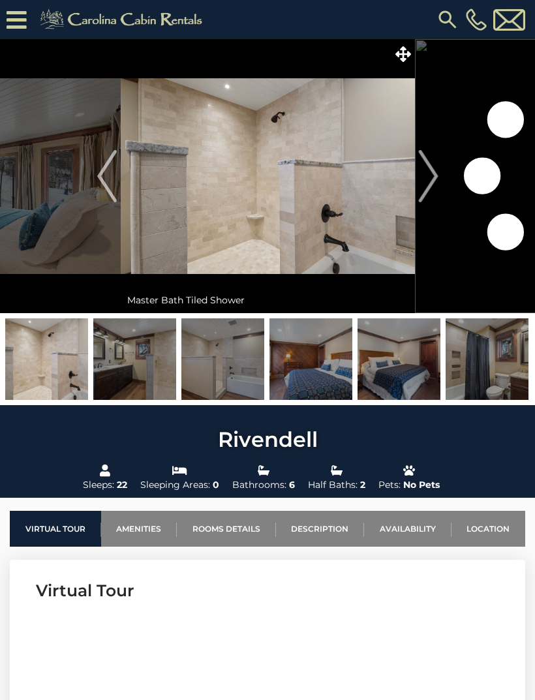
click at [425, 187] on img "Next" at bounding box center [428, 176] width 20 height 52
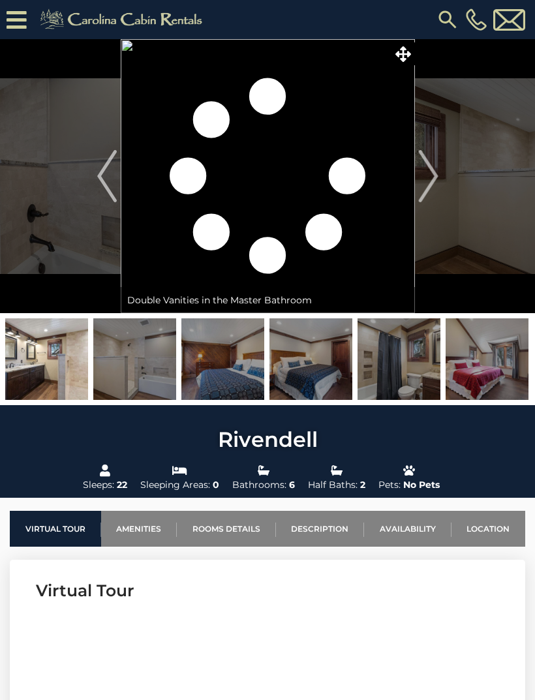
click at [428, 181] on img "Next" at bounding box center [428, 176] width 20 height 52
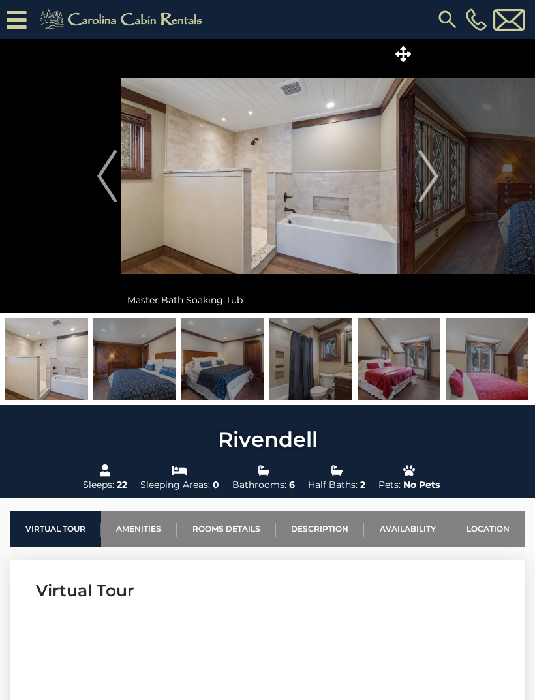
click at [426, 185] on img "Next" at bounding box center [428, 176] width 20 height 52
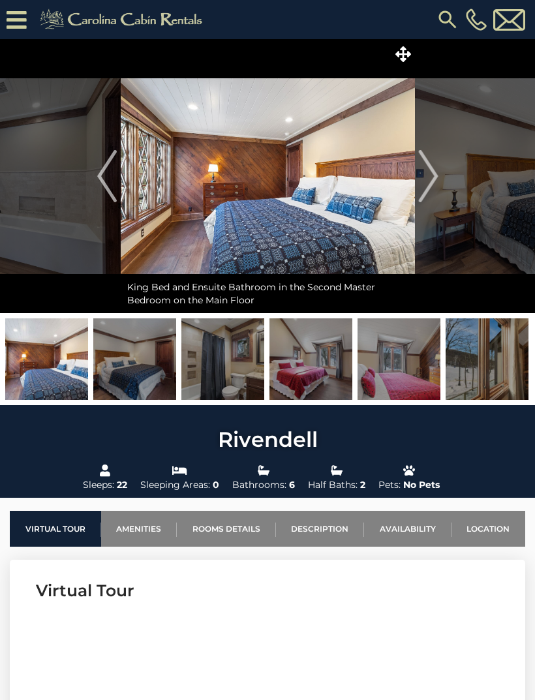
click at [429, 185] on img "Next" at bounding box center [428, 176] width 20 height 52
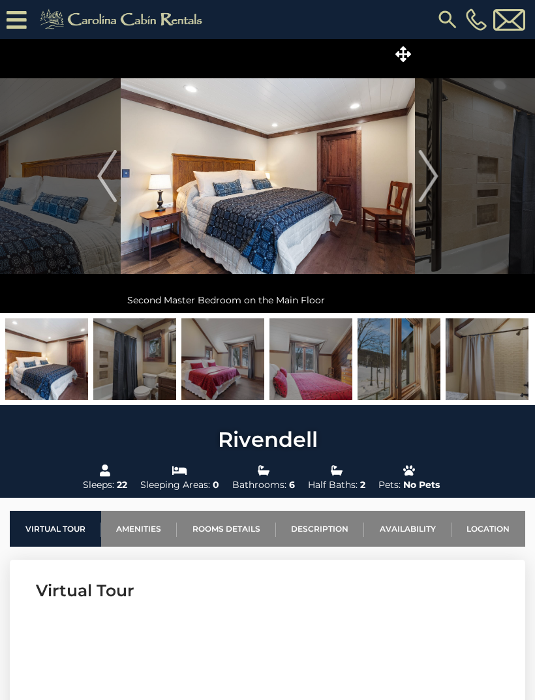
click at [430, 183] on img "Next" at bounding box center [428, 176] width 20 height 52
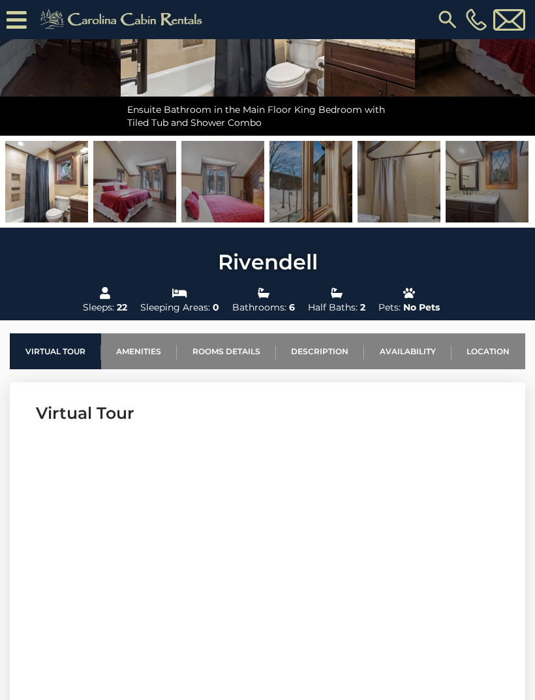
scroll to position [104, 0]
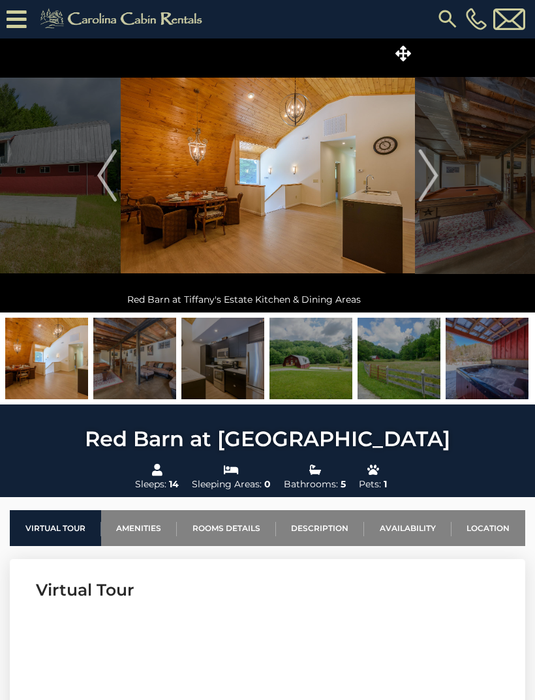
click at [404, 367] on img at bounding box center [398, 359] width 83 height 82
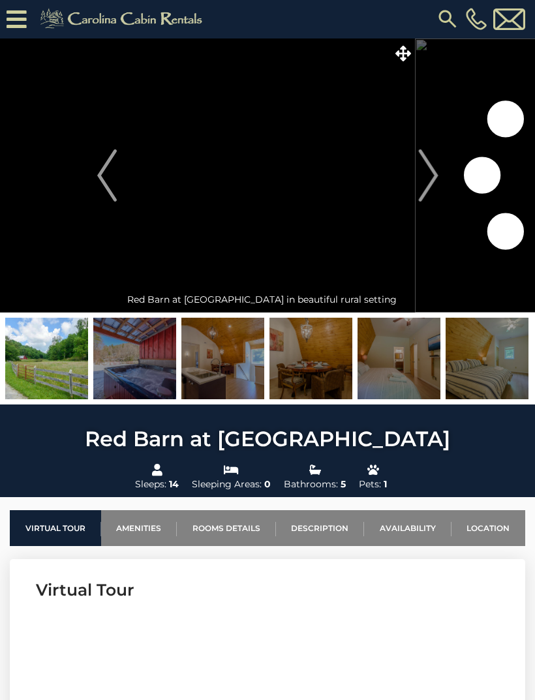
scroll to position [1, 0]
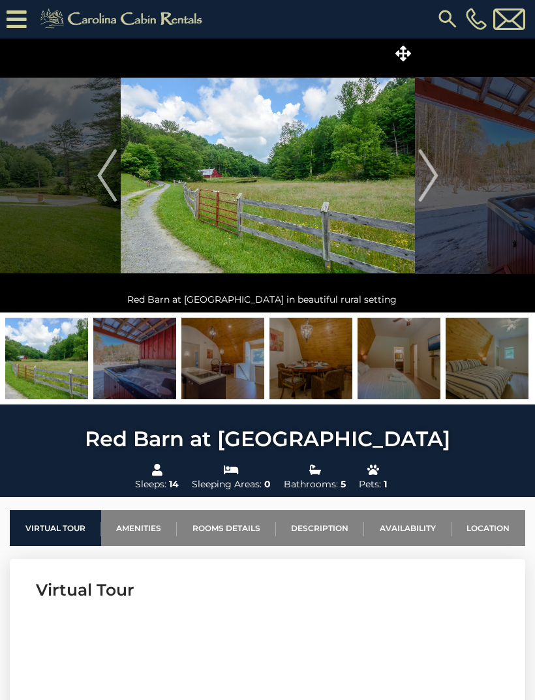
click at [409, 368] on img at bounding box center [398, 359] width 83 height 82
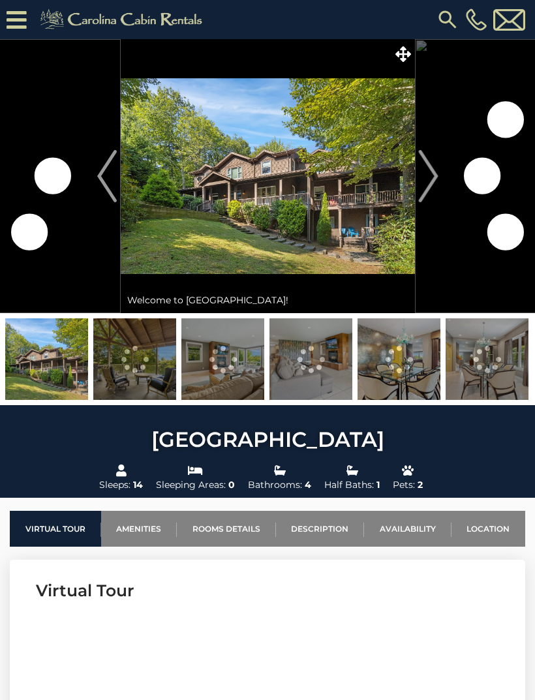
click at [142, 369] on img at bounding box center [134, 359] width 83 height 82
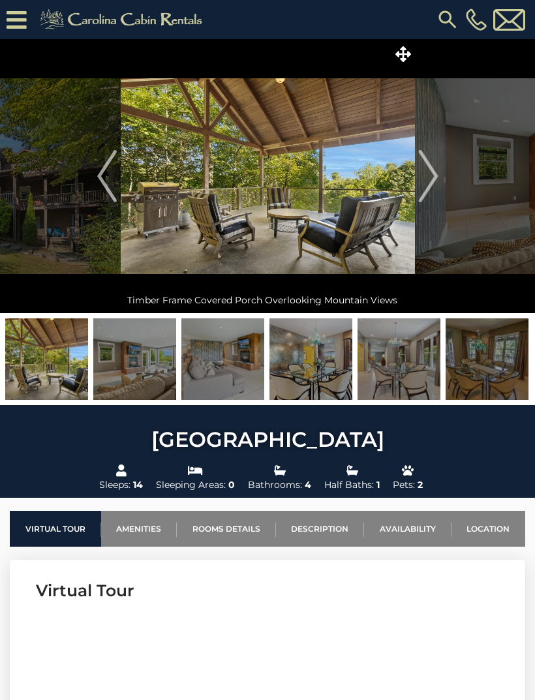
click at [430, 178] on img "Next" at bounding box center [428, 176] width 20 height 52
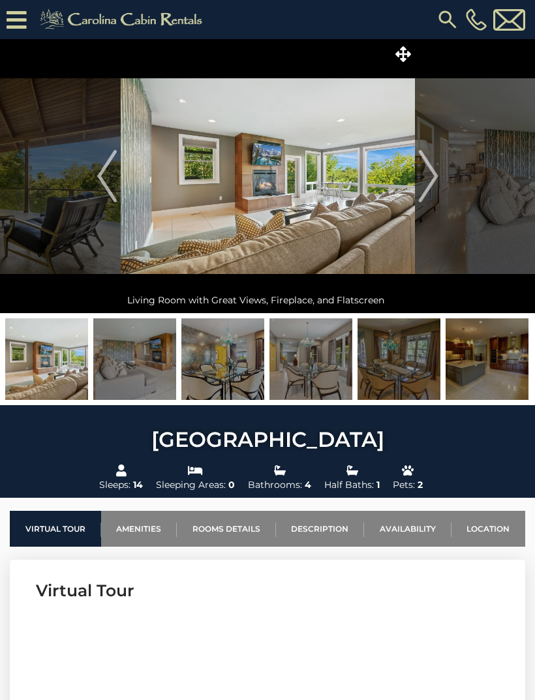
click at [441, 173] on button "Next" at bounding box center [428, 176] width 27 height 274
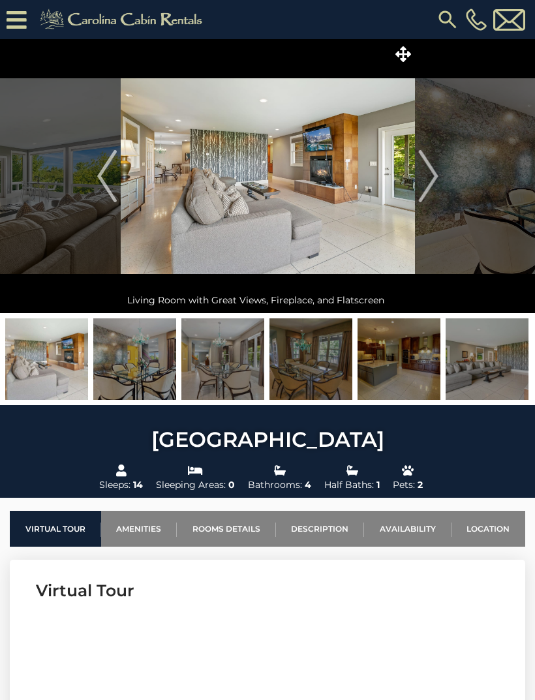
click at [437, 173] on img "Next" at bounding box center [428, 176] width 20 height 52
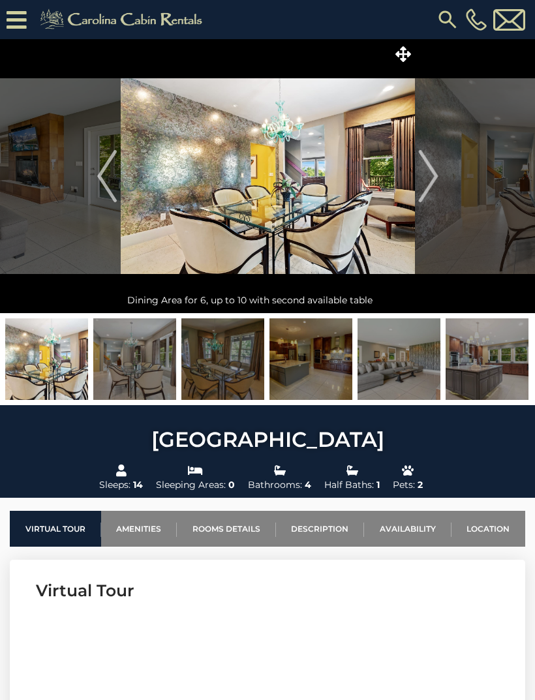
click at [433, 177] on img "Next" at bounding box center [428, 176] width 20 height 52
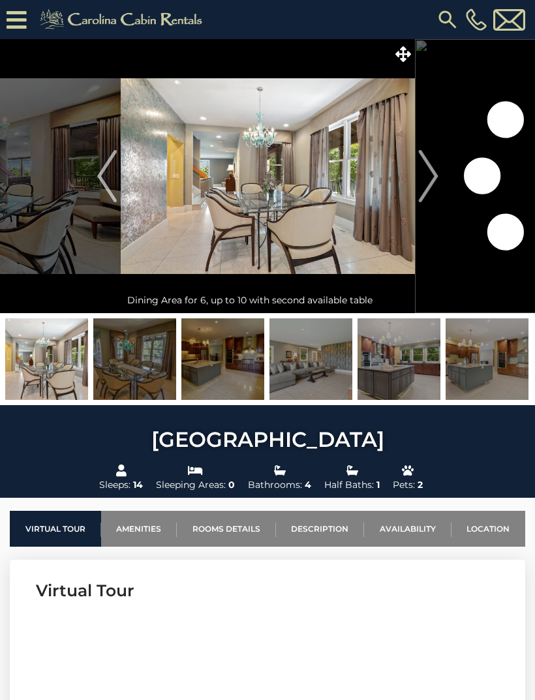
click at [436, 175] on img "Next" at bounding box center [428, 176] width 20 height 52
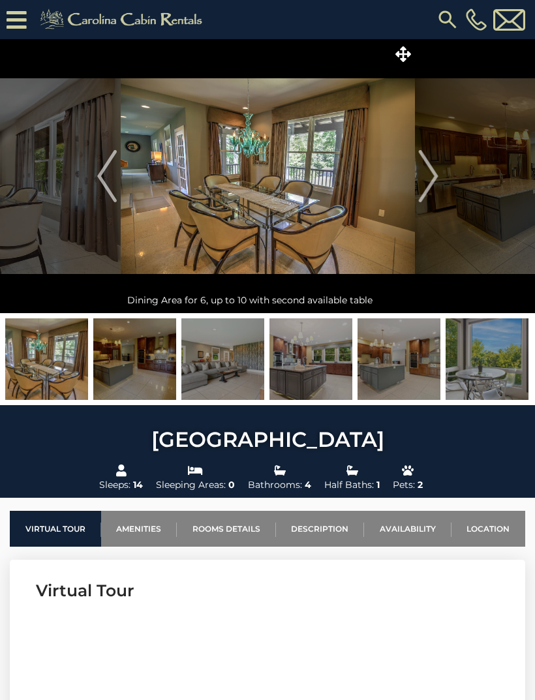
click at [437, 174] on img "Next" at bounding box center [428, 176] width 20 height 52
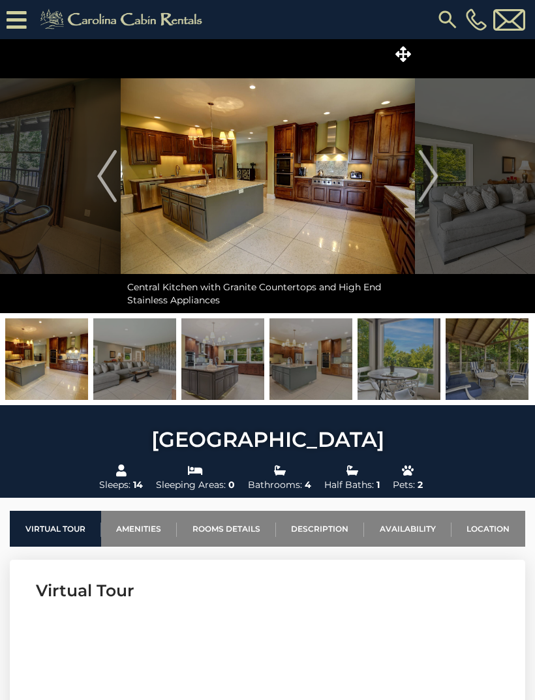
click at [440, 174] on button "Next" at bounding box center [428, 176] width 27 height 274
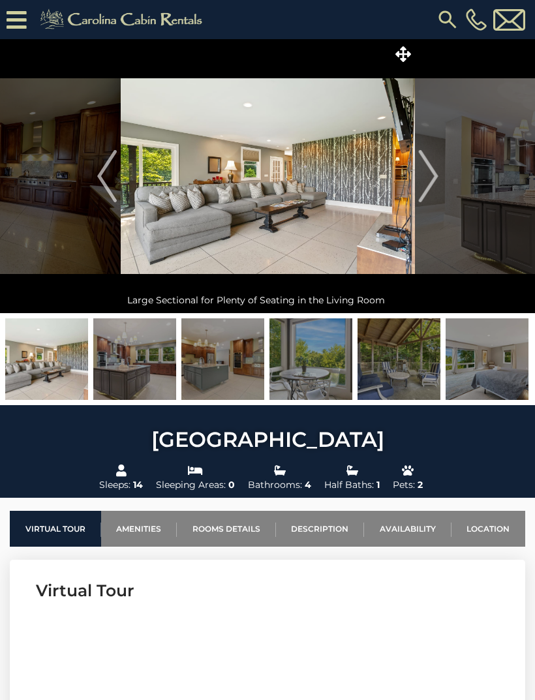
click at [432, 178] on img "Next" at bounding box center [428, 176] width 20 height 52
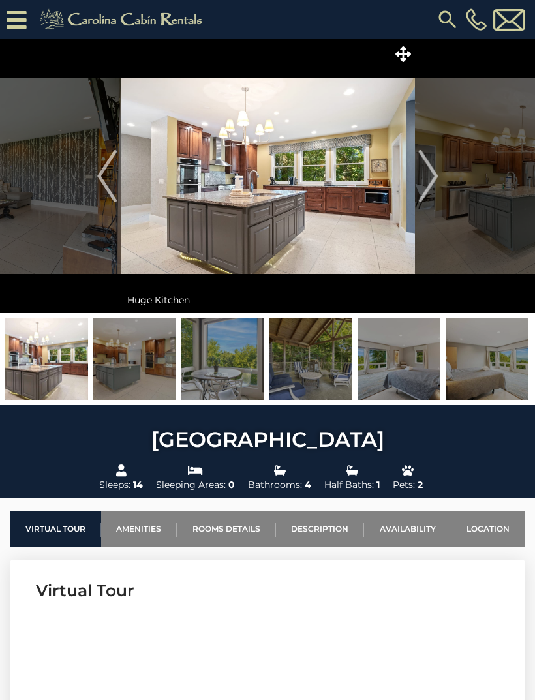
click at [436, 178] on img "Next" at bounding box center [428, 176] width 20 height 52
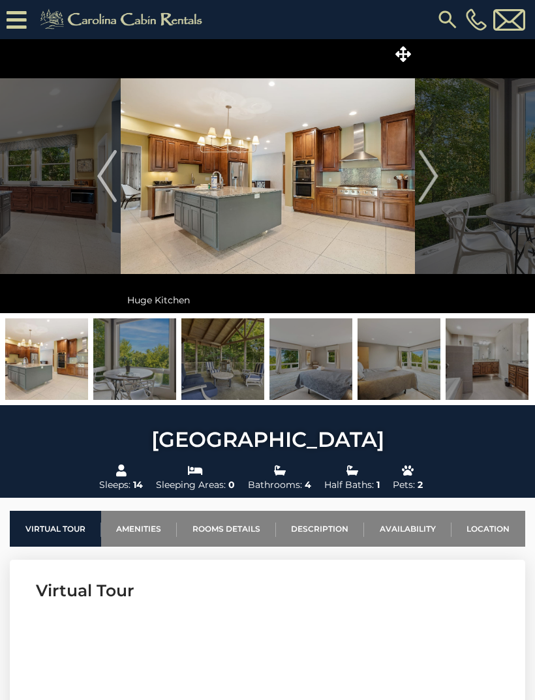
click at [436, 177] on img "Next" at bounding box center [428, 176] width 20 height 52
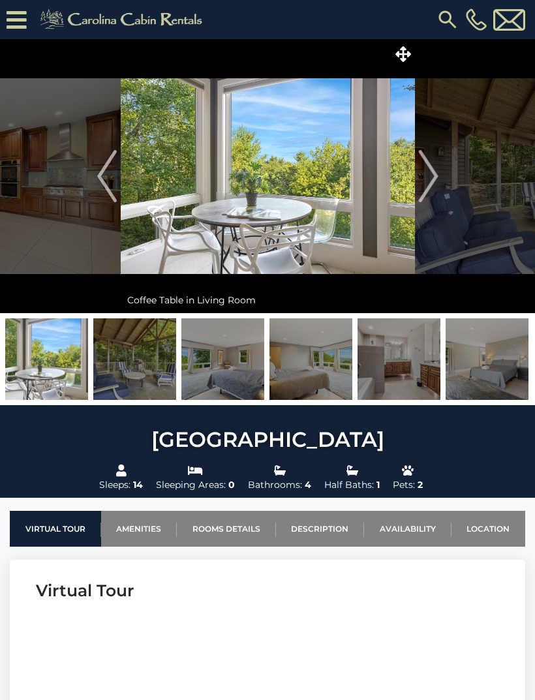
click at [437, 175] on img "Next" at bounding box center [428, 176] width 20 height 52
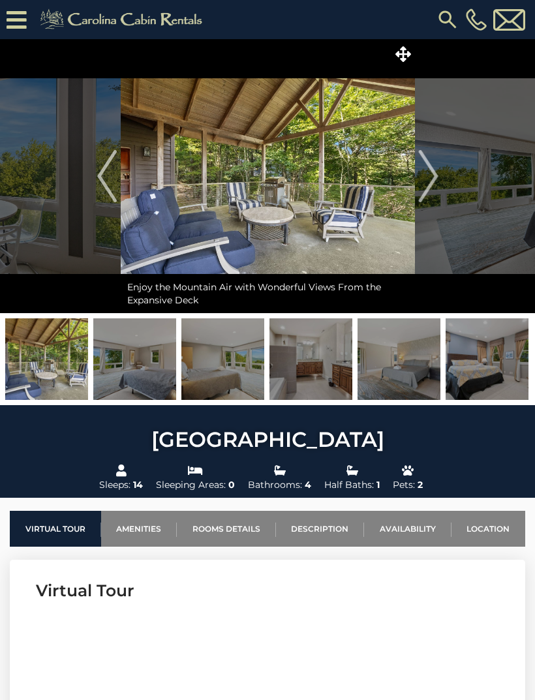
click at [427, 184] on img "Next" at bounding box center [428, 176] width 20 height 52
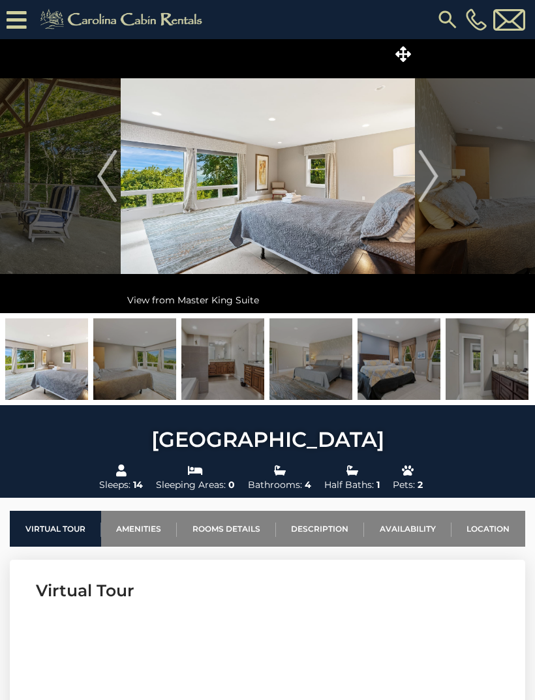
click at [432, 181] on img "Next" at bounding box center [428, 176] width 20 height 52
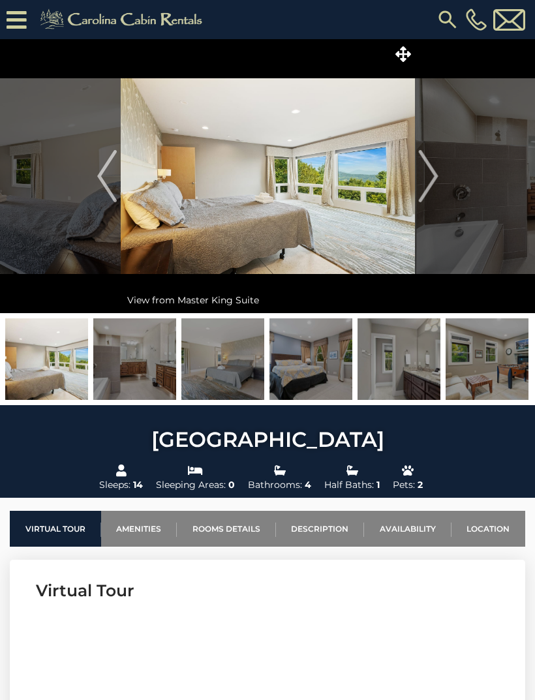
click at [428, 182] on img "Next" at bounding box center [428, 176] width 20 height 52
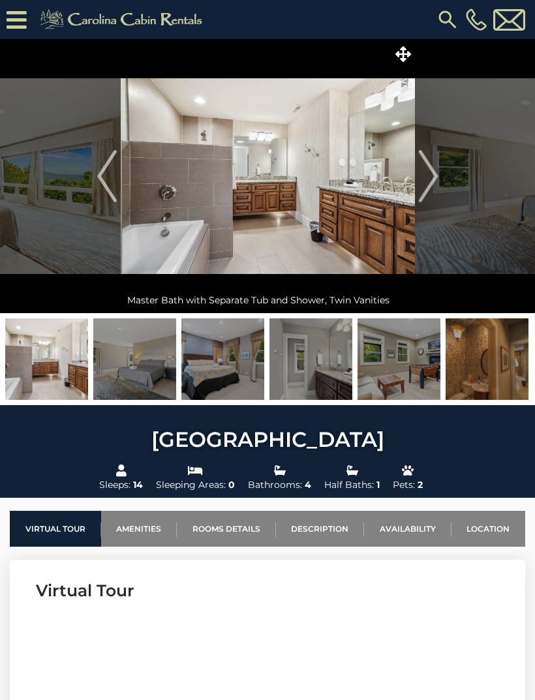
click at [436, 174] on img "Next" at bounding box center [428, 176] width 20 height 52
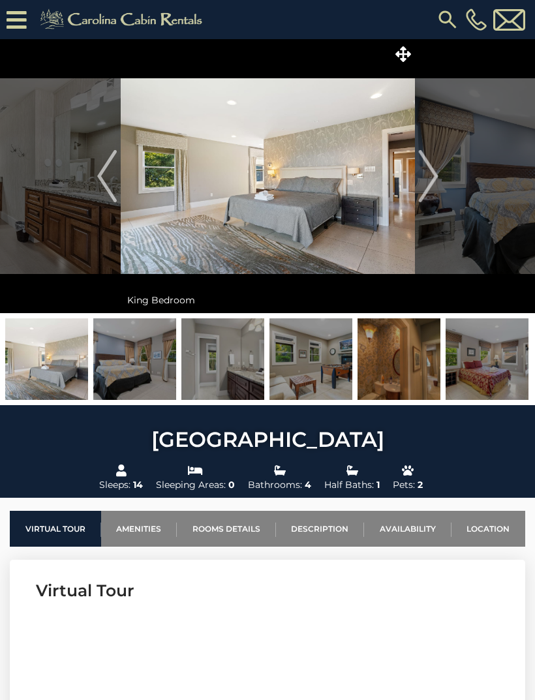
click at [433, 177] on img "Next" at bounding box center [428, 176] width 20 height 52
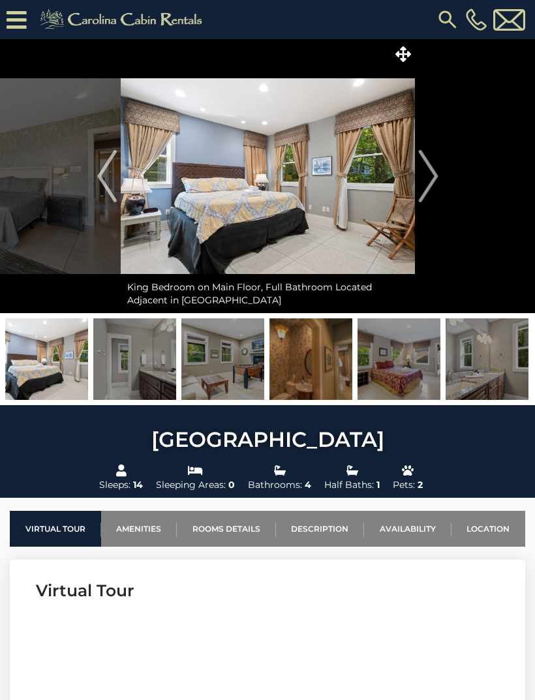
click at [431, 179] on img "Next" at bounding box center [428, 176] width 20 height 52
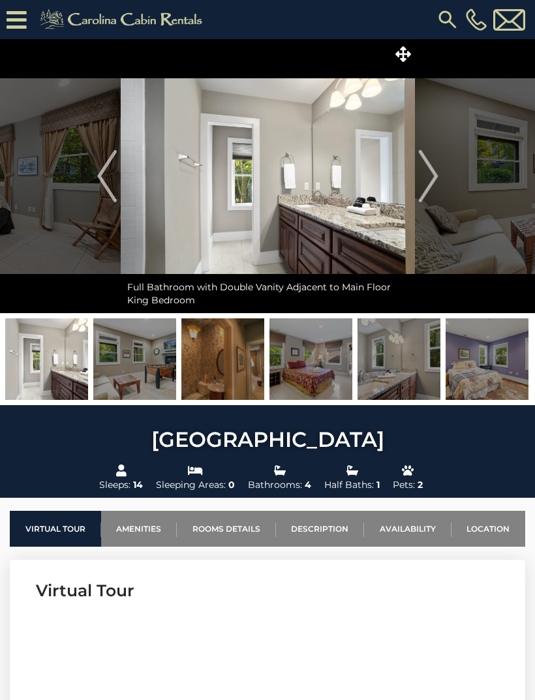
click at [434, 183] on img "Next" at bounding box center [428, 176] width 20 height 52
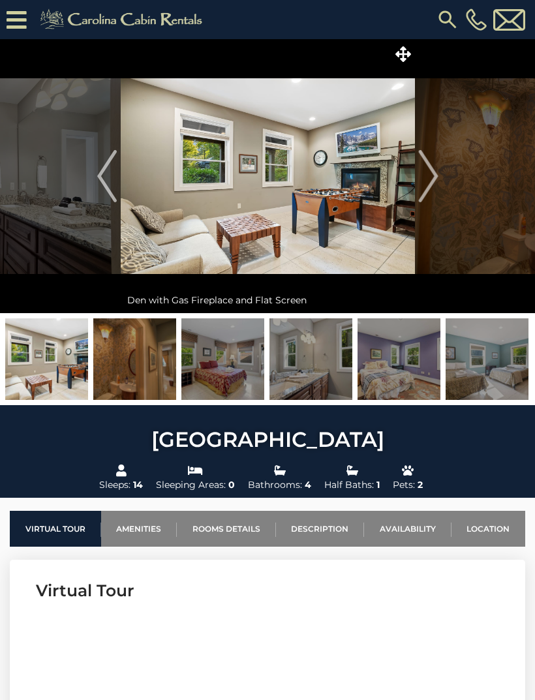
click at [434, 181] on img "Next" at bounding box center [428, 176] width 20 height 52
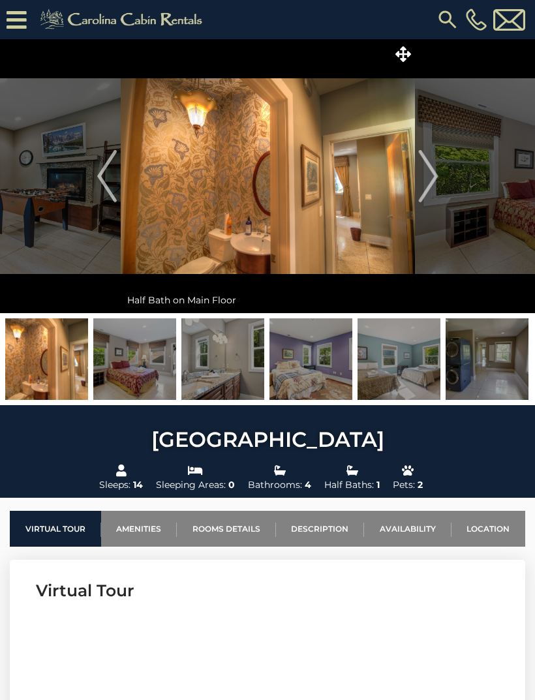
click at [435, 183] on img "Next" at bounding box center [428, 176] width 20 height 52
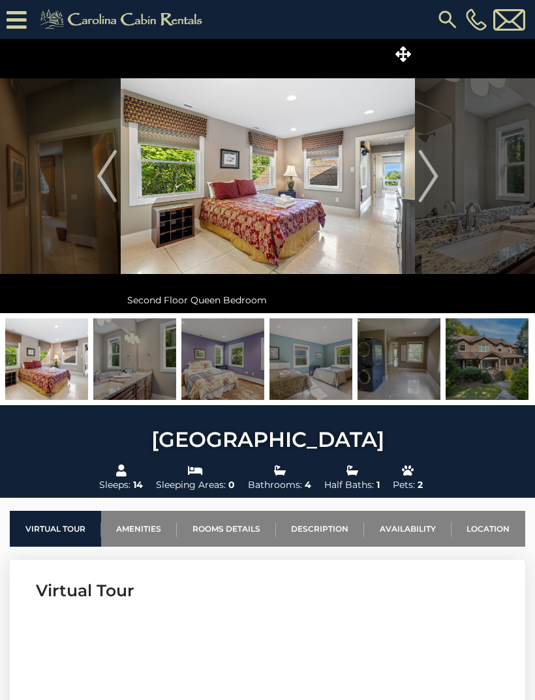
click at [424, 187] on img "Next" at bounding box center [428, 176] width 20 height 52
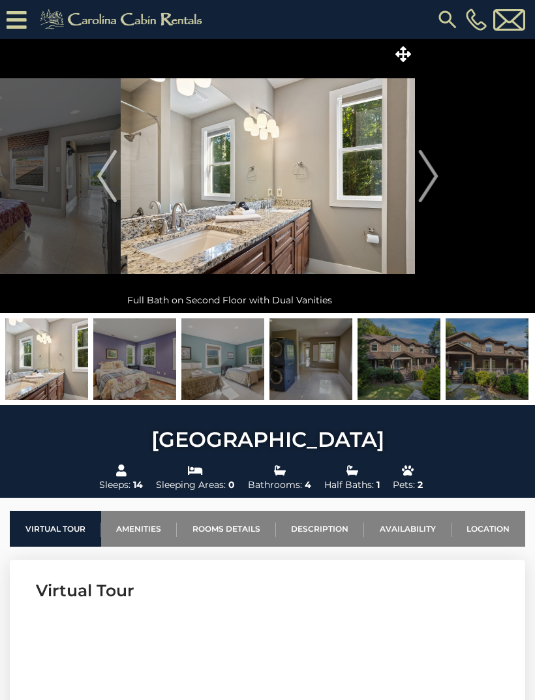
click at [438, 173] on img "Next" at bounding box center [428, 176] width 20 height 52
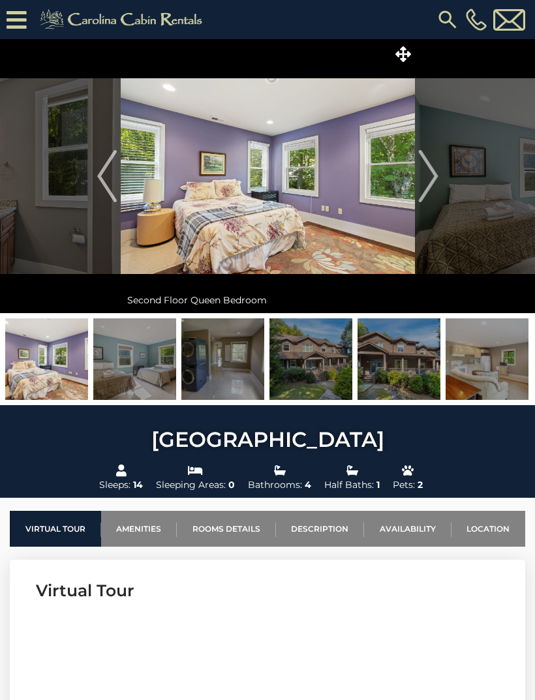
click at [439, 173] on button "Next" at bounding box center [428, 176] width 27 height 274
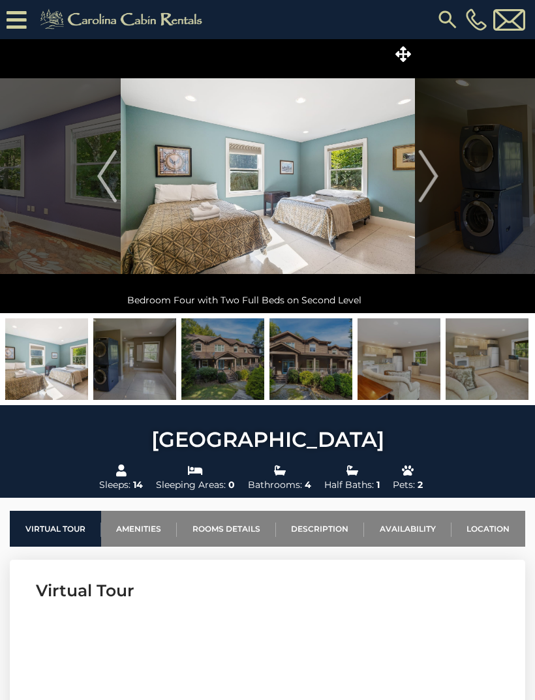
click at [438, 176] on img "Next" at bounding box center [428, 176] width 20 height 52
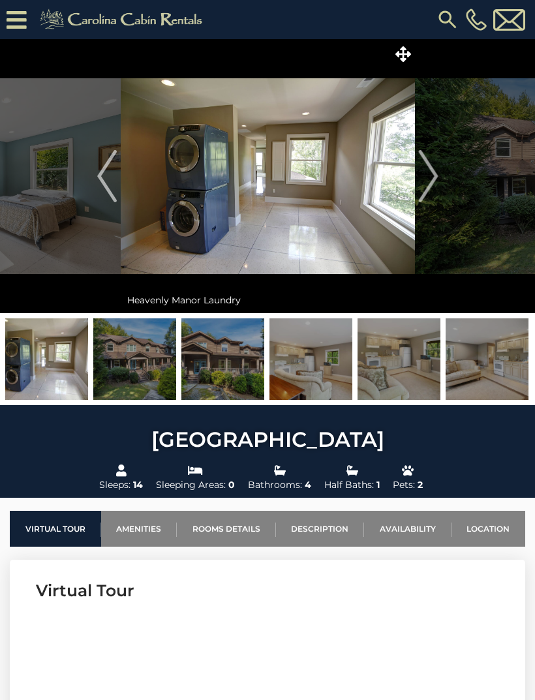
click at [439, 172] on button "Next" at bounding box center [428, 176] width 27 height 274
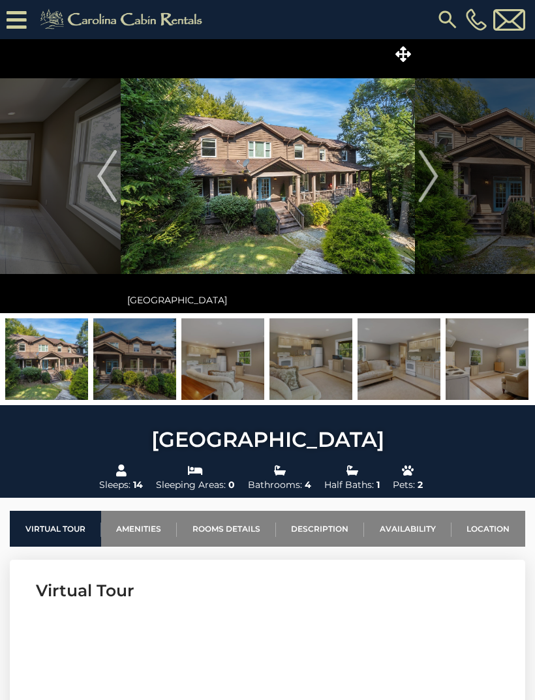
click at [426, 187] on img "Next" at bounding box center [428, 176] width 20 height 52
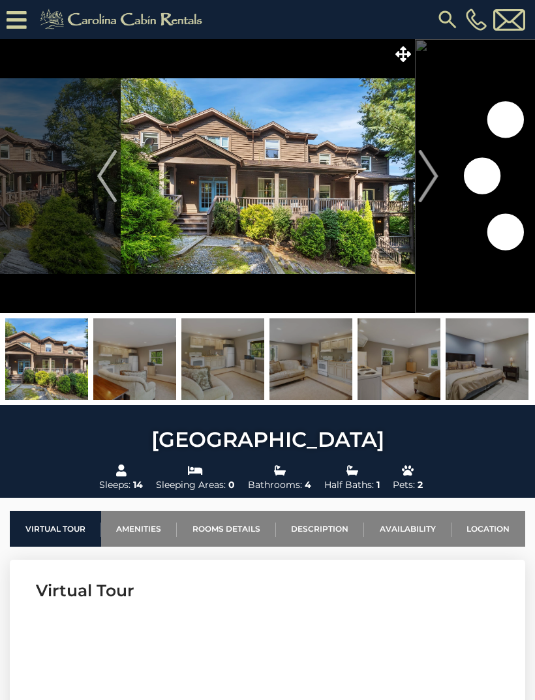
click at [431, 182] on img "Next" at bounding box center [428, 176] width 20 height 52
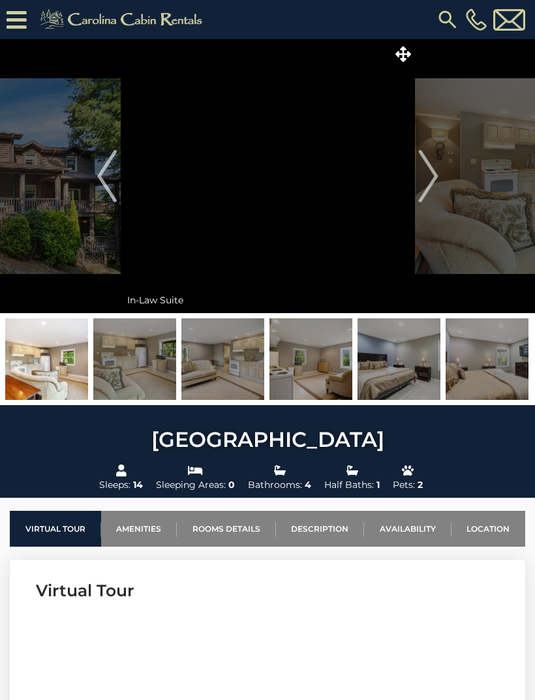
click at [425, 178] on img "Next" at bounding box center [428, 176] width 20 height 52
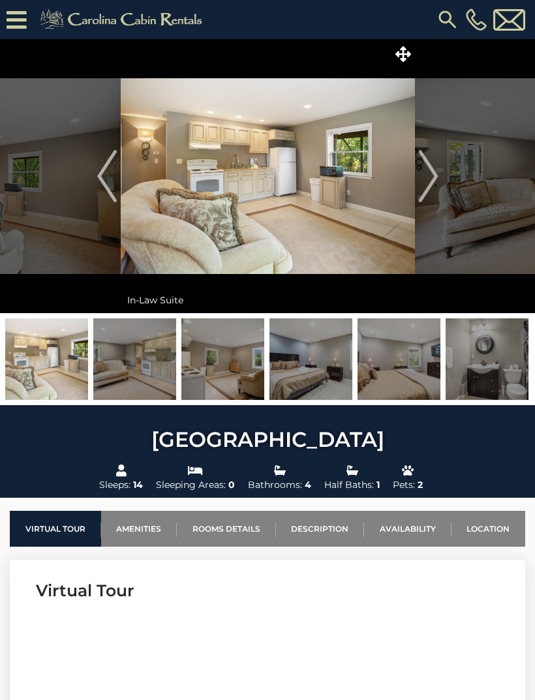
click at [428, 176] on img "Next" at bounding box center [428, 176] width 20 height 52
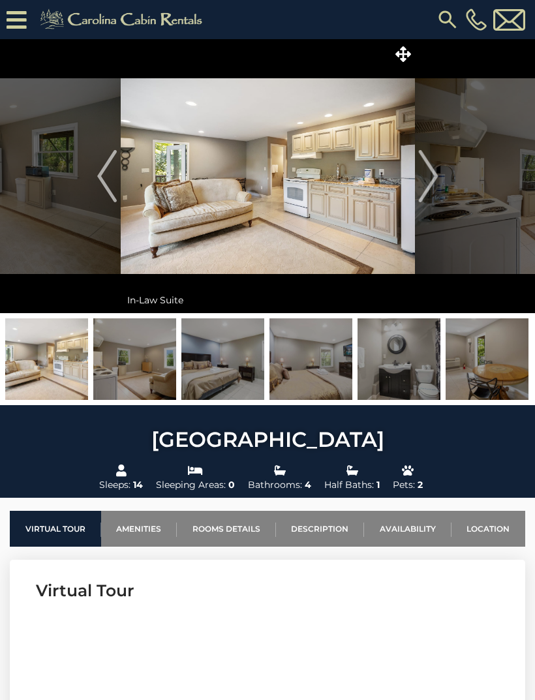
click at [428, 181] on img "Next" at bounding box center [428, 176] width 20 height 52
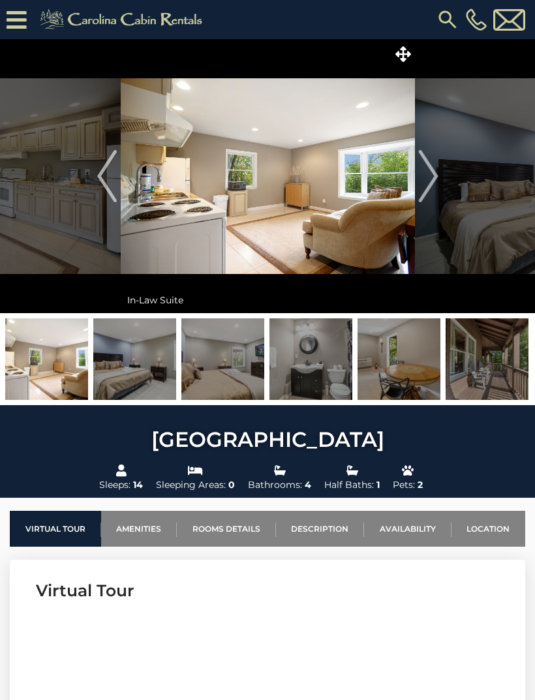
click at [431, 180] on img "Next" at bounding box center [428, 176] width 20 height 52
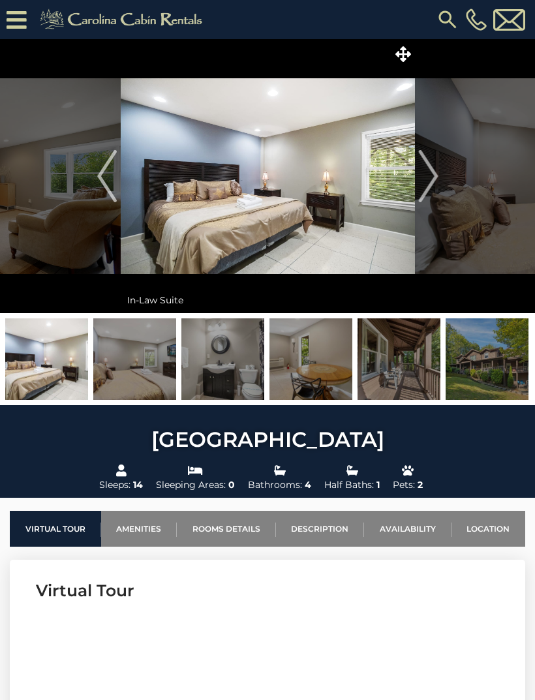
click at [430, 177] on img "Next" at bounding box center [428, 176] width 20 height 52
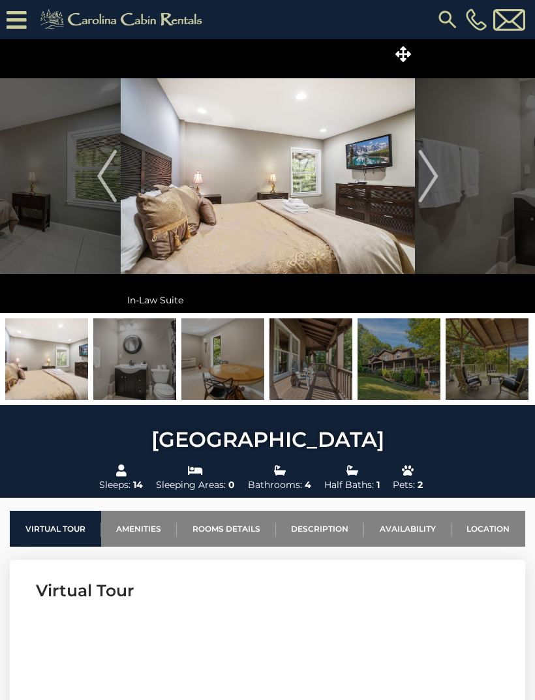
click at [430, 187] on img "Next" at bounding box center [428, 176] width 20 height 52
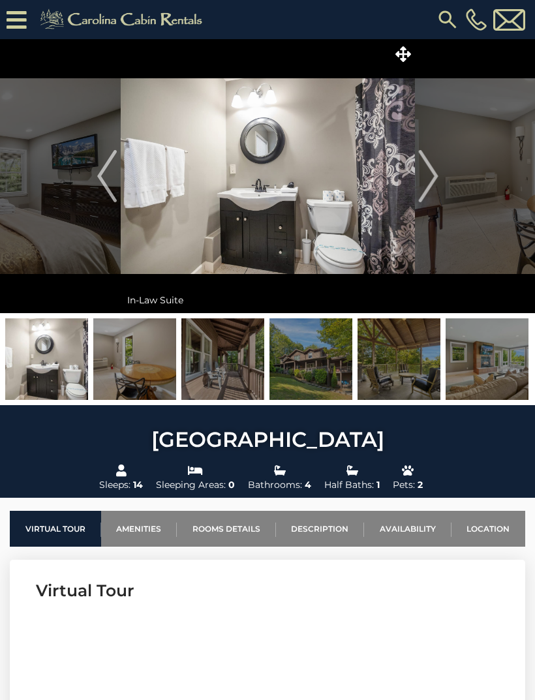
click at [436, 173] on img "Next" at bounding box center [428, 176] width 20 height 52
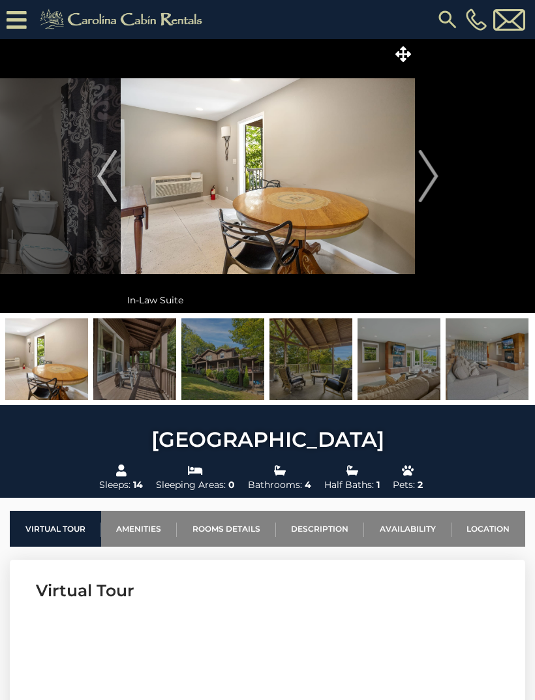
click at [438, 175] on button "Next" at bounding box center [428, 176] width 27 height 274
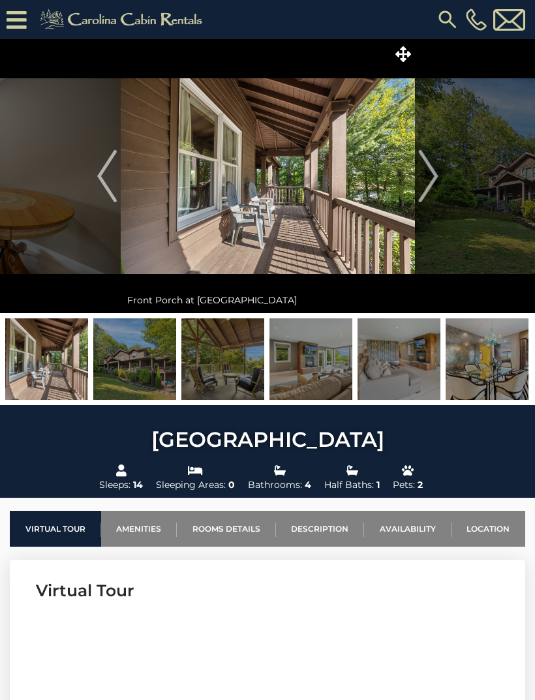
click at [438, 174] on img "Next" at bounding box center [428, 176] width 20 height 52
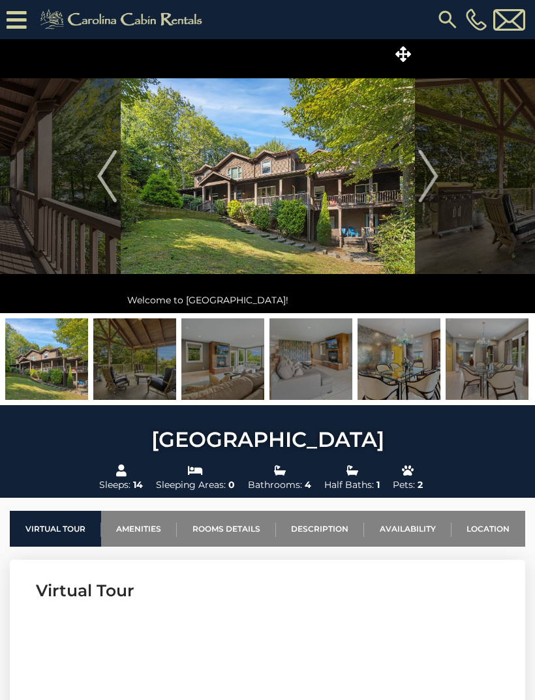
click at [437, 174] on img "Next" at bounding box center [428, 176] width 20 height 52
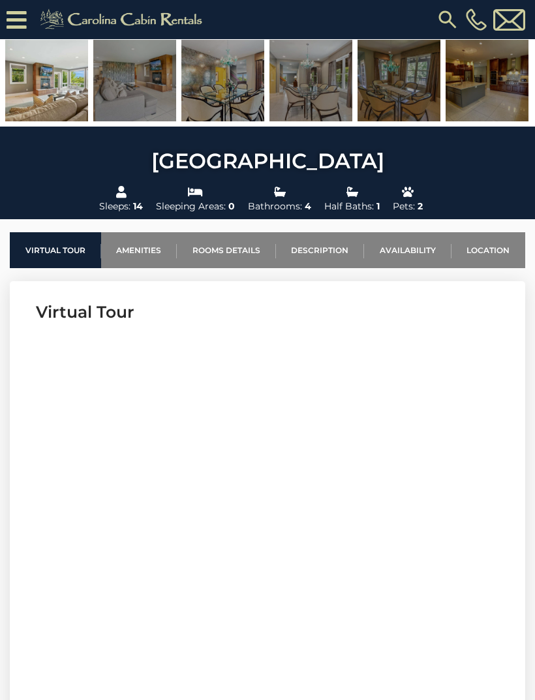
scroll to position [187, 0]
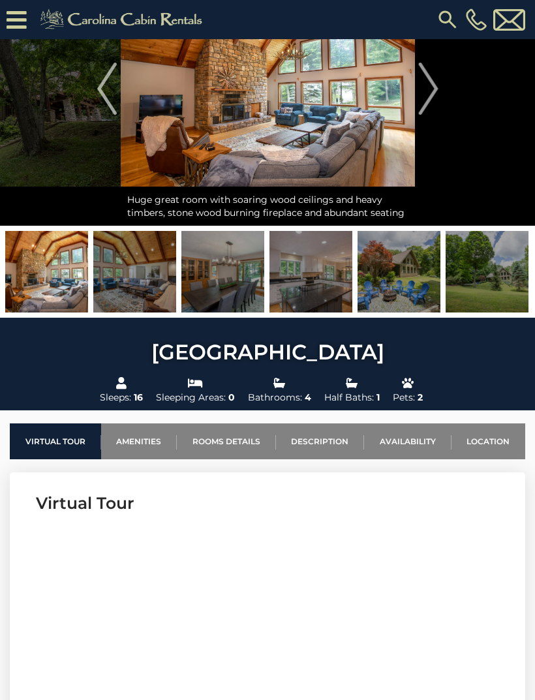
scroll to position [113, 0]
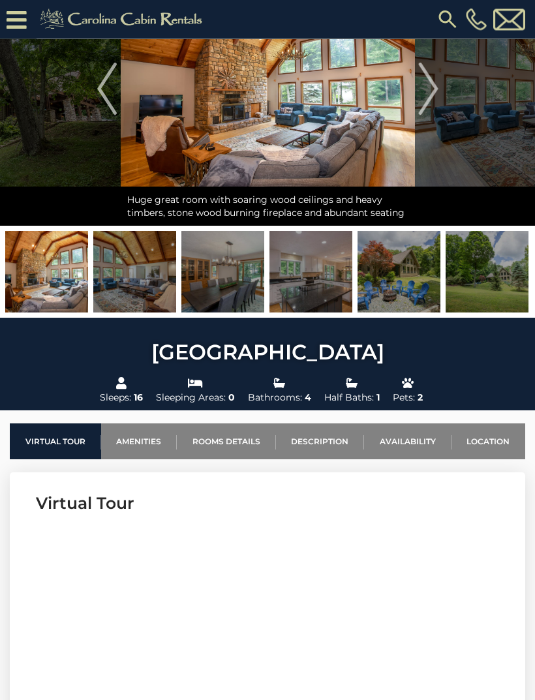
click at [410, 293] on img at bounding box center [398, 273] width 83 height 82
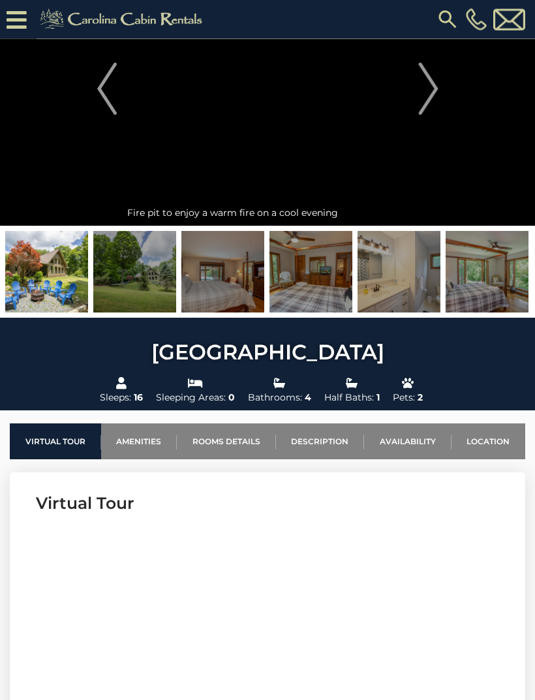
scroll to position [113, 0]
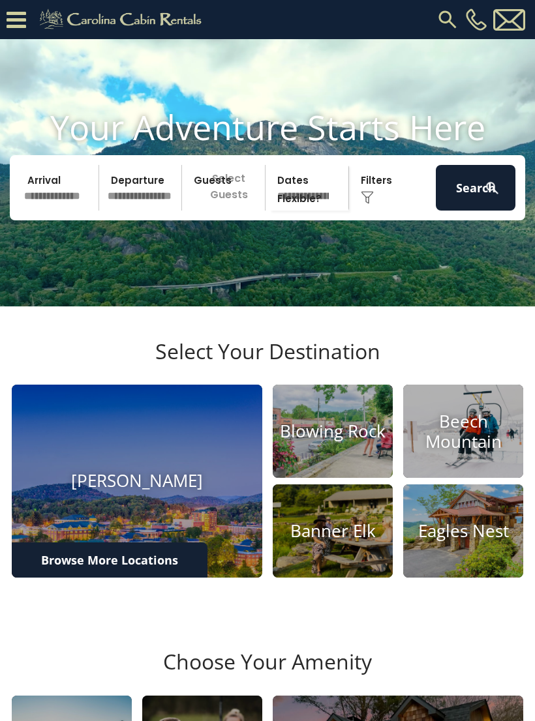
click at [329, 451] on img at bounding box center [333, 431] width 120 height 93
